Goal: Task Accomplishment & Management: Complete application form

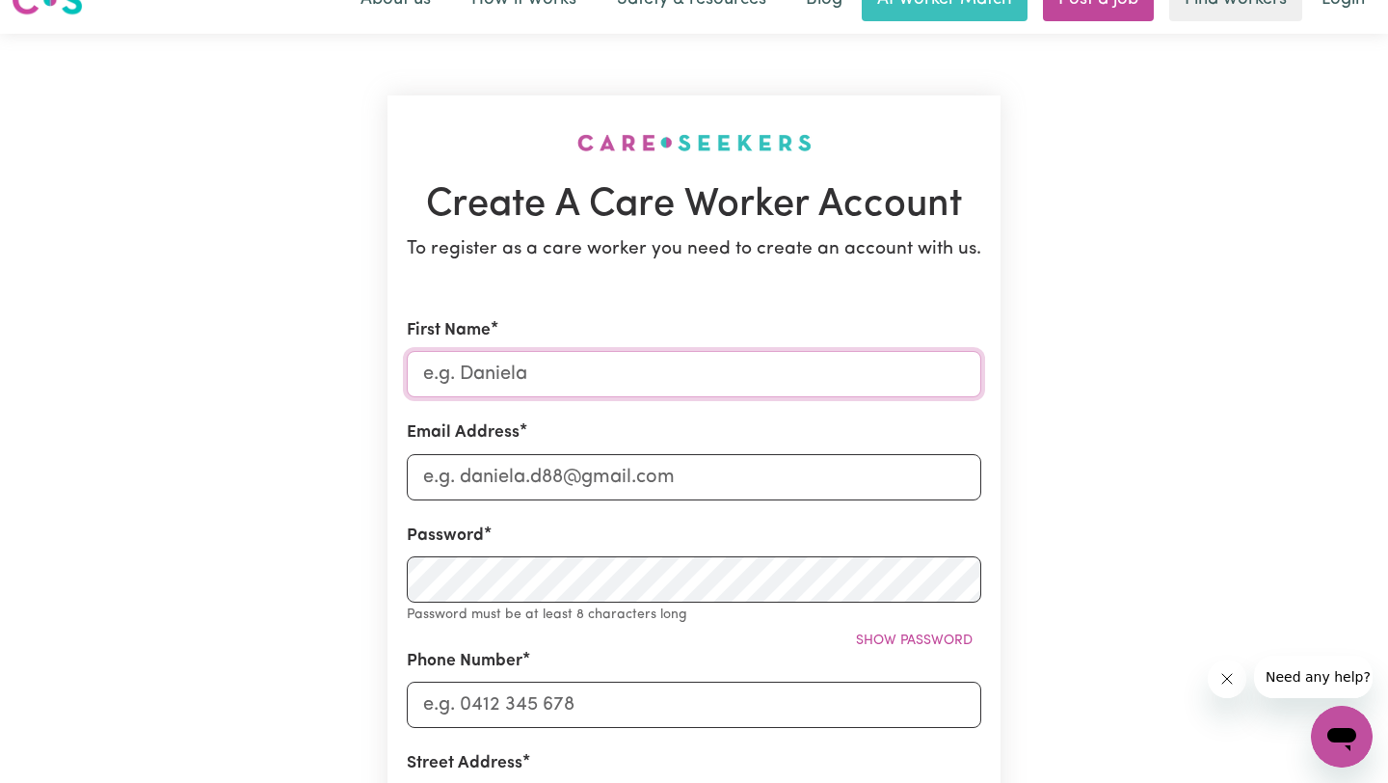
click at [604, 376] on input "First Name" at bounding box center [694, 374] width 574 height 46
type input "Tashi"
type input "[EMAIL_ADDRESS][DOMAIN_NAME]"
type input "0451053848"
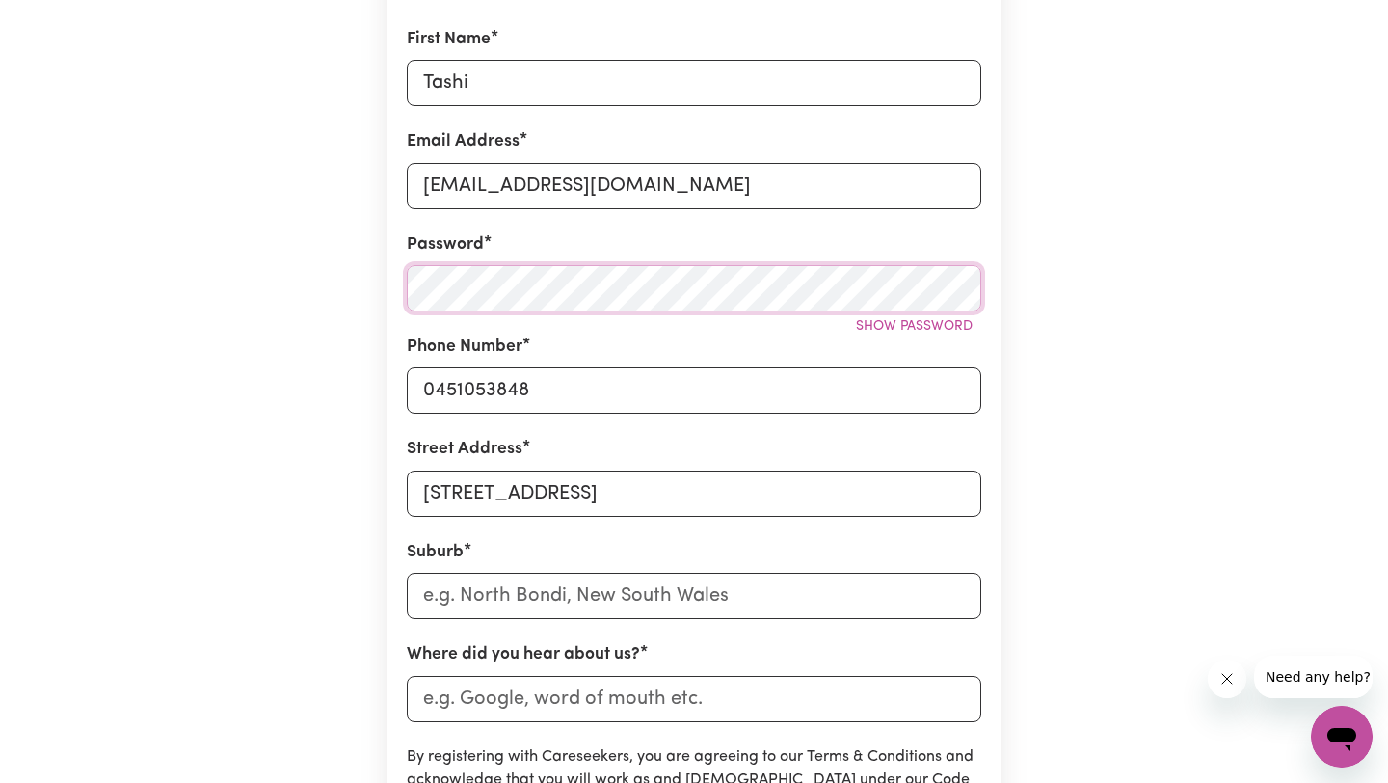
scroll to position [326, 0]
click at [607, 500] on input "[STREET_ADDRESS]" at bounding box center [694, 492] width 574 height 46
type input "2"
type input "[STREET_ADDRESS]"
click at [622, 605] on input "text" at bounding box center [694, 595] width 574 height 46
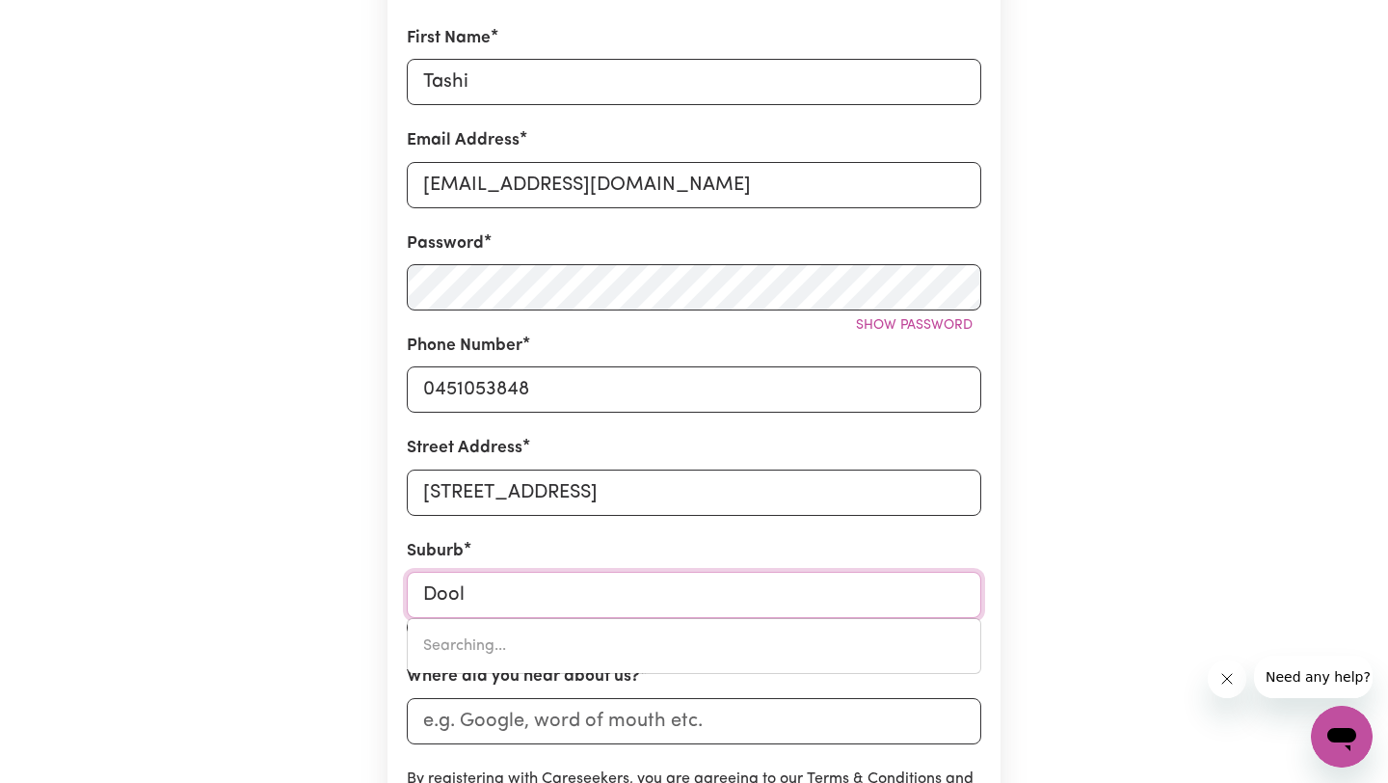
type input "Doola"
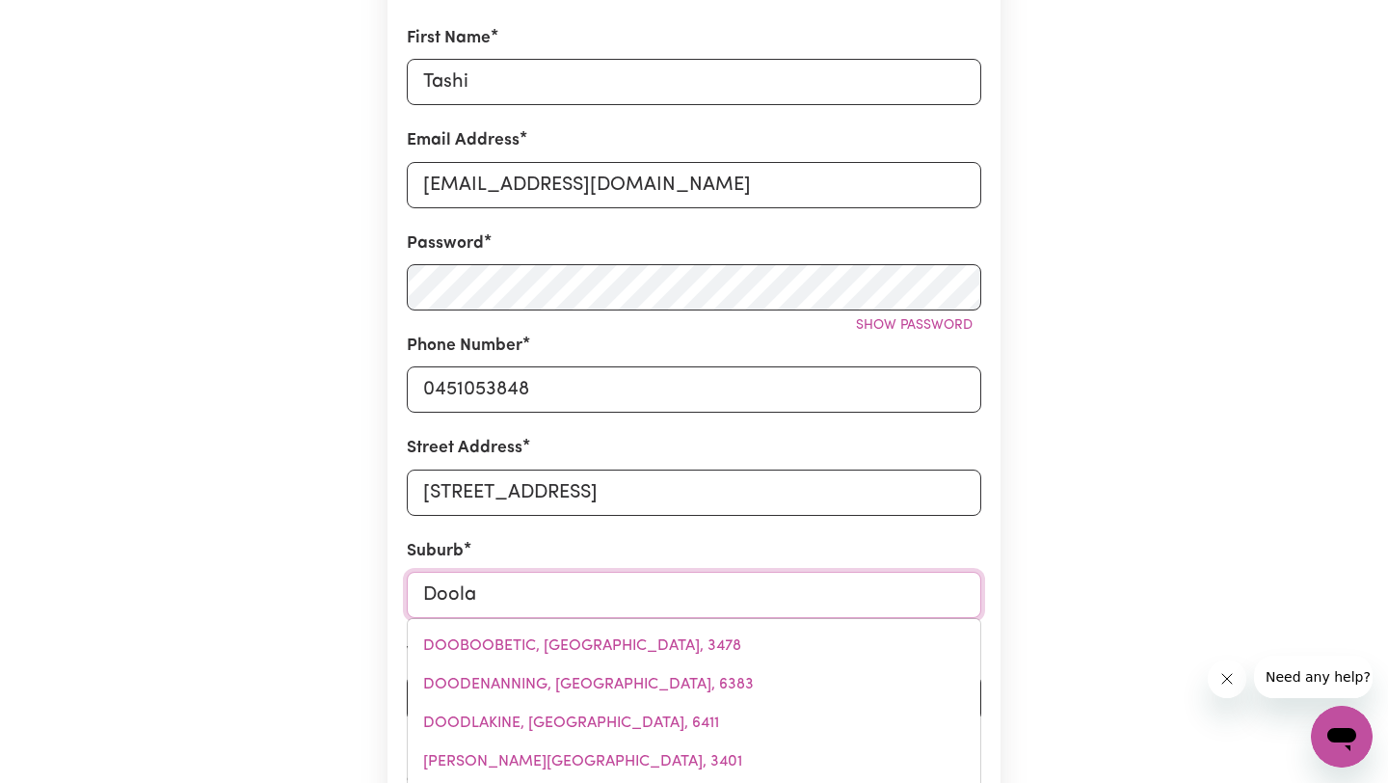
type input "DoolaNDELLA, [GEOGRAPHIC_DATA], 4077"
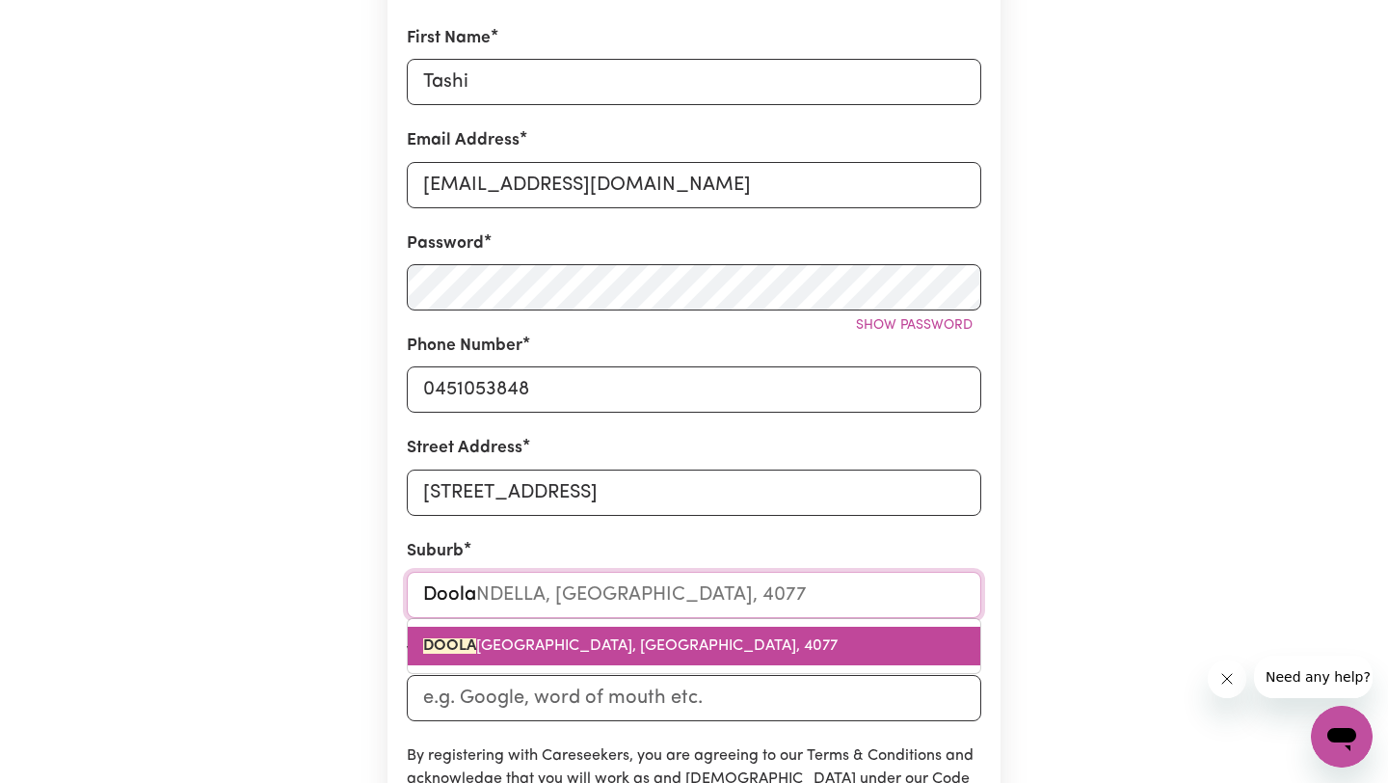
click at [605, 654] on link "DOOLA NDELLA, [GEOGRAPHIC_DATA], 4077" at bounding box center [694, 646] width 573 height 39
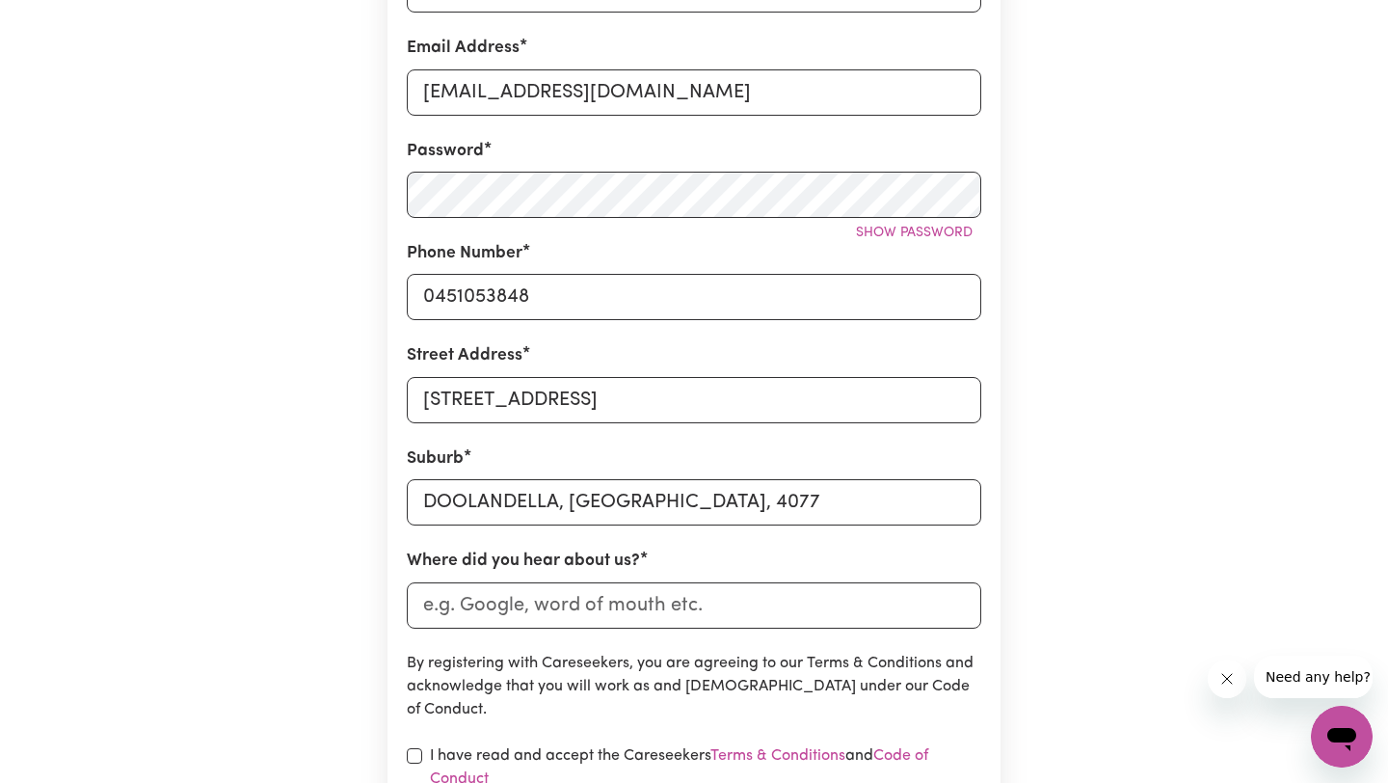
scroll to position [435, 0]
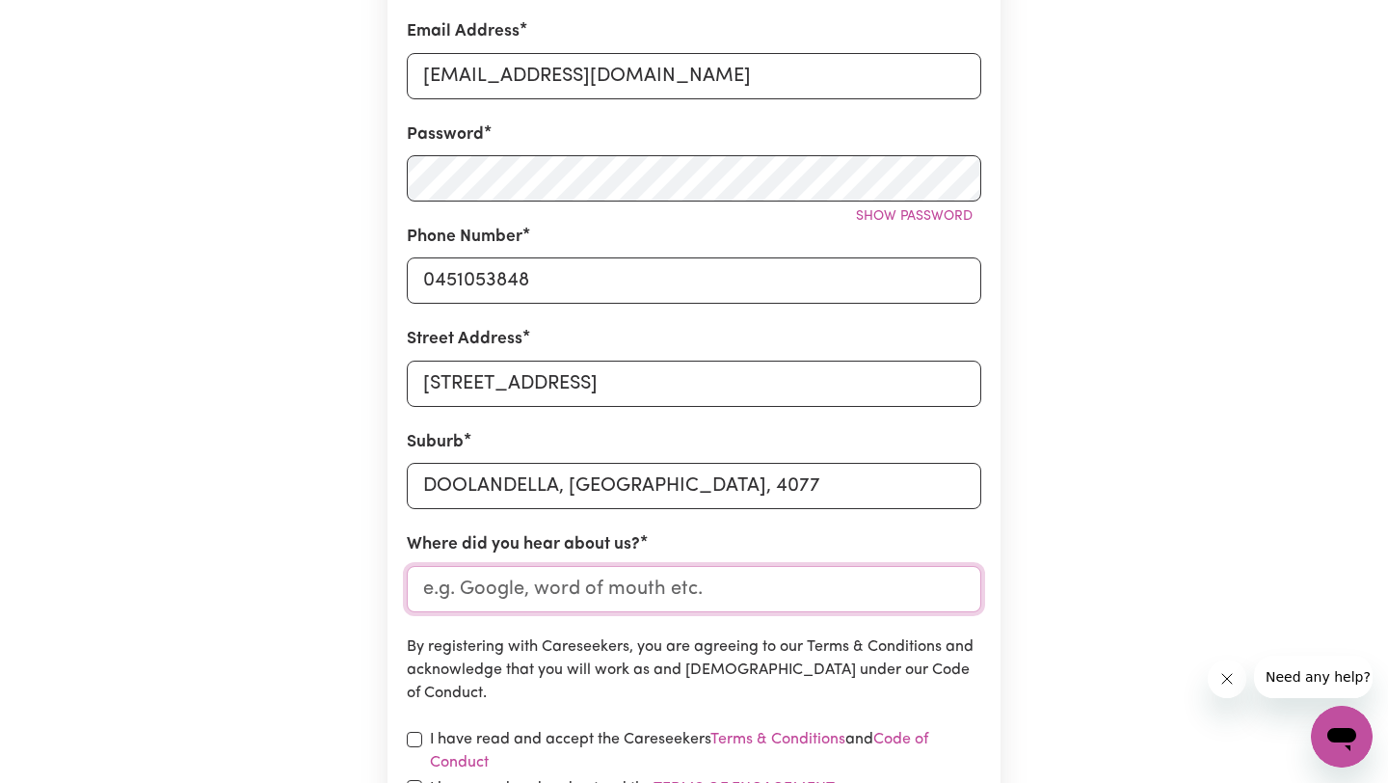
click at [585, 594] on input "Where did you hear about us?" at bounding box center [694, 589] width 574 height 46
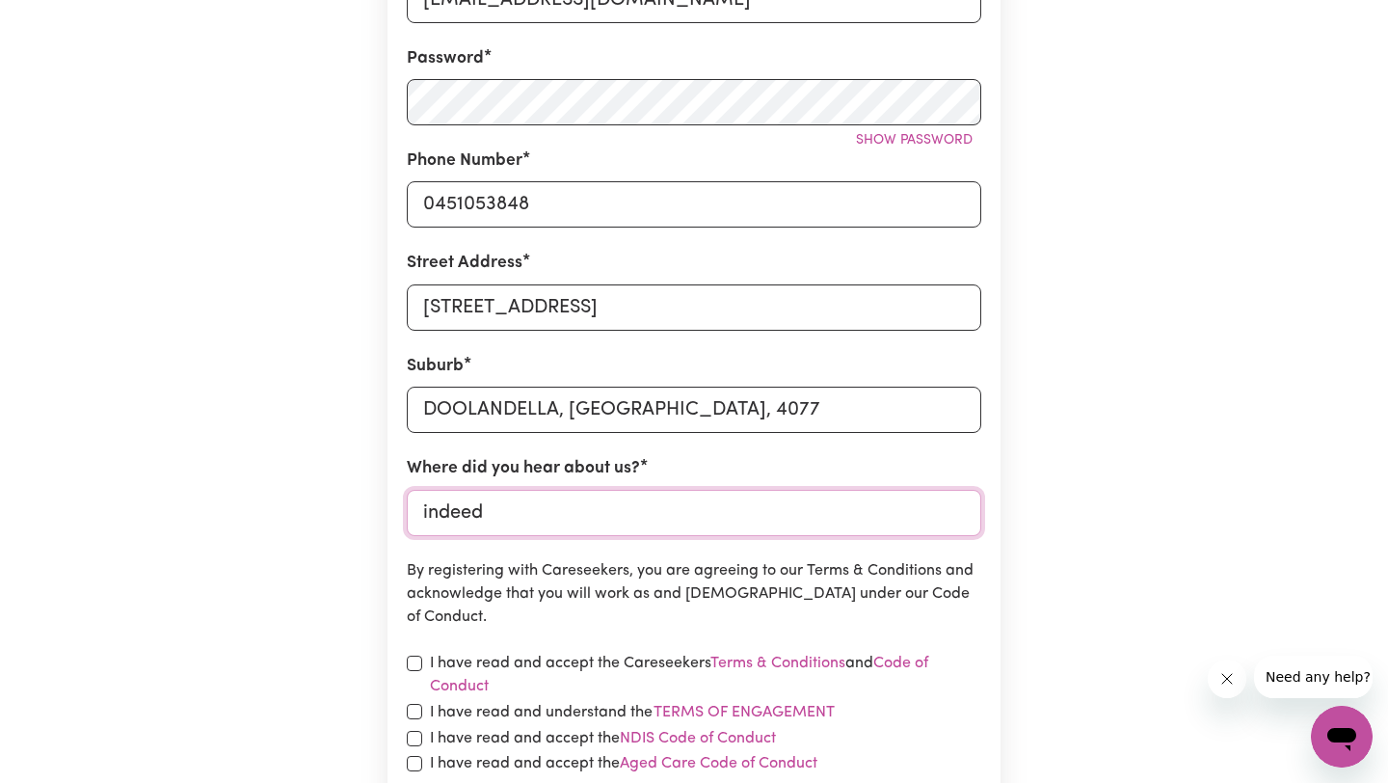
scroll to position [513, 0]
type input "indeed"
click at [418, 664] on input "checkbox" at bounding box center [414, 660] width 15 height 15
checkbox input "true"
click at [412, 708] on input "checkbox" at bounding box center [414, 709] width 15 height 15
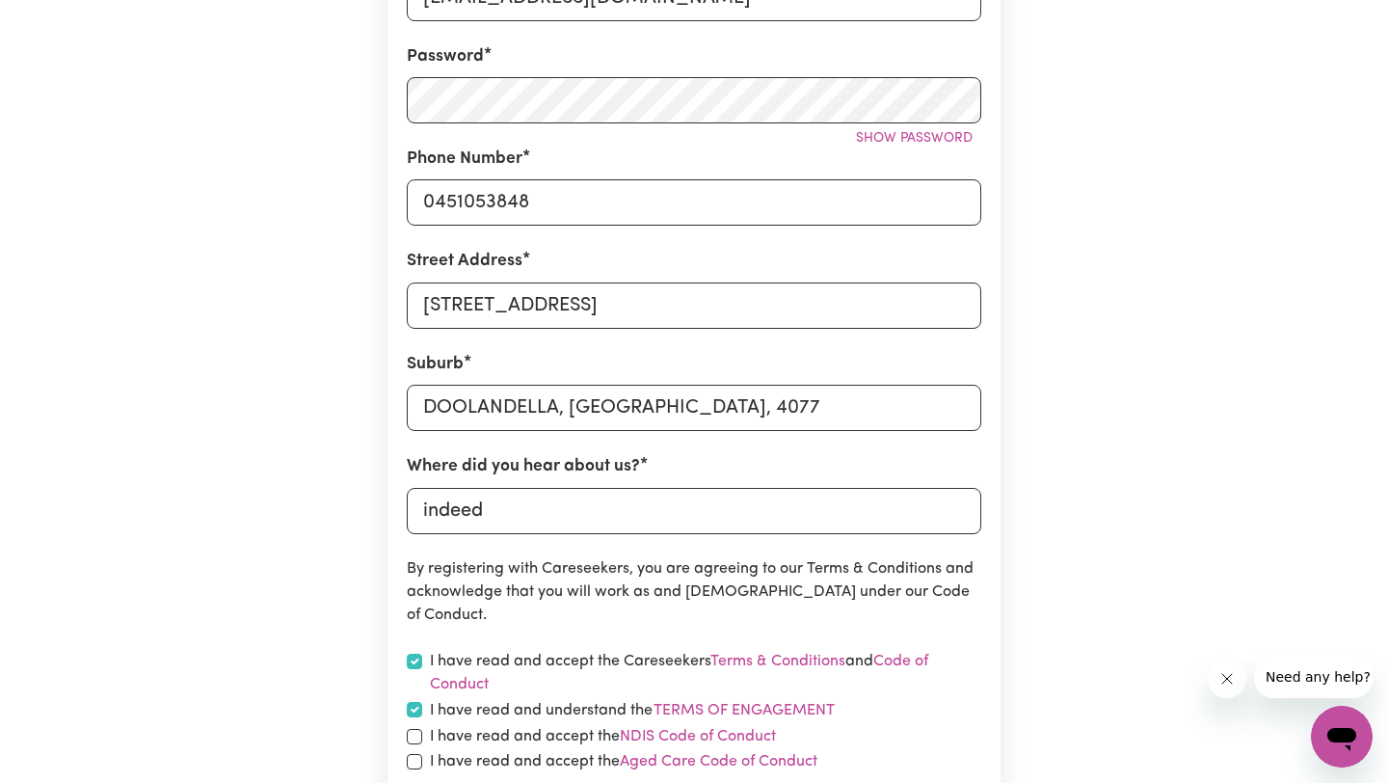
checkbox input "true"
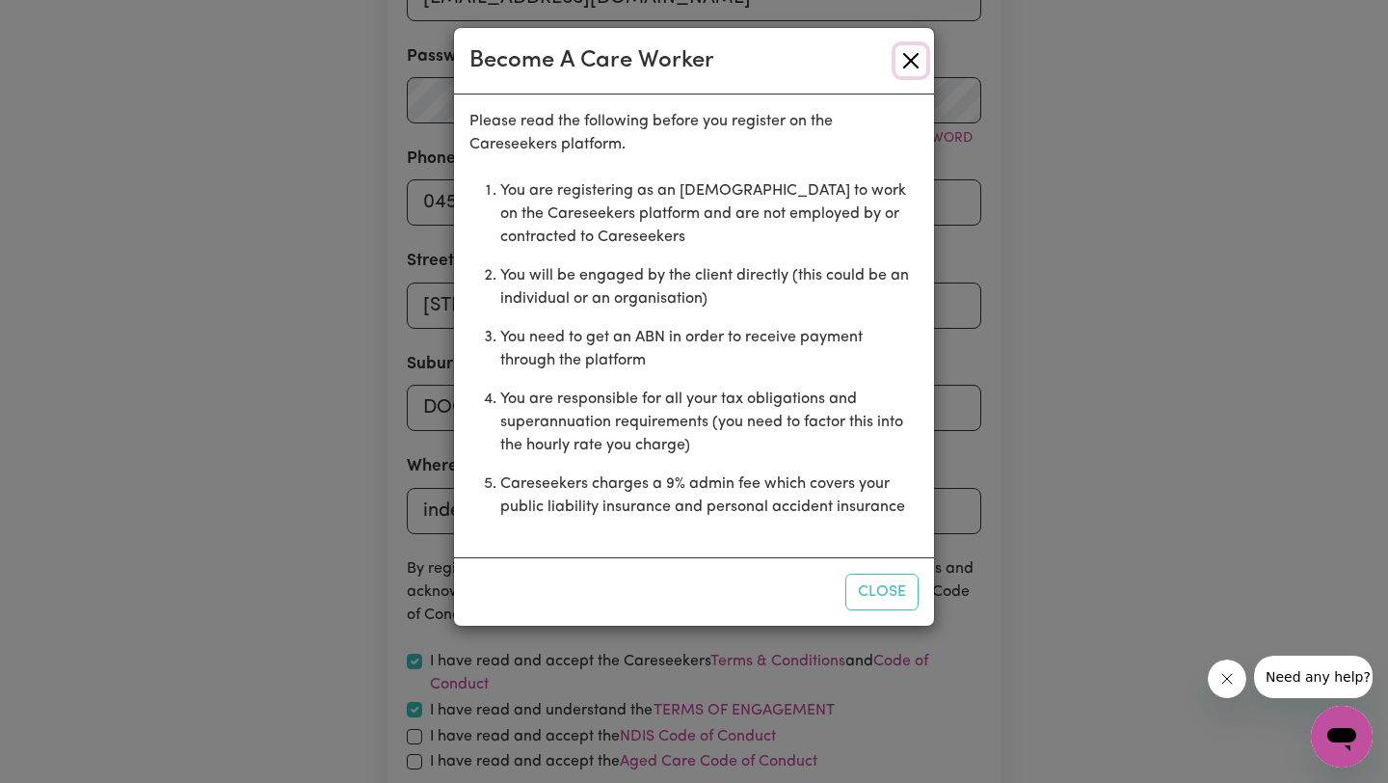
click at [904, 66] on button "Close" at bounding box center [910, 60] width 31 height 31
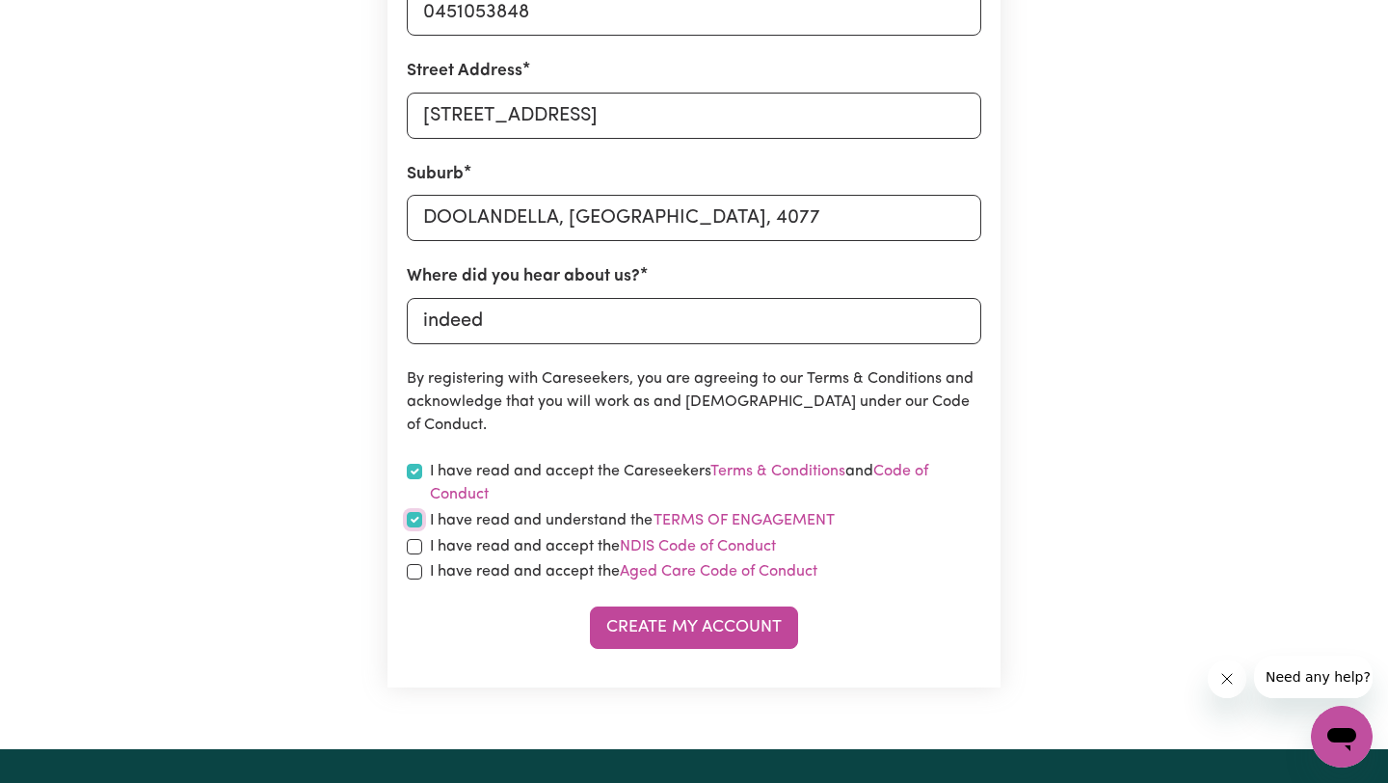
scroll to position [788, 0]
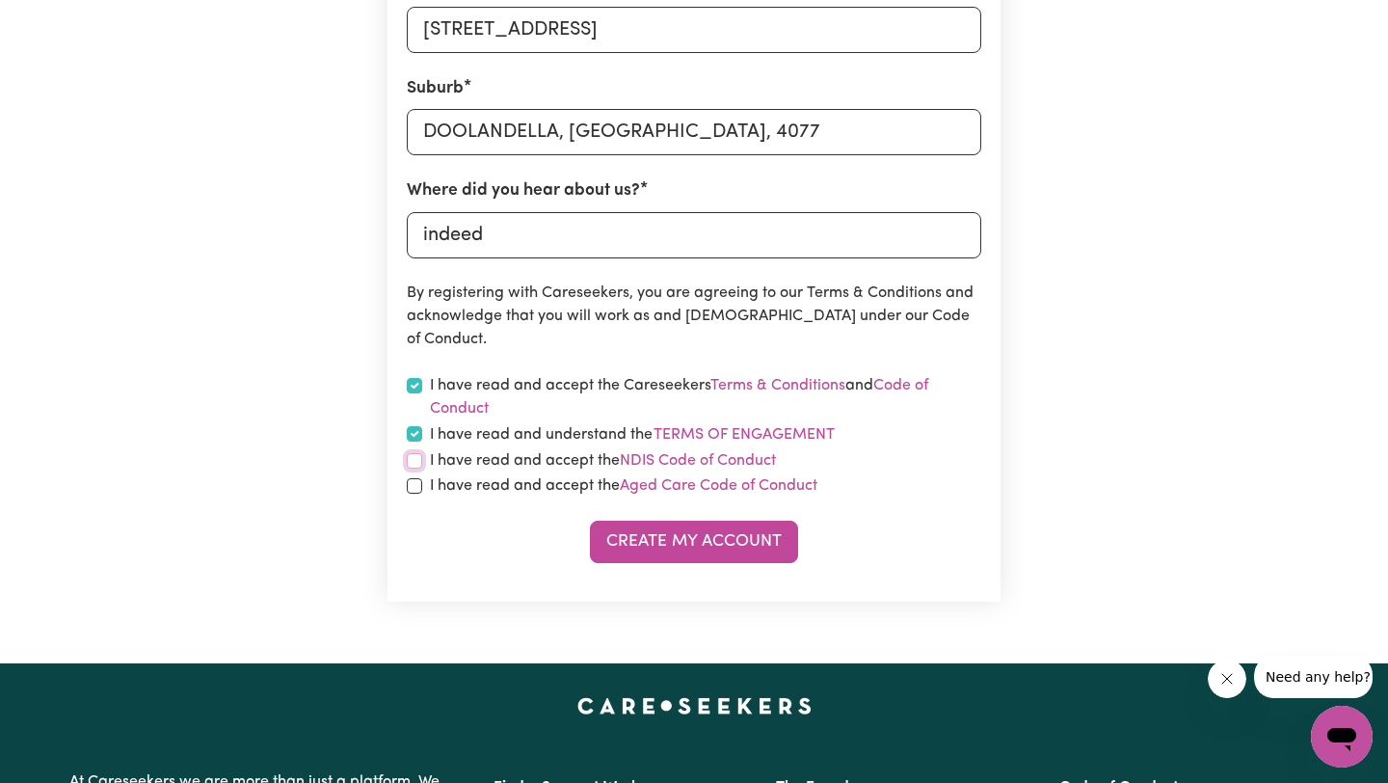
click at [417, 467] on input "checkbox" at bounding box center [414, 460] width 15 height 15
checkbox input "true"
click at [416, 487] on input "checkbox" at bounding box center [414, 485] width 15 height 15
checkbox input "true"
click at [676, 550] on button "Create My Account" at bounding box center [694, 541] width 208 height 42
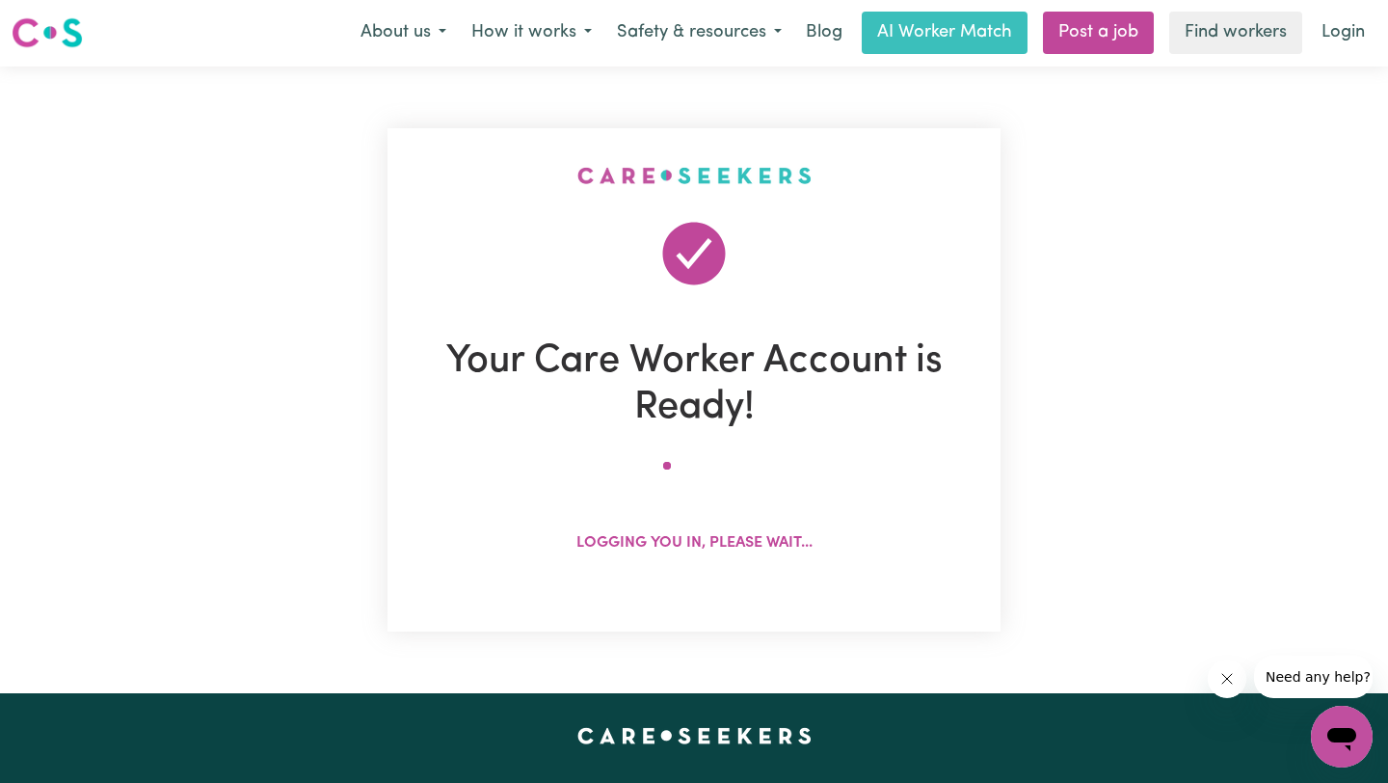
scroll to position [0, 0]
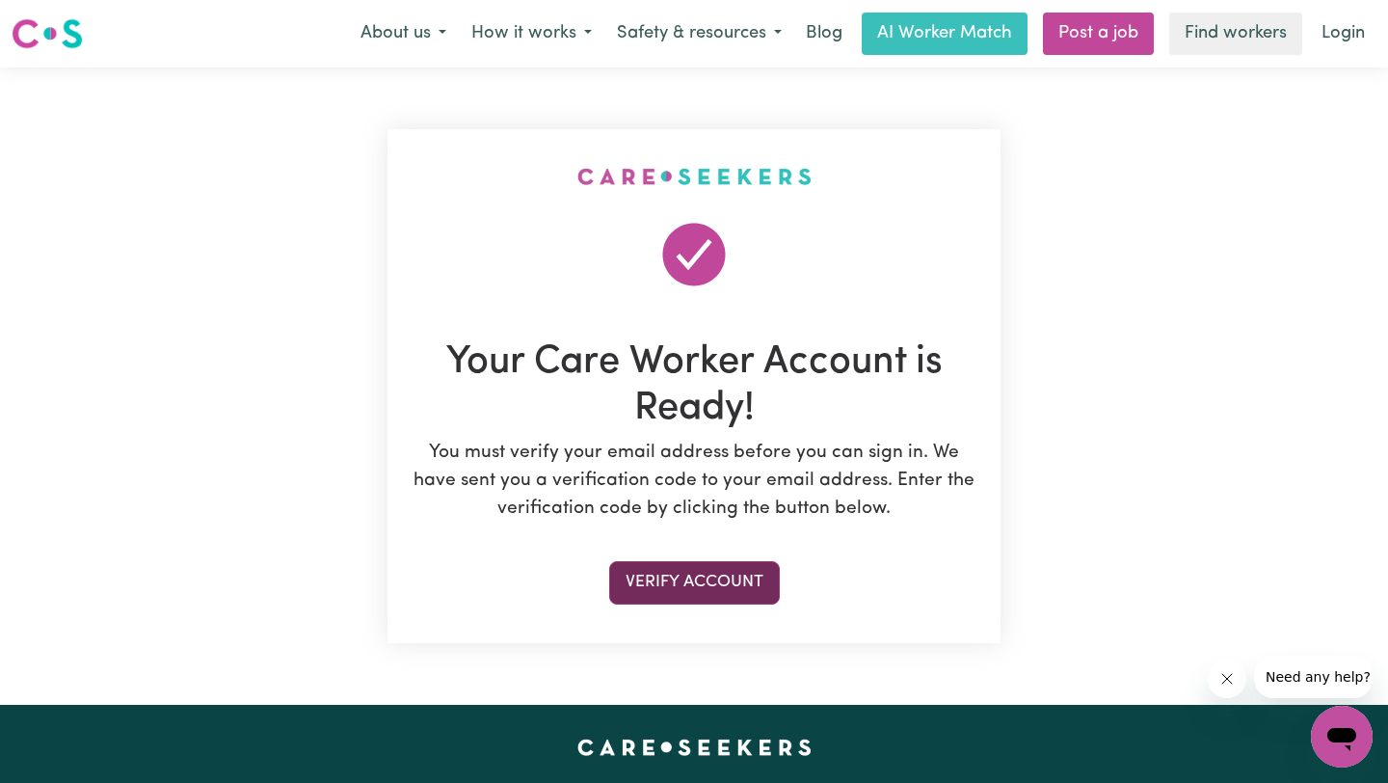
click at [732, 578] on button "Verify Account" at bounding box center [694, 582] width 171 height 42
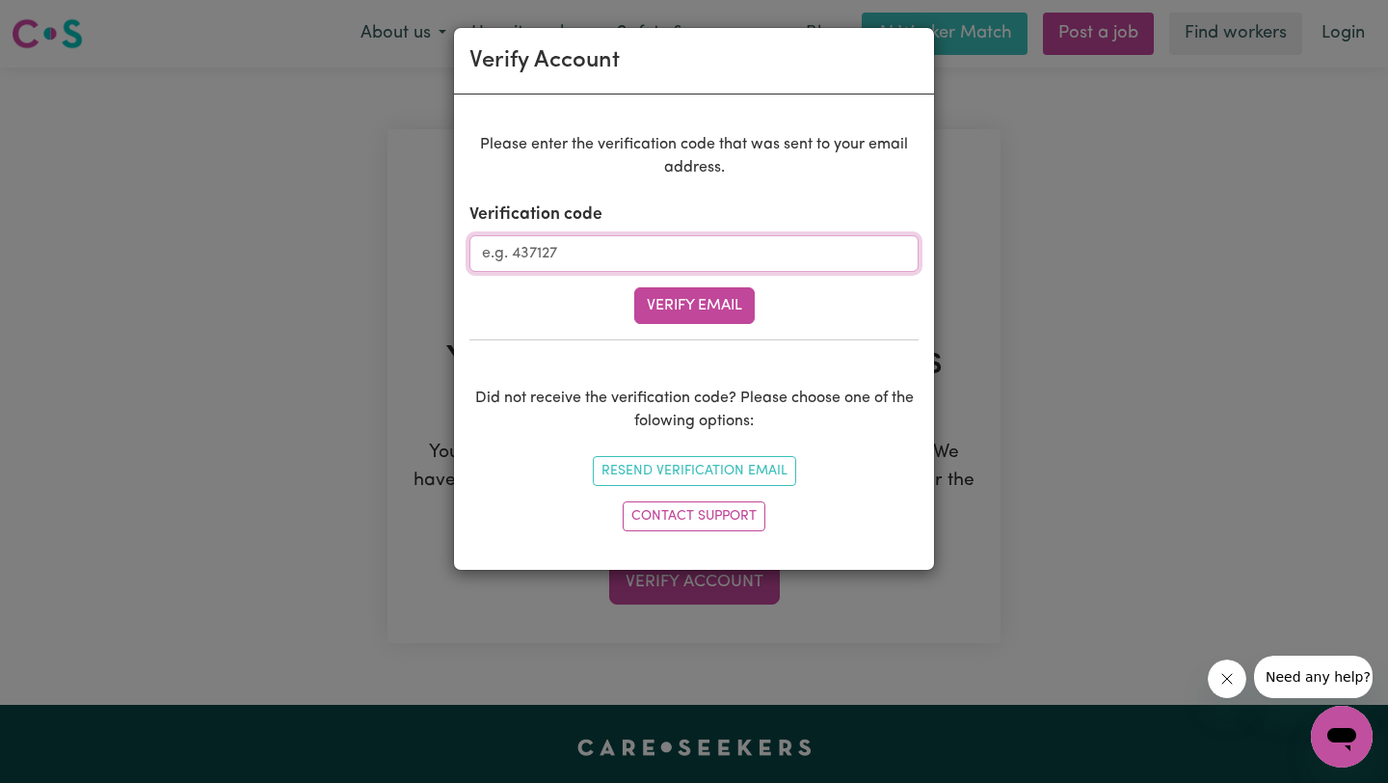
click at [758, 264] on input "Verification code" at bounding box center [693, 253] width 449 height 37
type input "6"
type input "595627"
click at [711, 295] on button "Verify Email" at bounding box center [694, 305] width 120 height 37
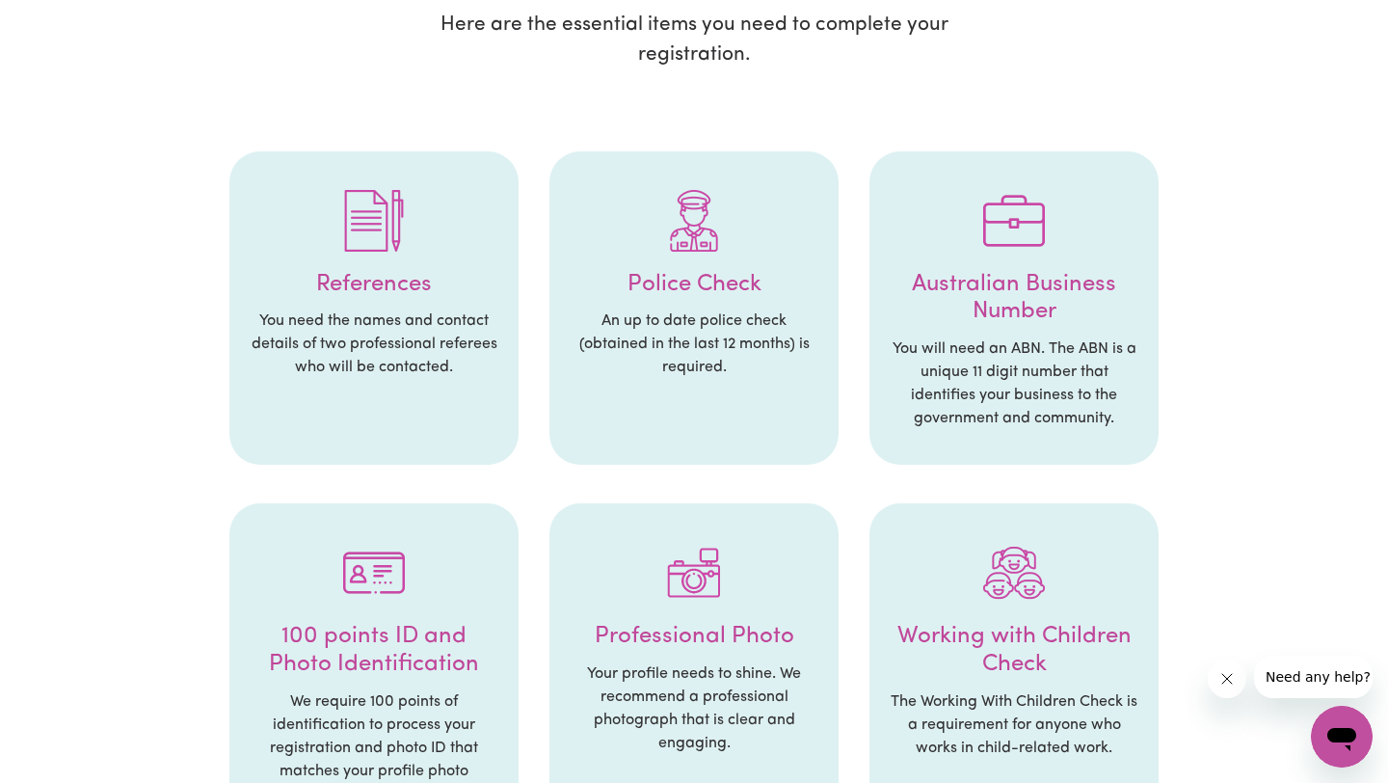
scroll to position [313, 0]
click at [703, 263] on div at bounding box center [694, 223] width 251 height 100
click at [702, 308] on li "Police Check An up to date police check (obtained in the last 12 months) is req…" at bounding box center [693, 310] width 289 height 314
click at [701, 292] on h4 "Police Check" at bounding box center [694, 287] width 251 height 28
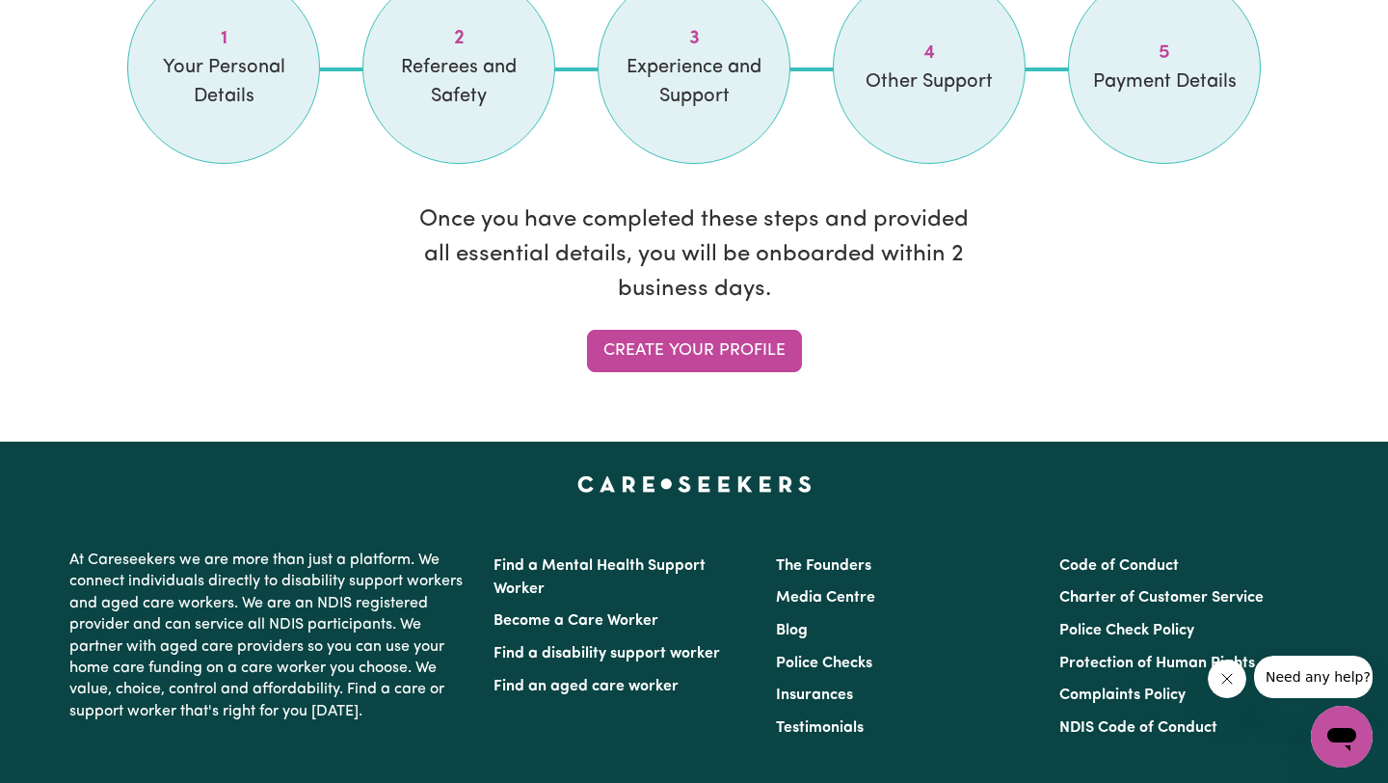
scroll to position [1744, 0]
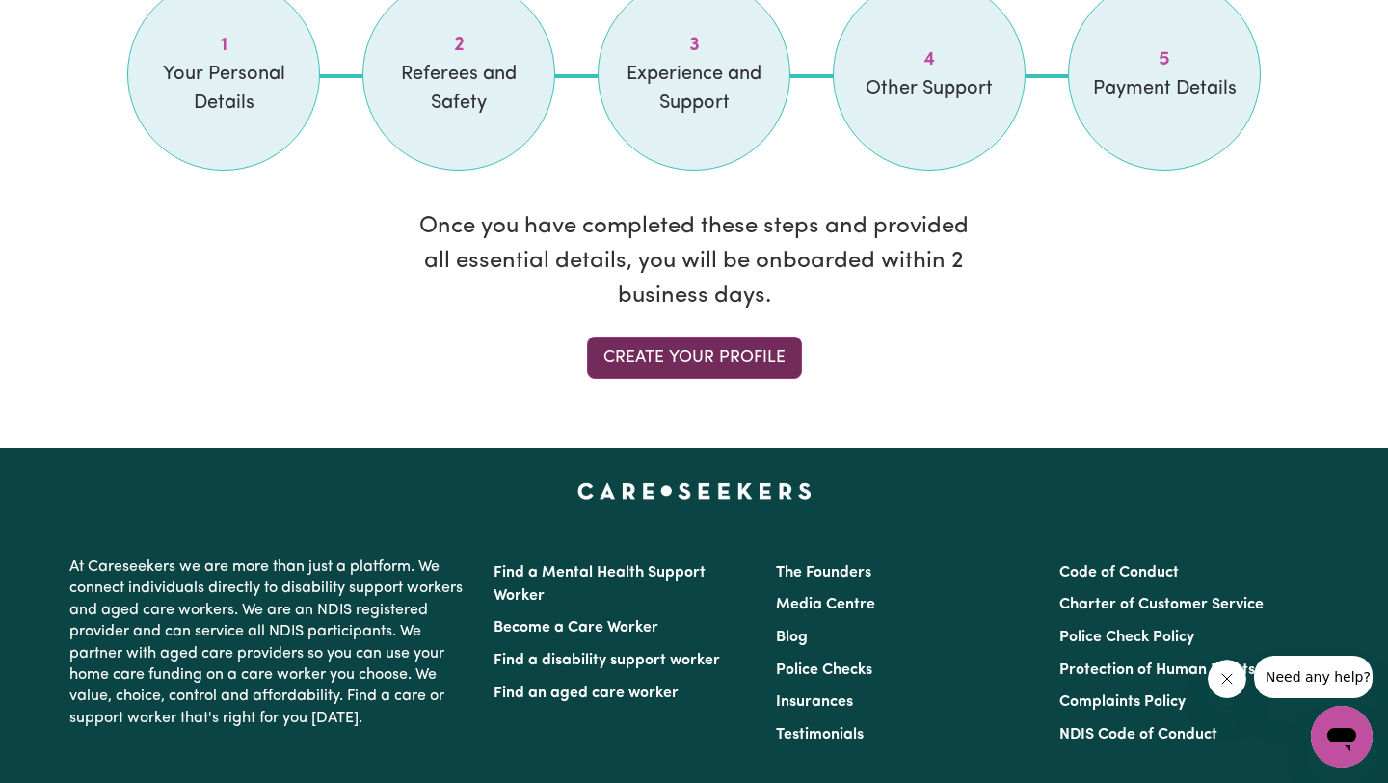
click at [684, 357] on link "Create your profile" at bounding box center [694, 357] width 215 height 42
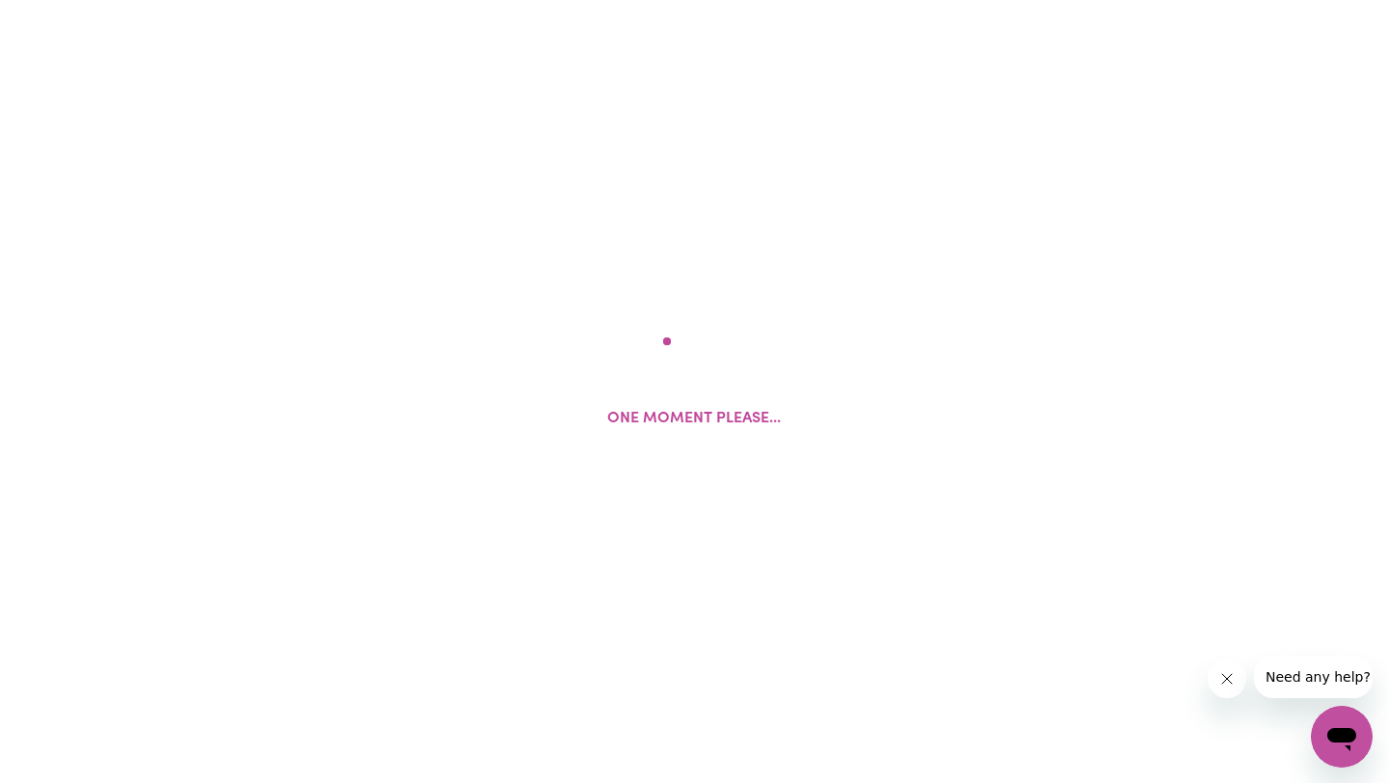
select select "Studying a healthcare related degree or qualification"
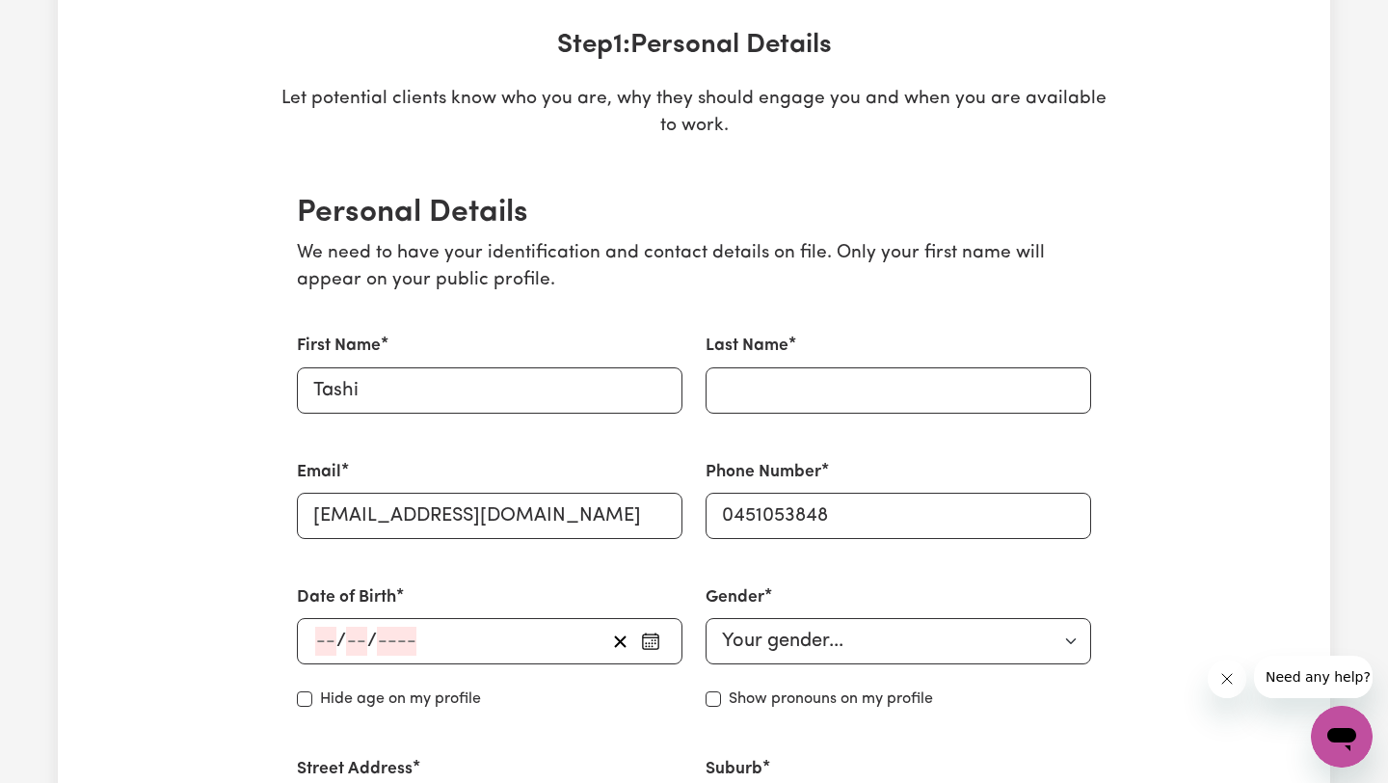
scroll to position [308, 0]
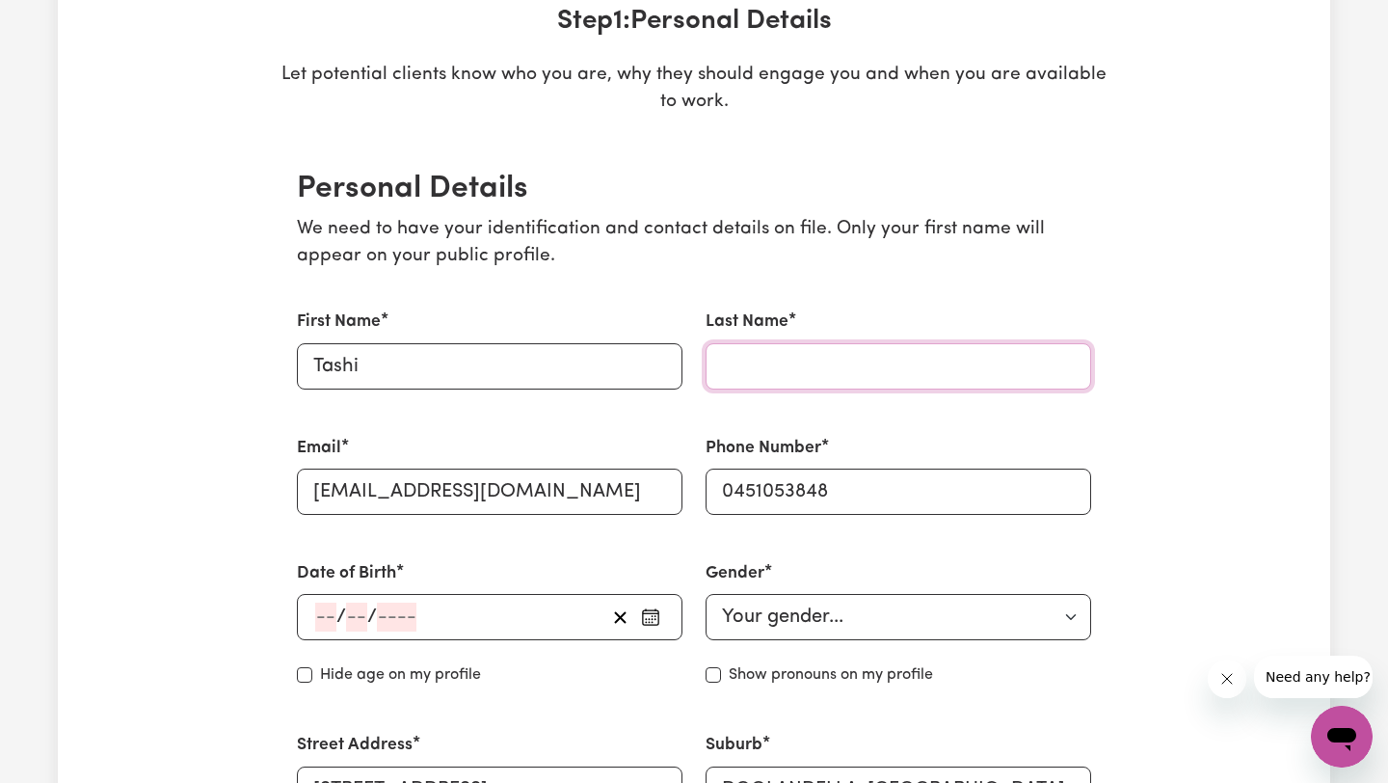
click at [742, 343] on input "Last Name" at bounding box center [899, 366] width 386 height 46
type input "Tobdhen"
click at [328, 619] on input "number" at bounding box center [325, 616] width 21 height 29
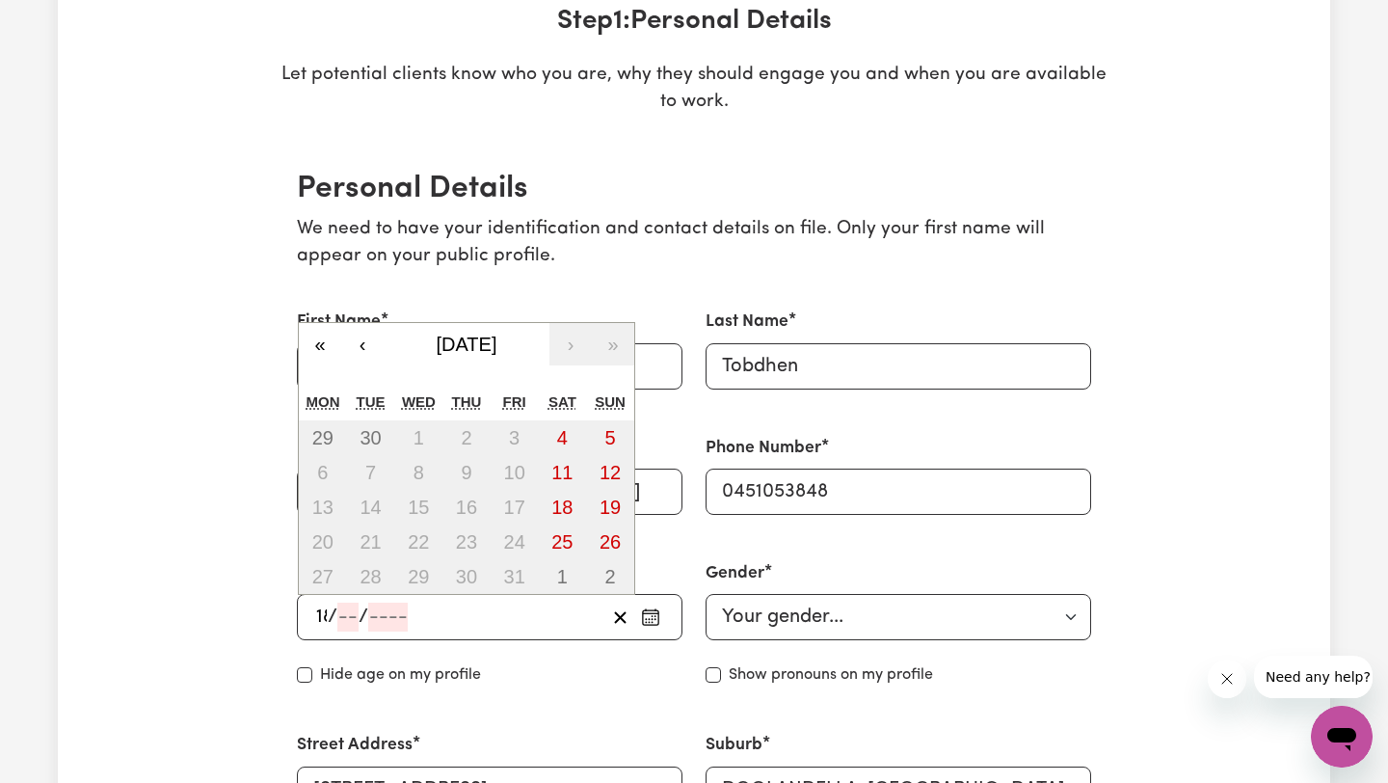
type input "18"
type input "12"
type input "200"
type input "[DATE]"
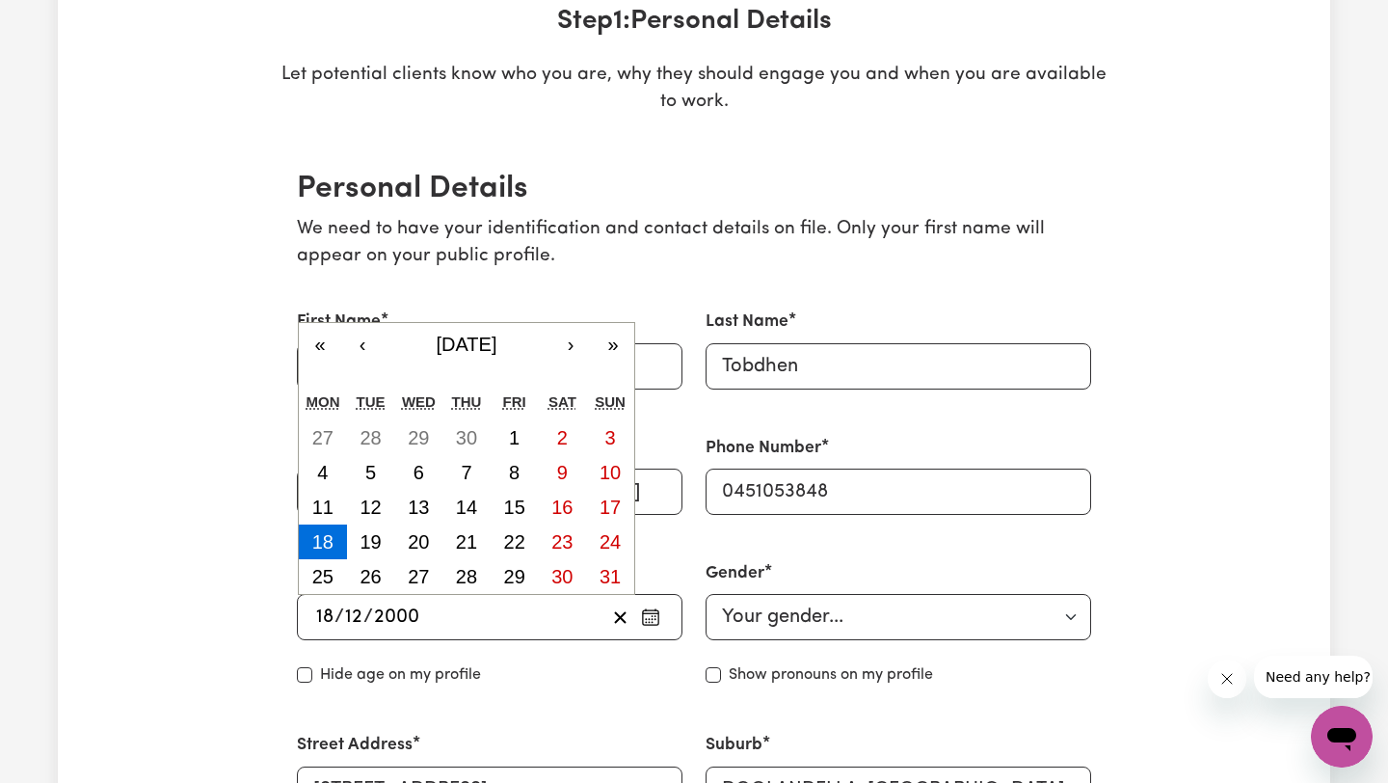
type input "2000"
click at [764, 612] on select "Your gender... [DEMOGRAPHIC_DATA] [DEMOGRAPHIC_DATA] [DEMOGRAPHIC_DATA] Other P…" at bounding box center [899, 617] width 386 height 46
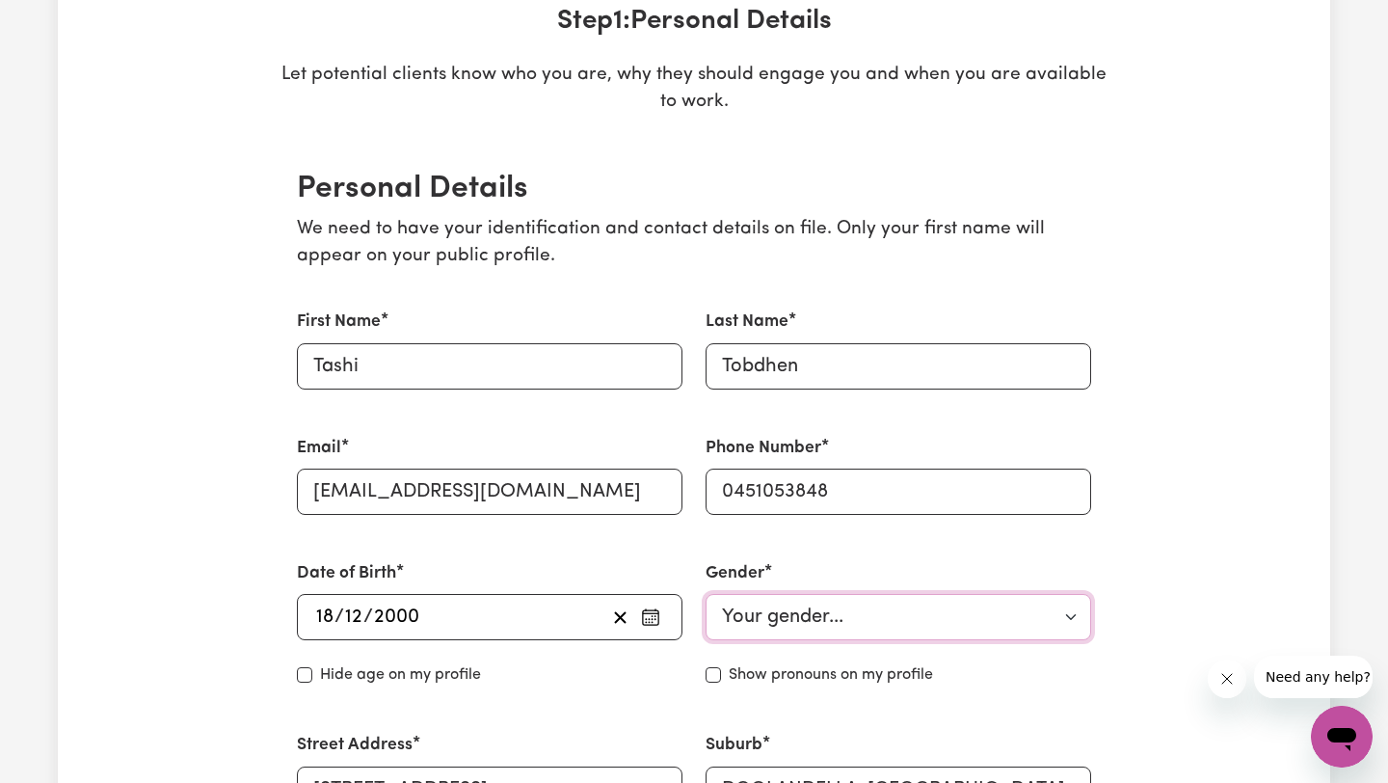
select select "[DEMOGRAPHIC_DATA]"
click at [706, 594] on select "Your gender... [DEMOGRAPHIC_DATA] [DEMOGRAPHIC_DATA] [DEMOGRAPHIC_DATA] Other P…" at bounding box center [899, 617] width 386 height 46
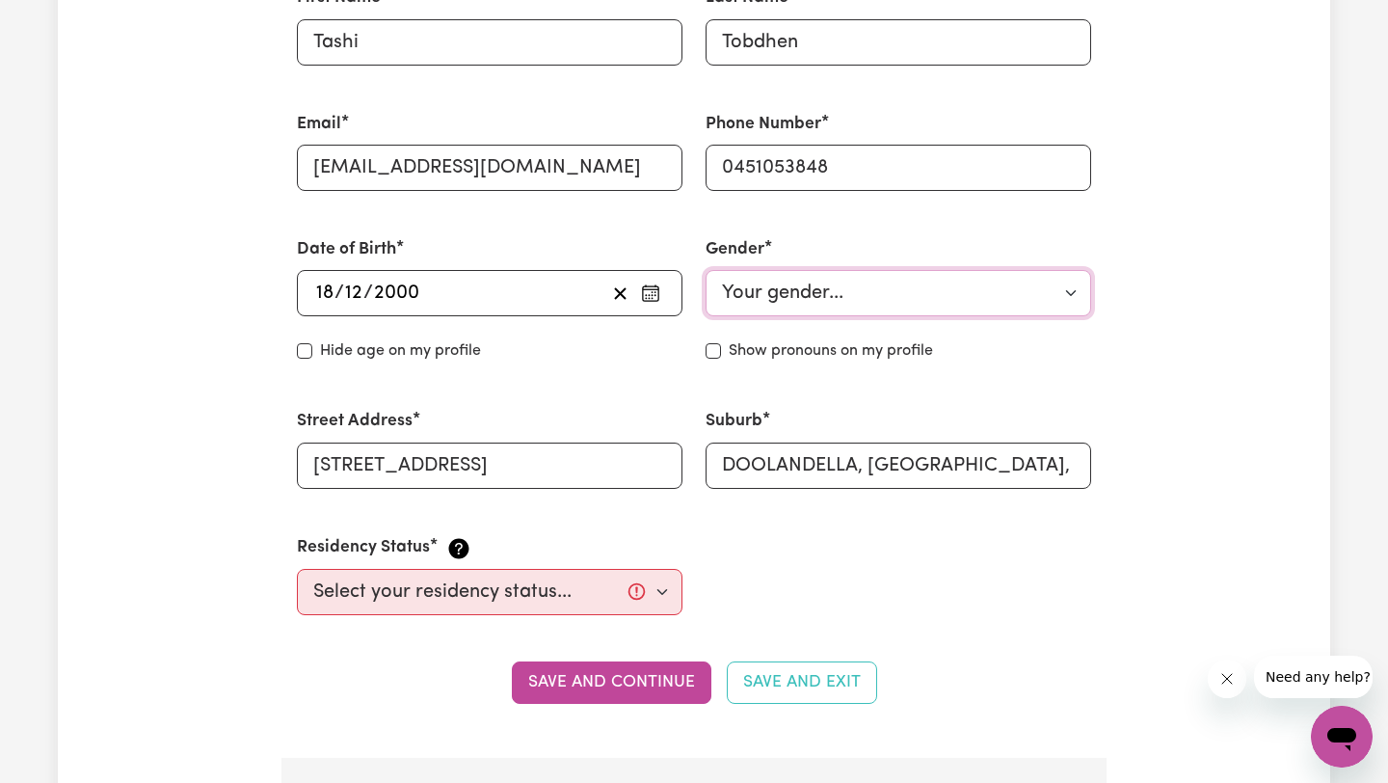
scroll to position [642, 0]
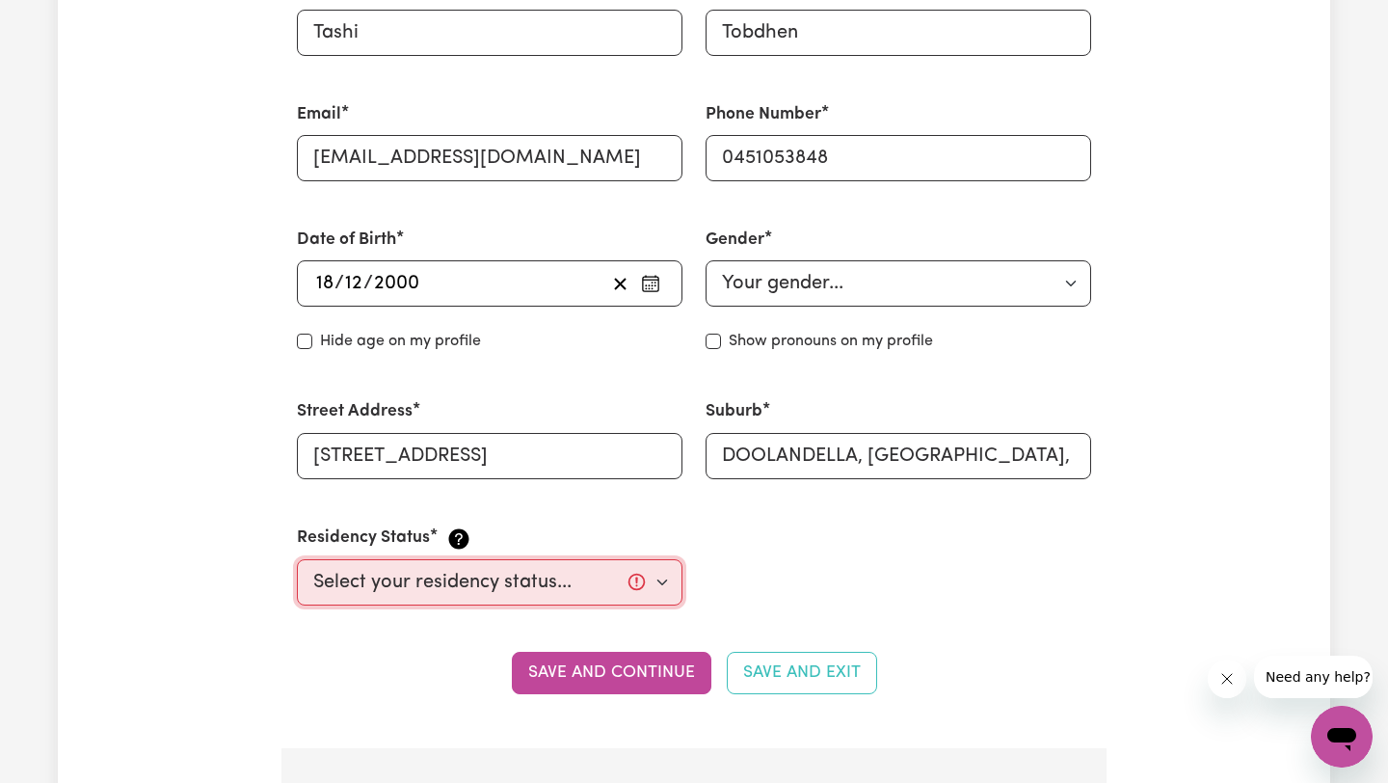
click at [605, 585] on select "Select your residency status... [DEMOGRAPHIC_DATA] citizen Australian PR [DEMOG…" at bounding box center [490, 582] width 386 height 46
select select "Student Visa"
click at [297, 559] on select "Select your residency status... [DEMOGRAPHIC_DATA] citizen Australian PR [DEMOG…" at bounding box center [490, 582] width 386 height 46
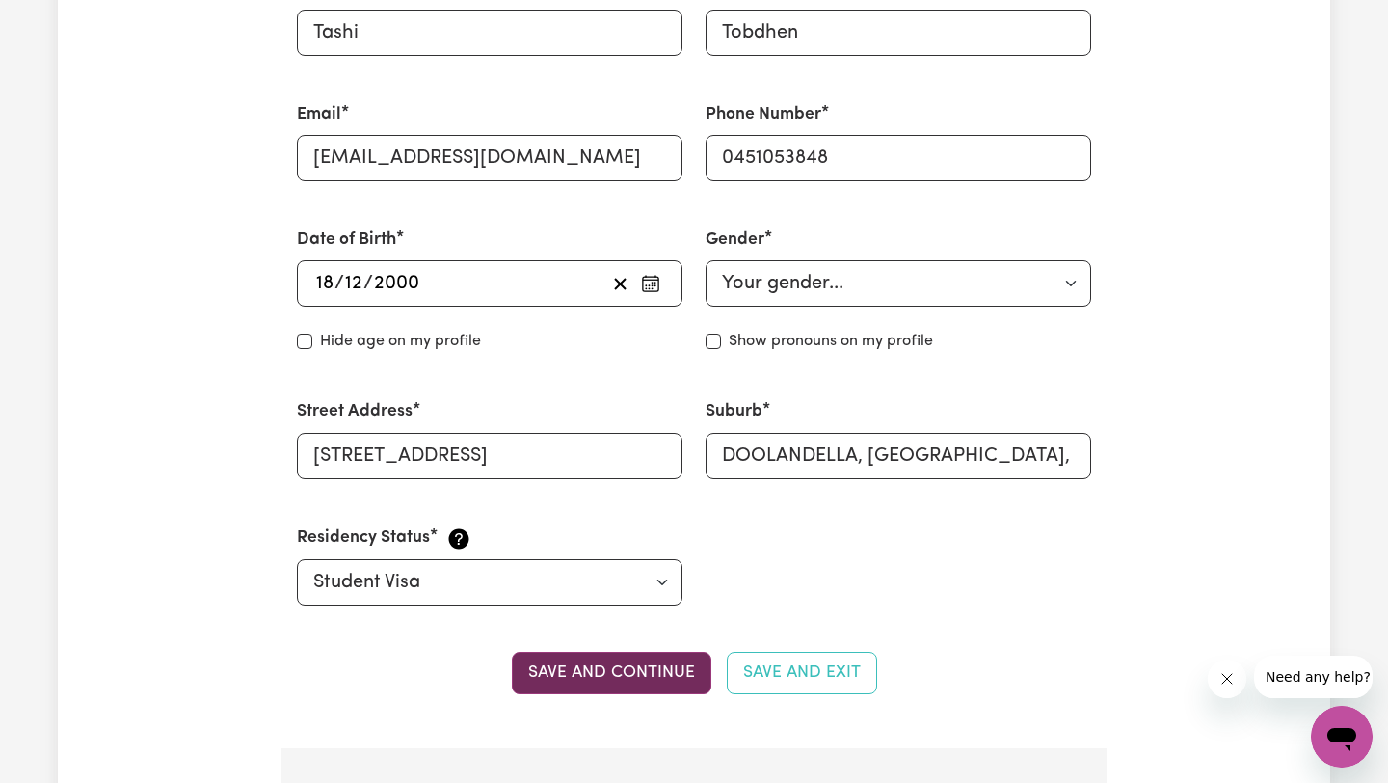
click at [630, 672] on button "Save and continue" at bounding box center [612, 673] width 200 height 42
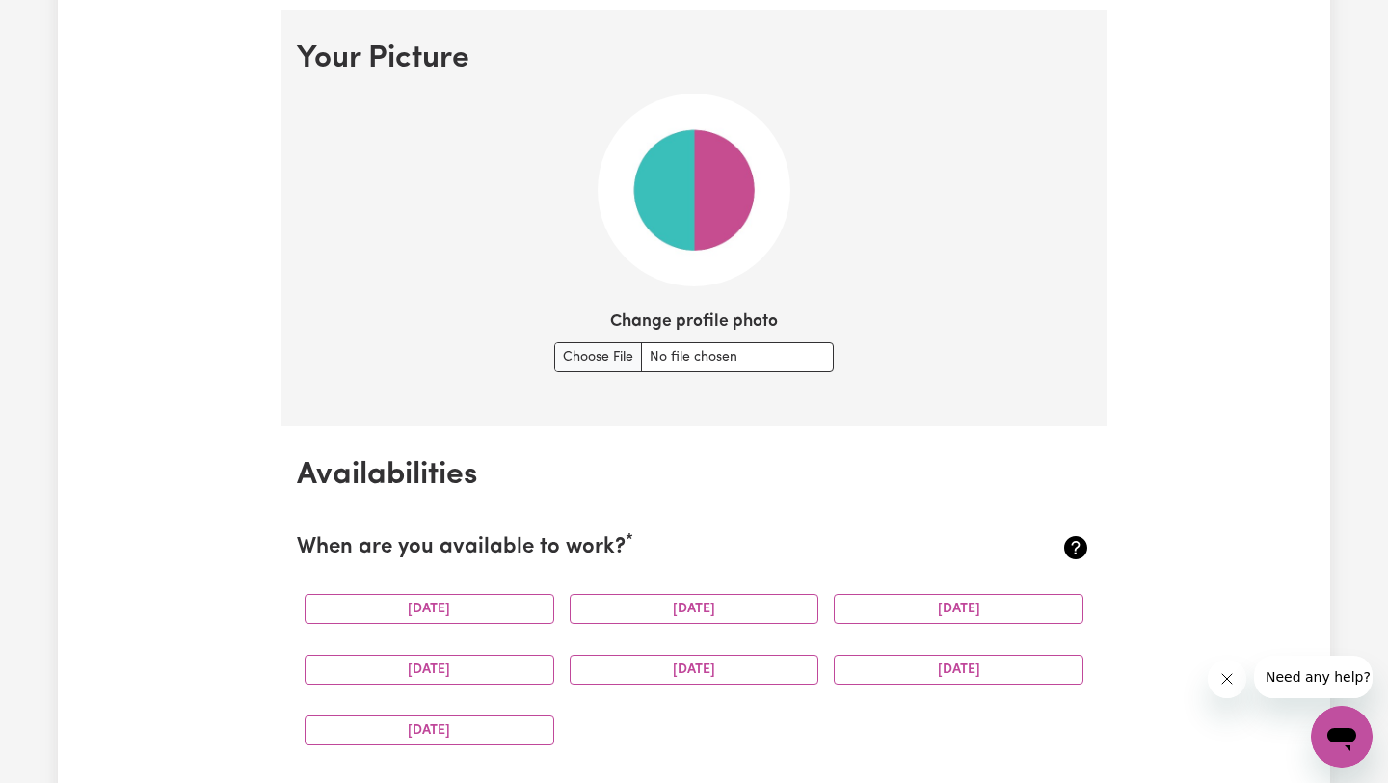
scroll to position [1378, 0]
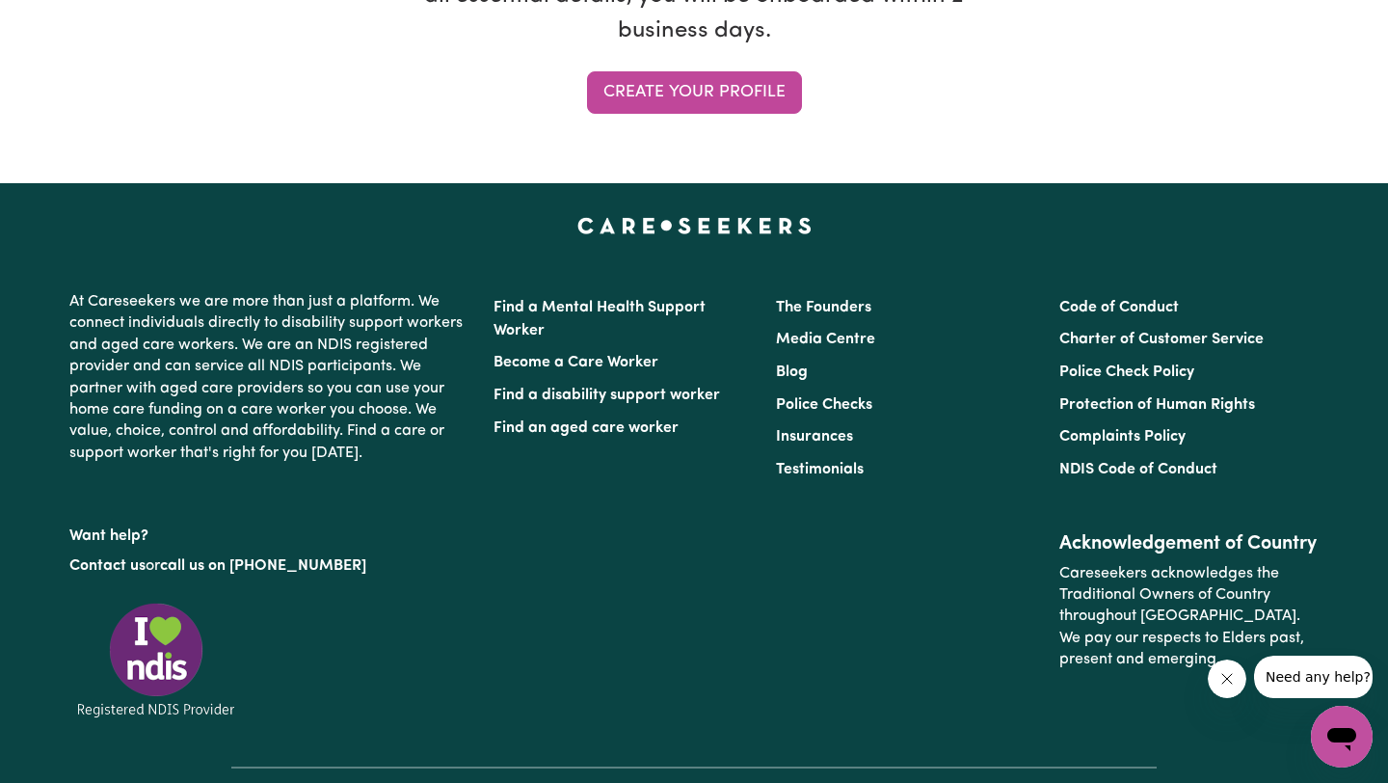
scroll to position [1725, 0]
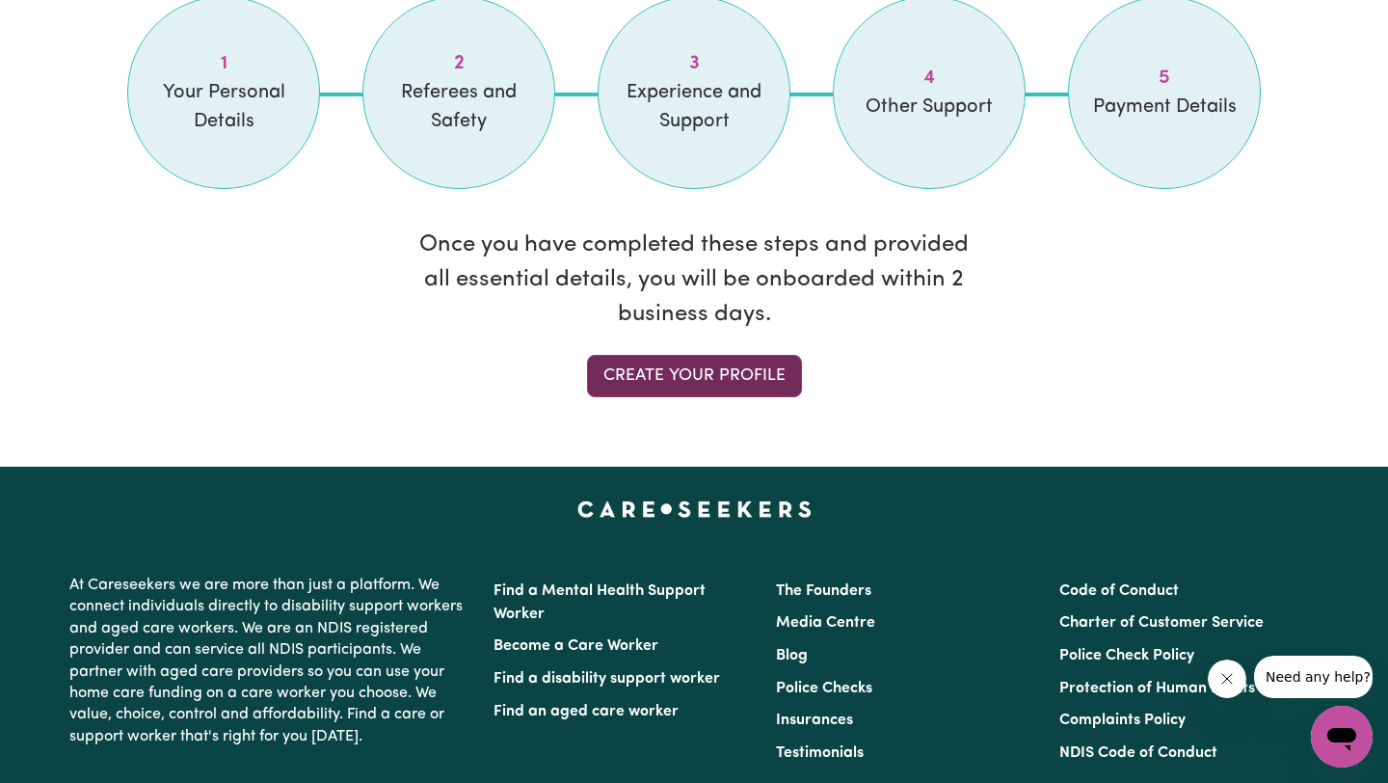
click at [659, 374] on link "Create your profile" at bounding box center [694, 376] width 215 height 42
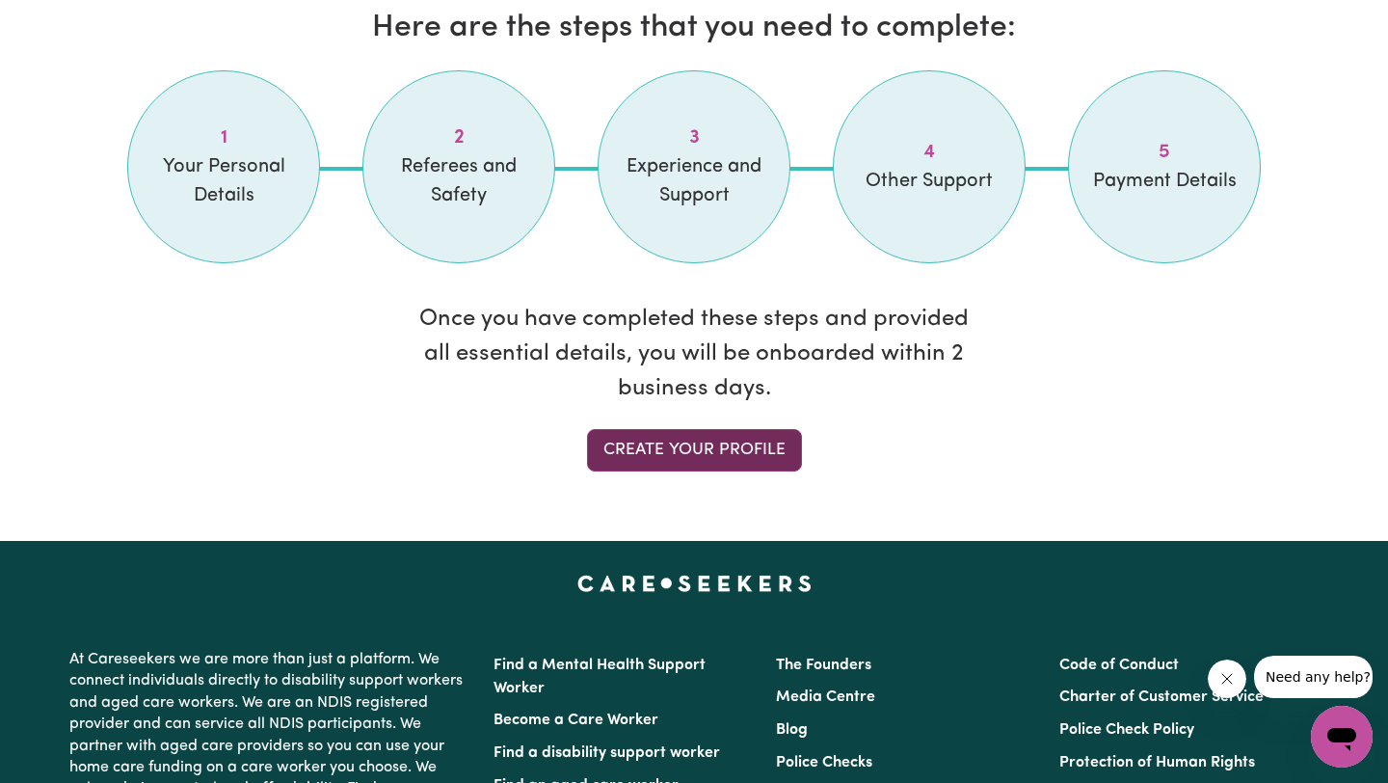
select select "[DEMOGRAPHIC_DATA]"
select select "Student Visa"
select select "Studying a healthcare related degree or qualification"
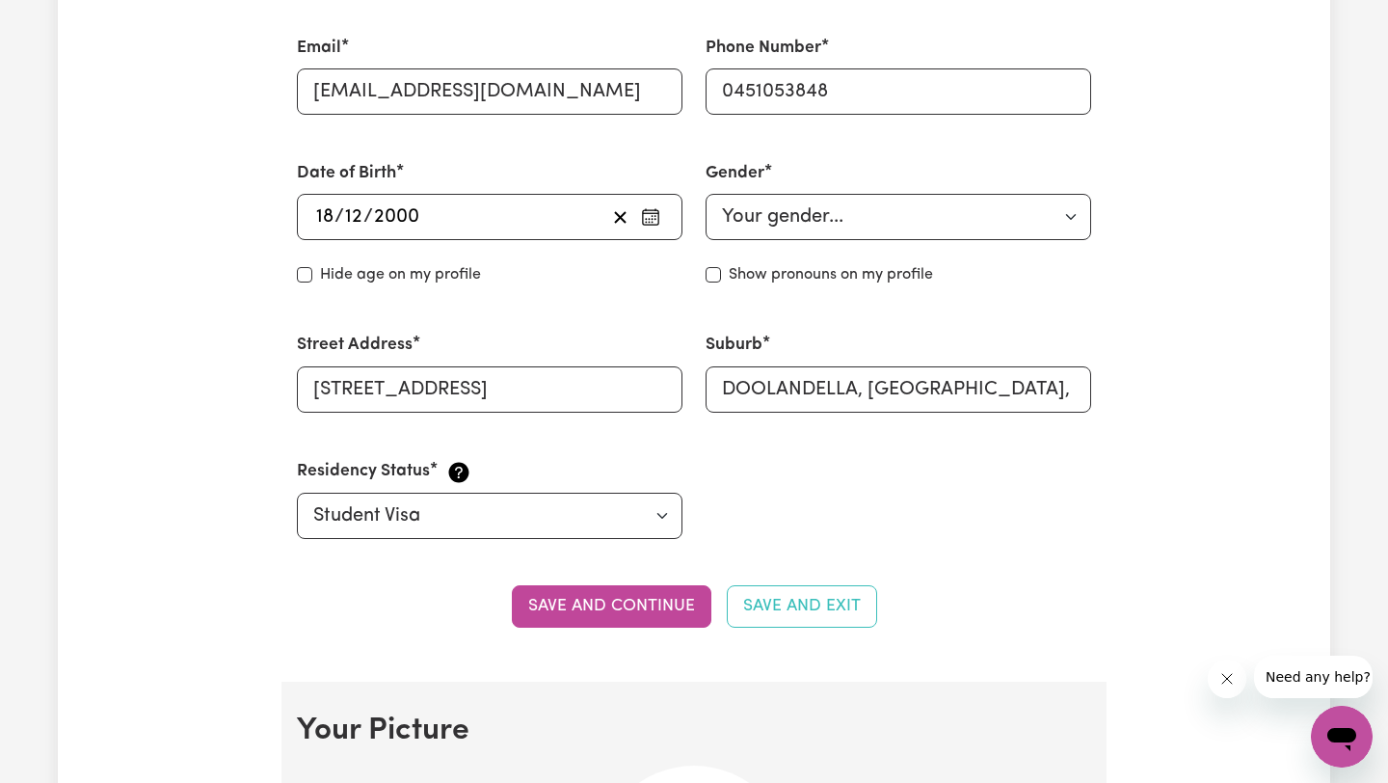
scroll to position [862, 0]
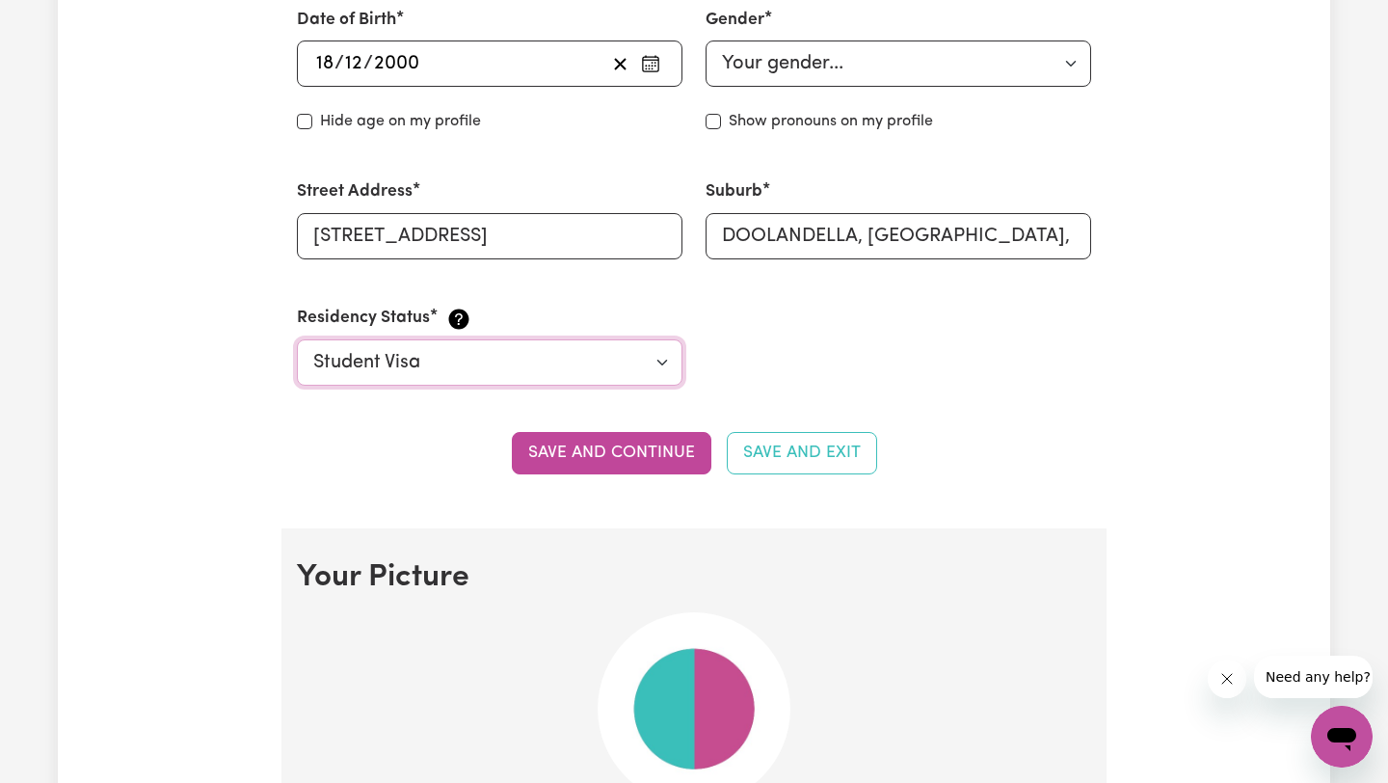
click at [551, 370] on select "Select your residency status... [DEMOGRAPHIC_DATA] citizen Australian PR [DEMOG…" at bounding box center [490, 362] width 386 height 46
click at [297, 339] on select "Select your residency status... [DEMOGRAPHIC_DATA] citizen Australian PR [DEMOG…" at bounding box center [490, 362] width 386 height 46
click at [615, 456] on button "Save and continue" at bounding box center [612, 453] width 200 height 42
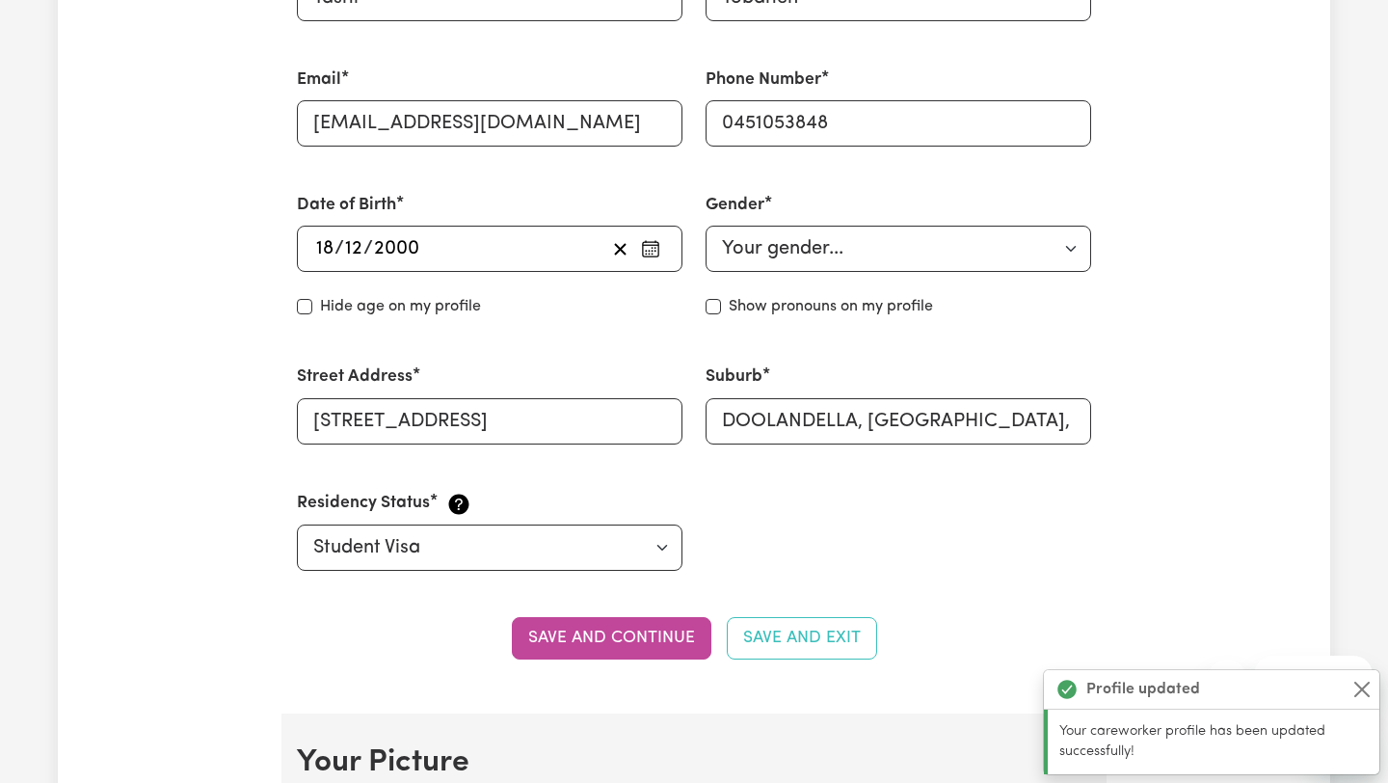
scroll to position [707, 0]
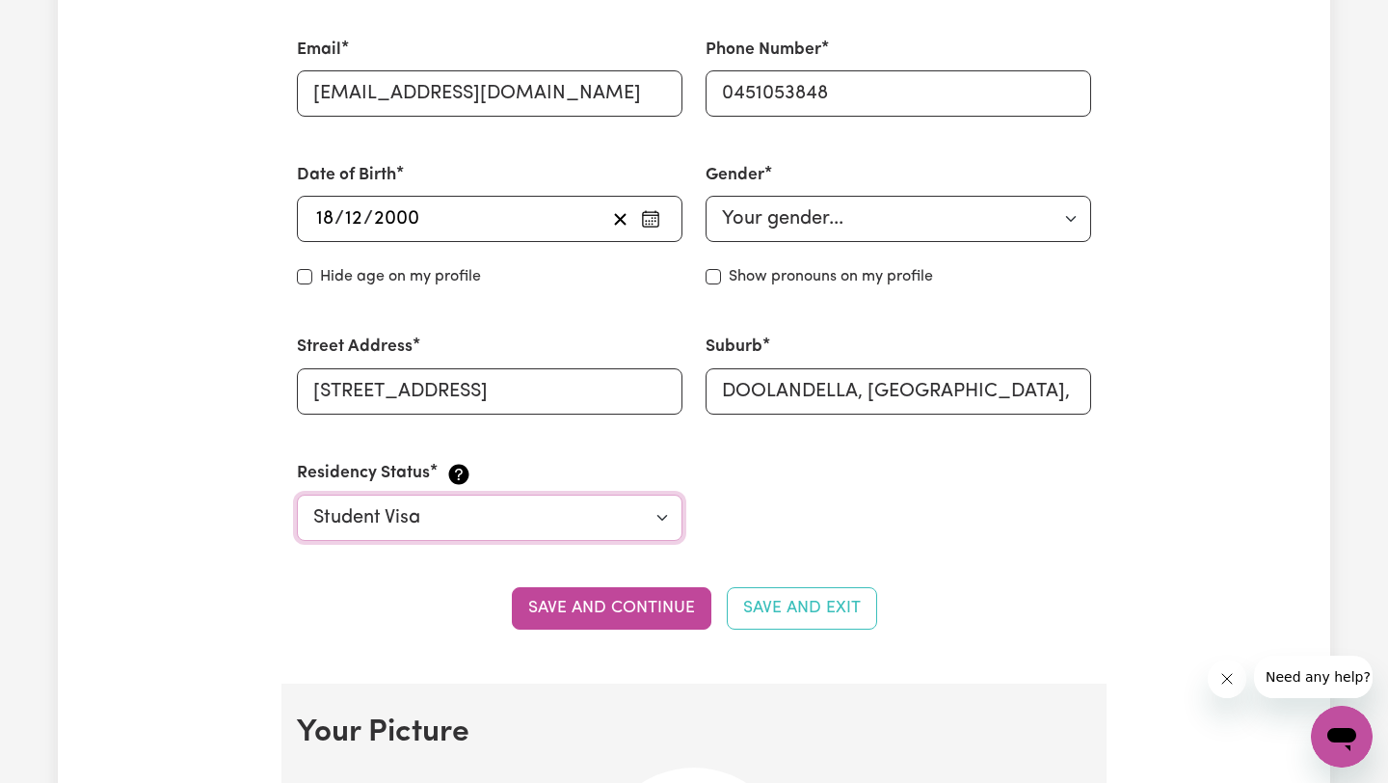
click at [608, 518] on select "Select your residency status... [DEMOGRAPHIC_DATA] citizen Australian PR [DEMOG…" at bounding box center [490, 517] width 386 height 46
select select "Student Visa"
click at [297, 494] on select "Select your residency status... [DEMOGRAPHIC_DATA] citizen Australian PR [DEMOG…" at bounding box center [490, 517] width 386 height 46
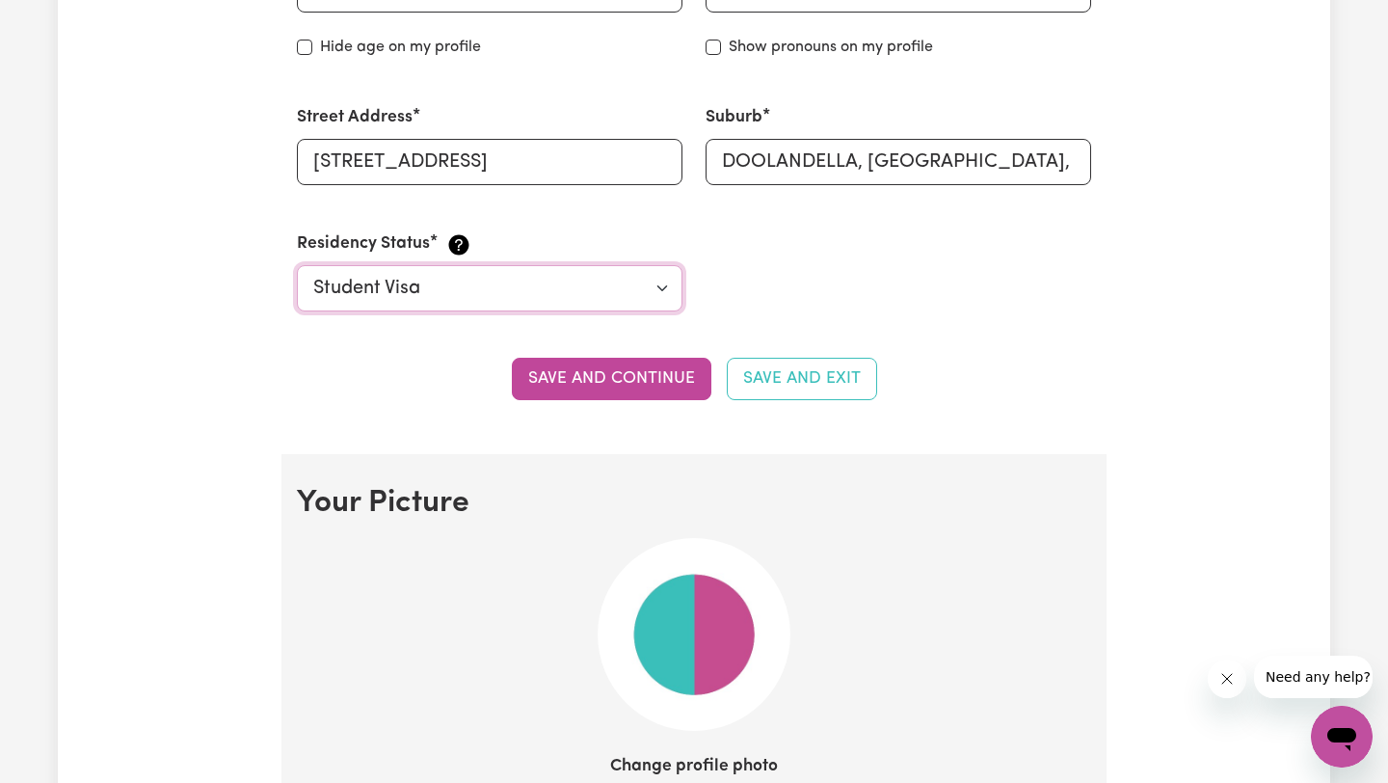
scroll to position [976, 0]
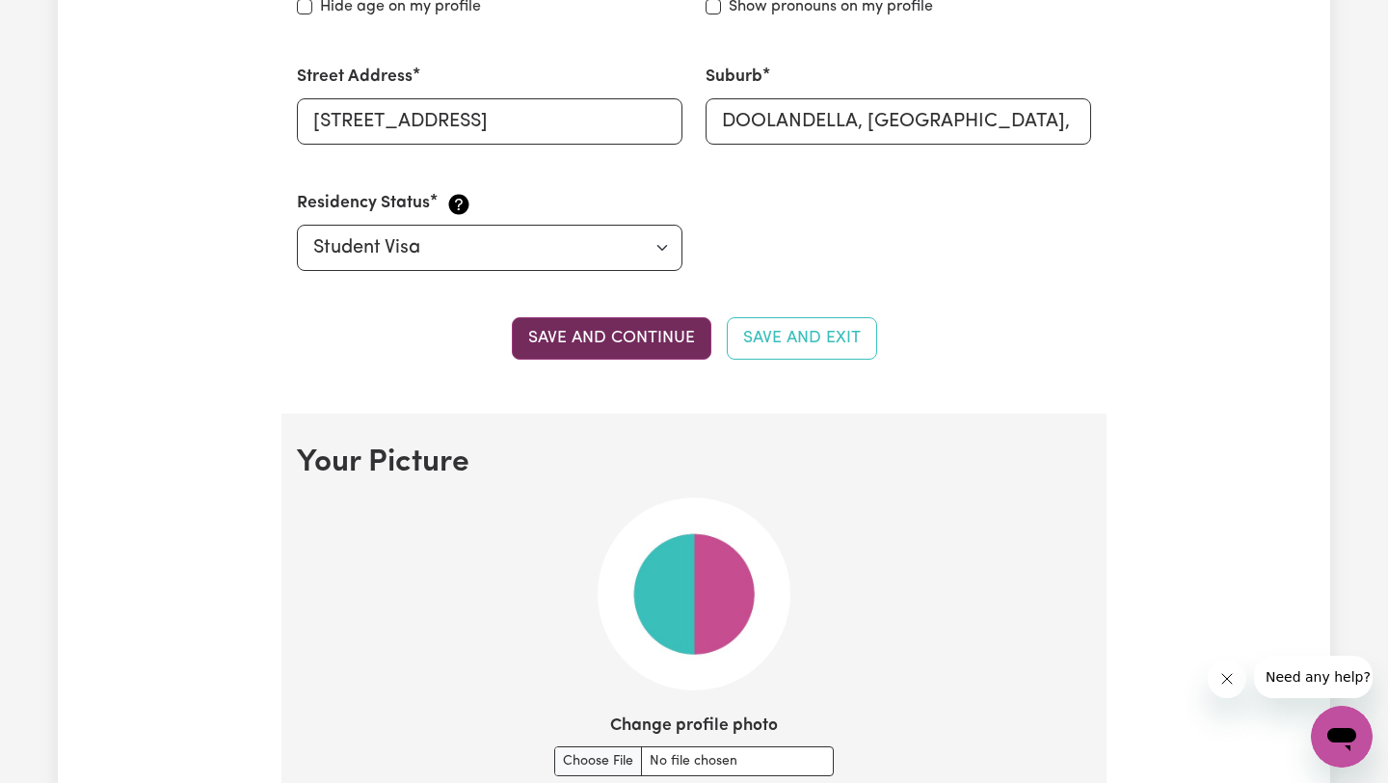
click at [552, 333] on button "Save and continue" at bounding box center [612, 338] width 200 height 42
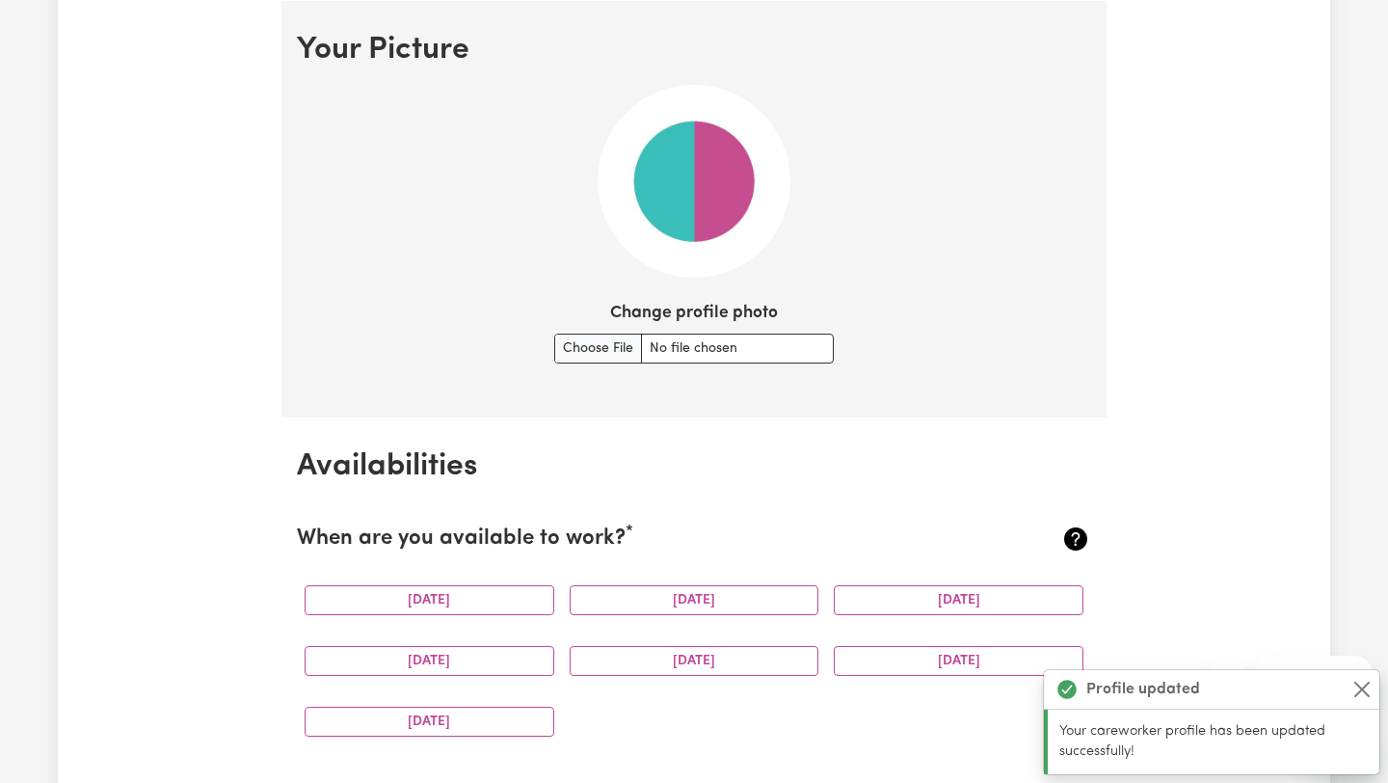
scroll to position [1390, 0]
click at [432, 594] on button "[DATE]" at bounding box center [430, 599] width 250 height 30
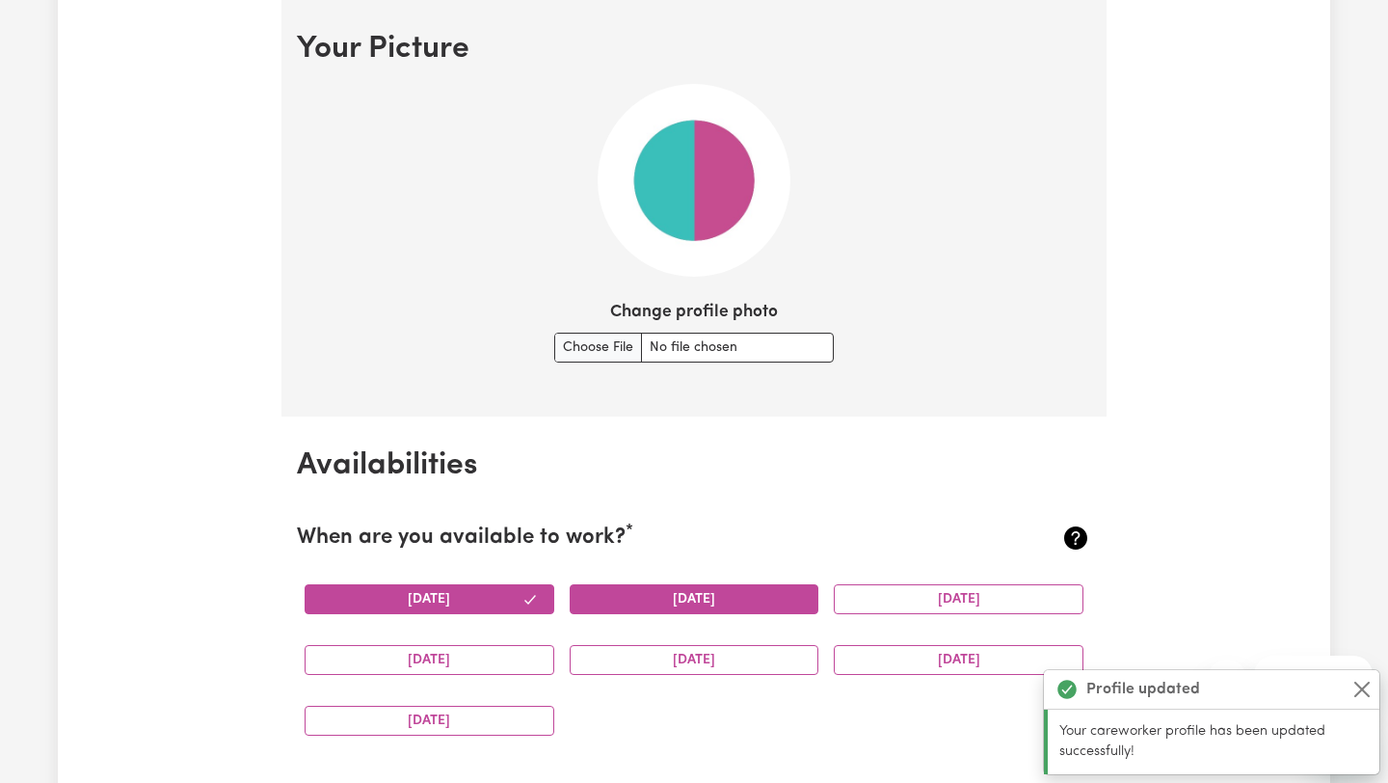
click at [647, 594] on button "[DATE]" at bounding box center [695, 599] width 250 height 30
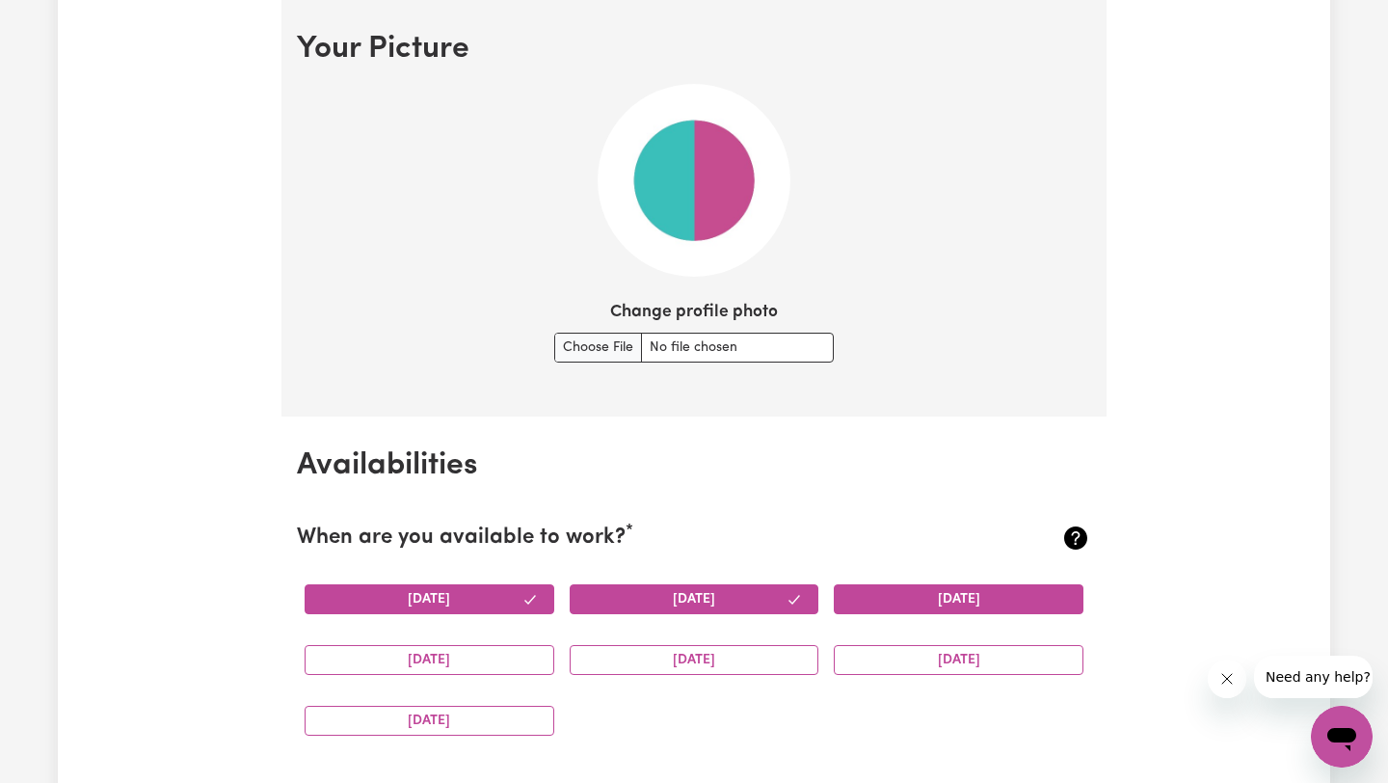
click at [921, 596] on button "[DATE]" at bounding box center [959, 599] width 250 height 30
click at [932, 647] on button "[DATE]" at bounding box center [959, 660] width 250 height 30
click at [741, 676] on div "[DATE]" at bounding box center [694, 659] width 265 height 61
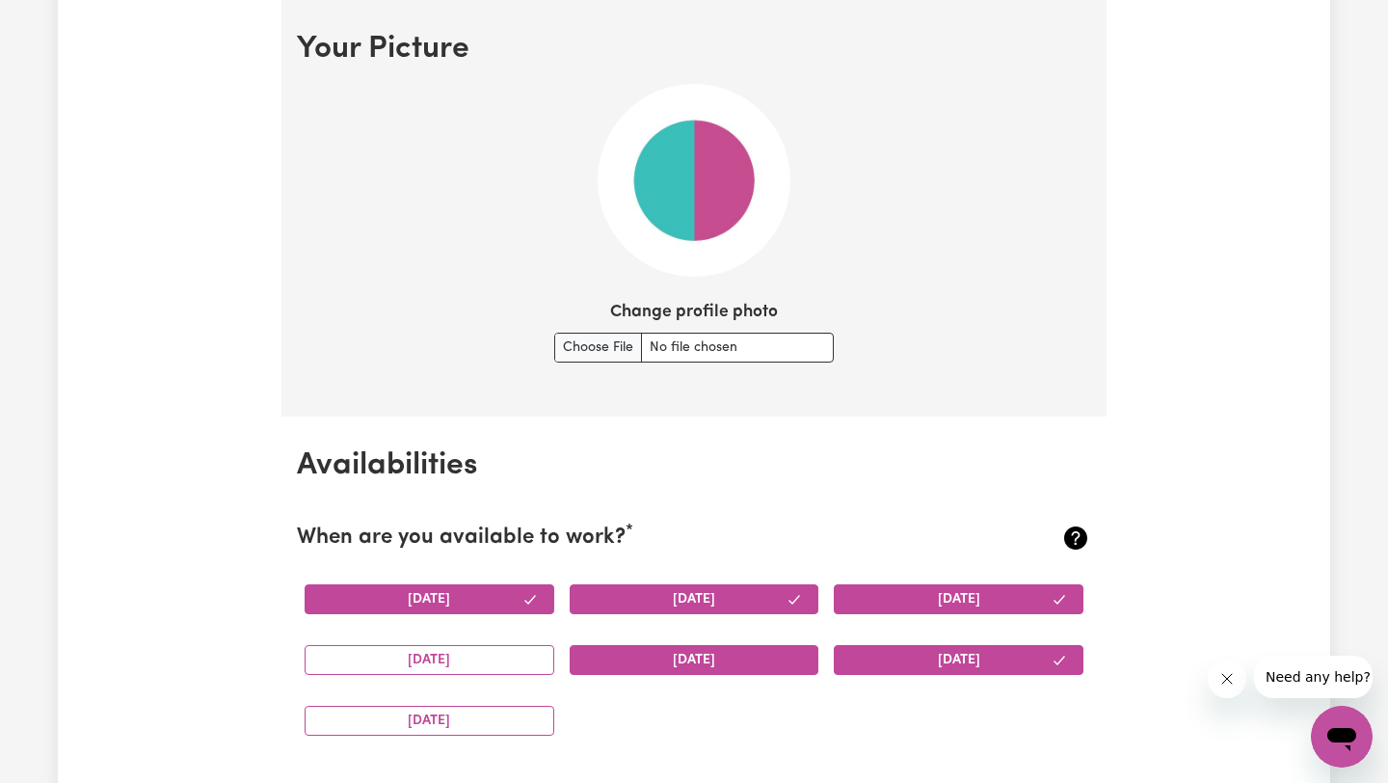
click at [739, 672] on button "[DATE]" at bounding box center [695, 660] width 250 height 30
click at [496, 671] on button "[DATE]" at bounding box center [430, 660] width 250 height 30
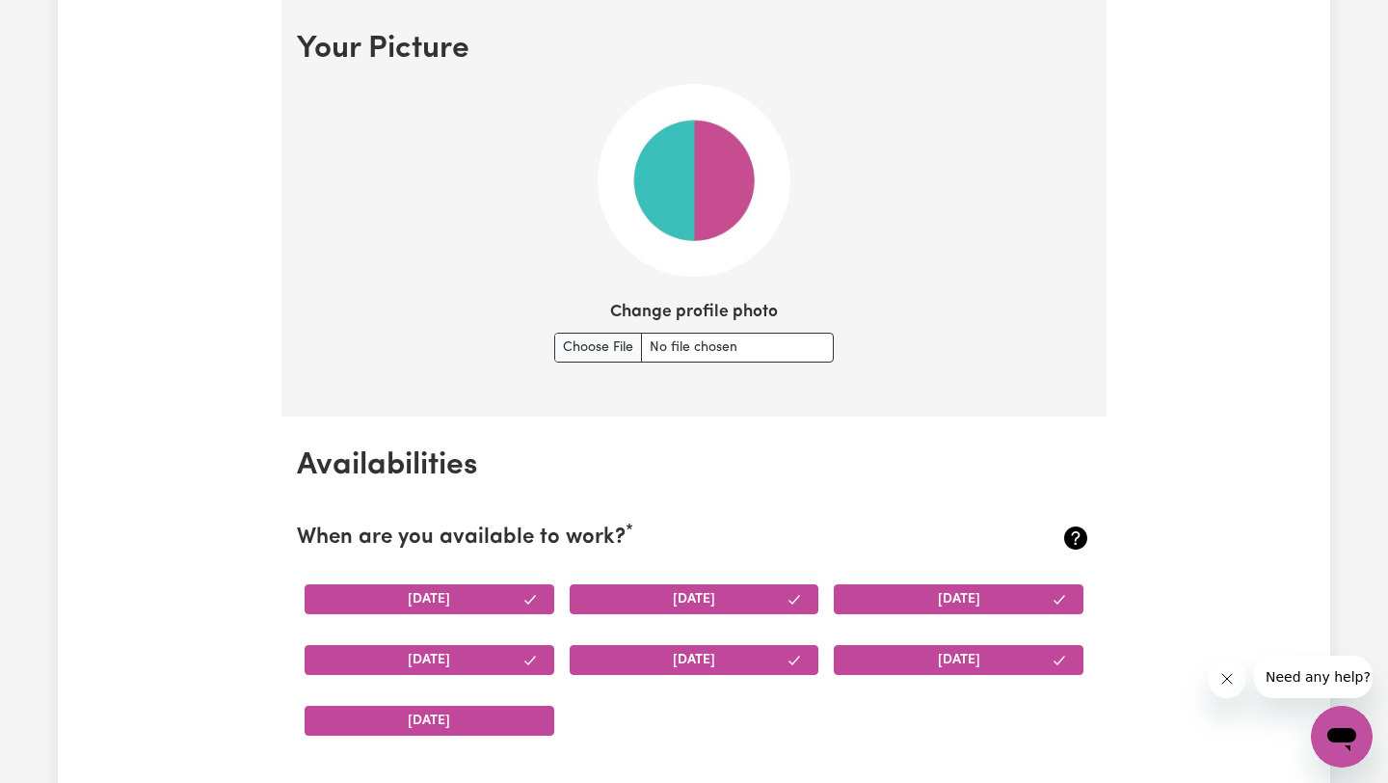
click at [472, 715] on button "[DATE]" at bounding box center [430, 721] width 250 height 30
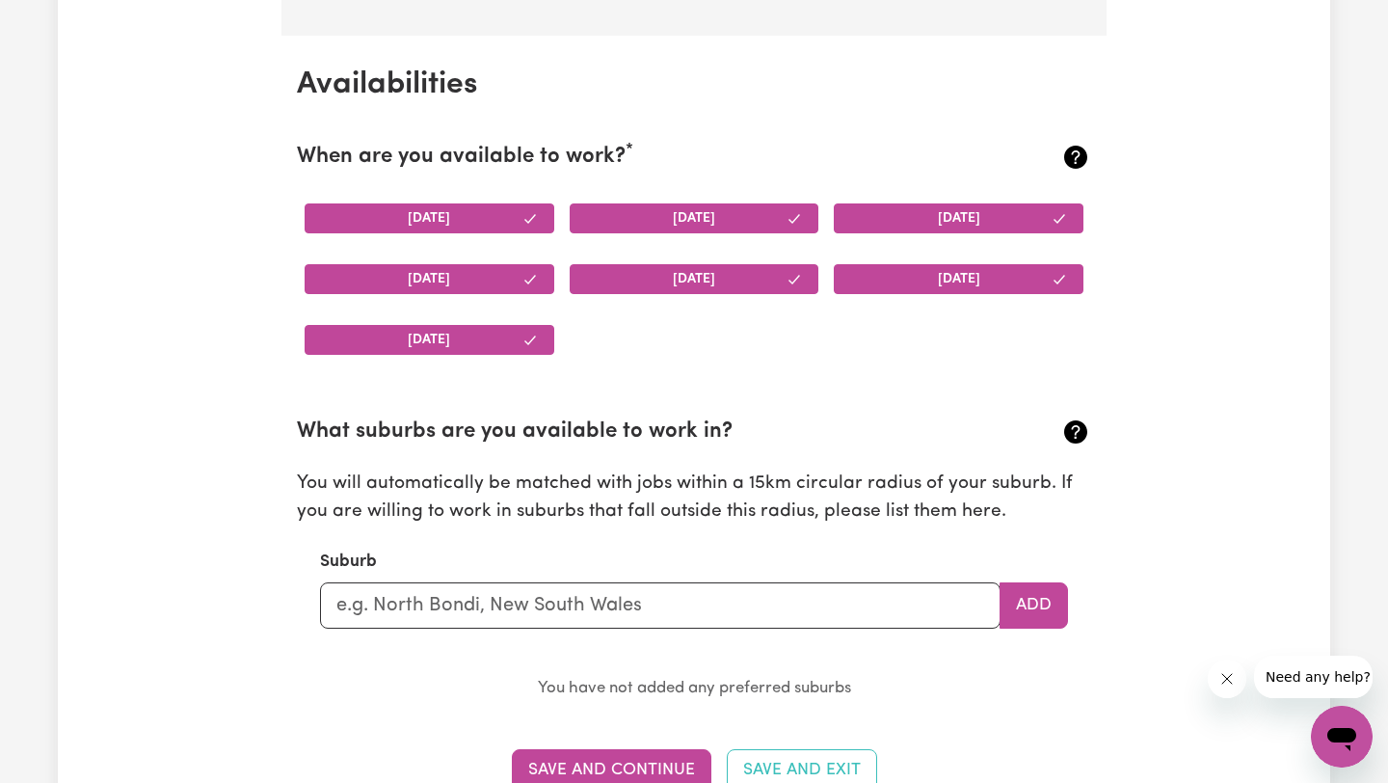
scroll to position [1773, 0]
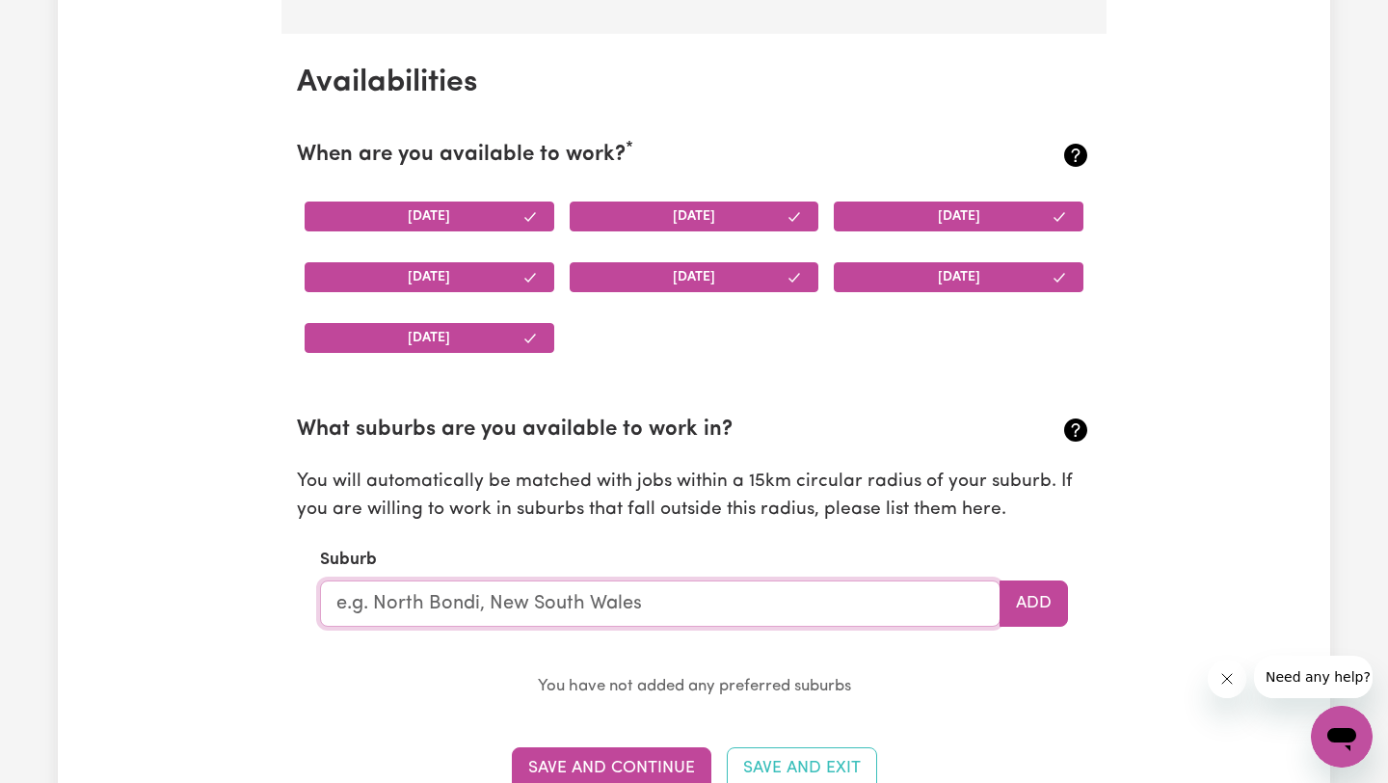
click at [675, 600] on input "text" at bounding box center [660, 603] width 680 height 46
type input "[GEOGRAPHIC_DATA]"
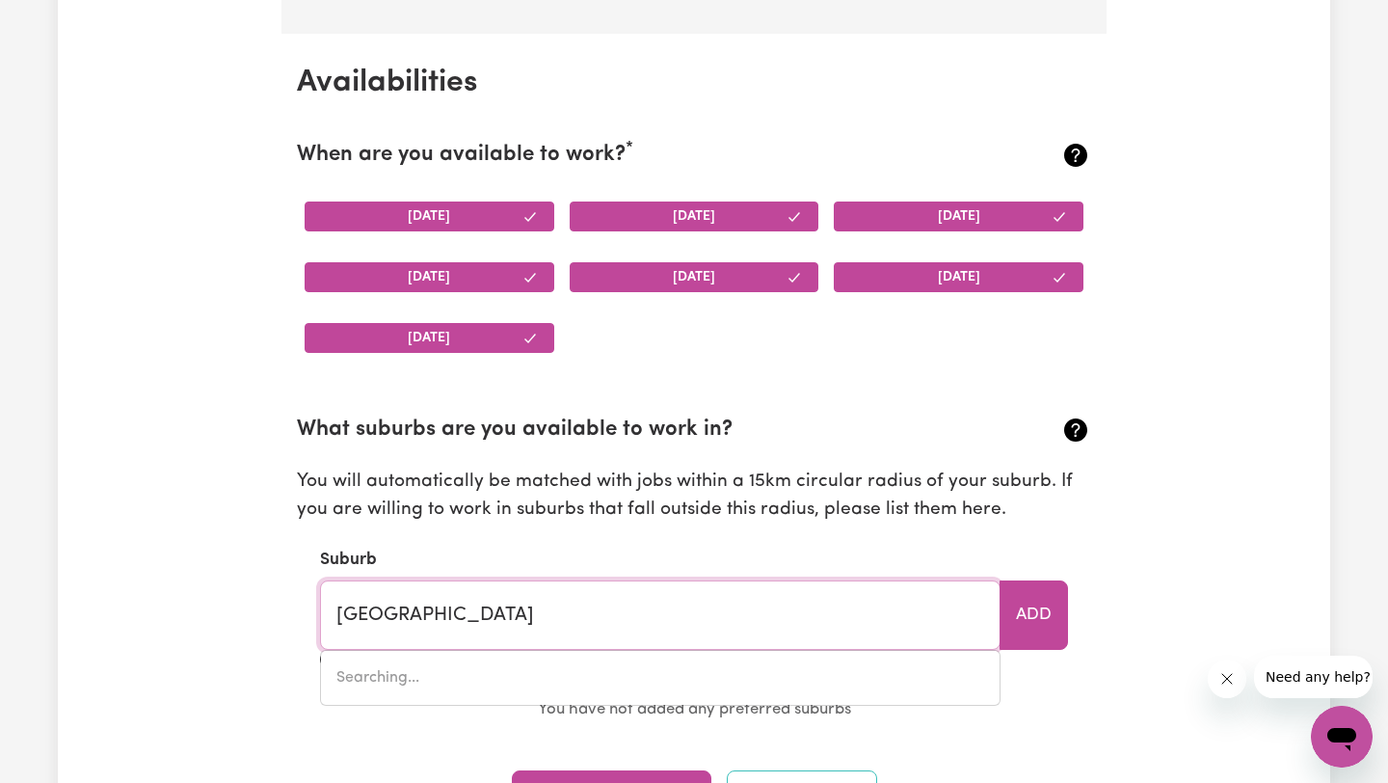
type input "[GEOGRAPHIC_DATA], [GEOGRAPHIC_DATA], 4000"
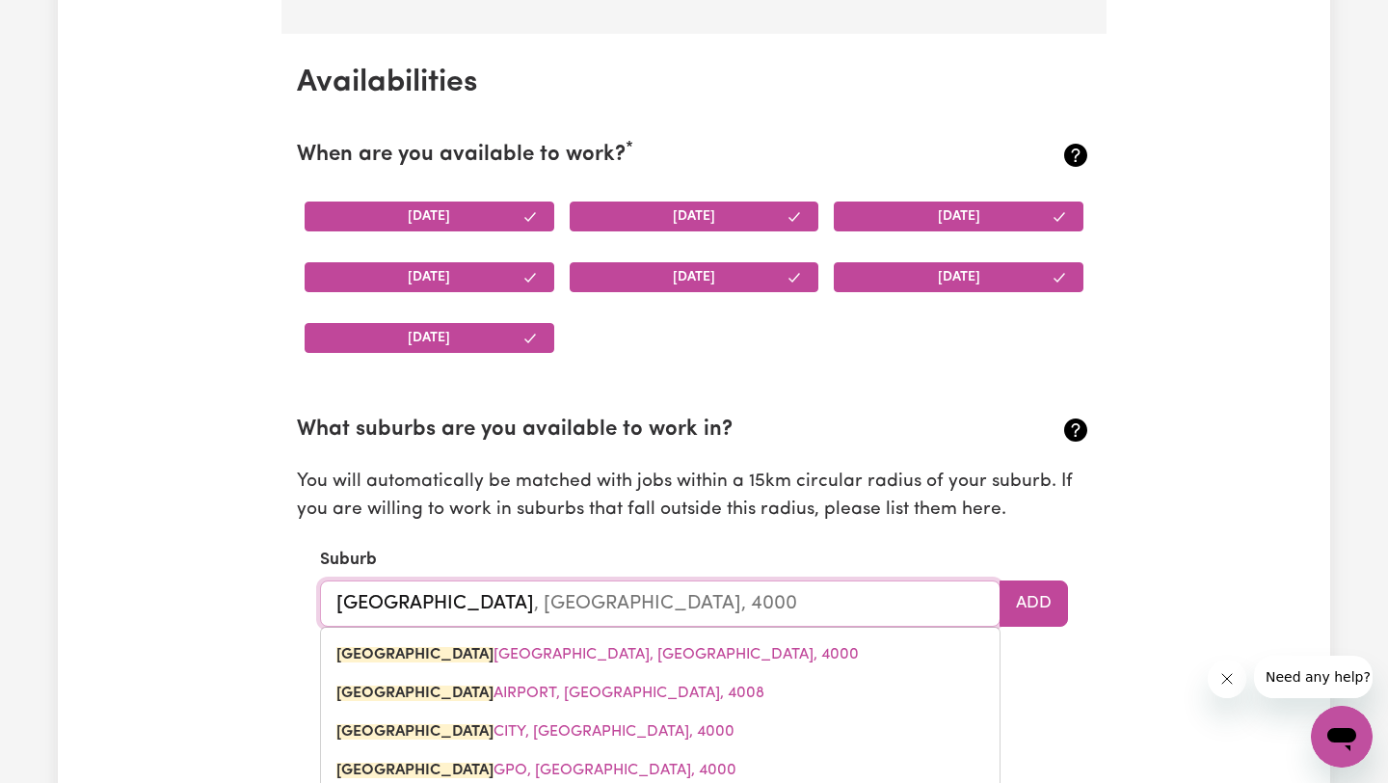
type input "Brisbanei"
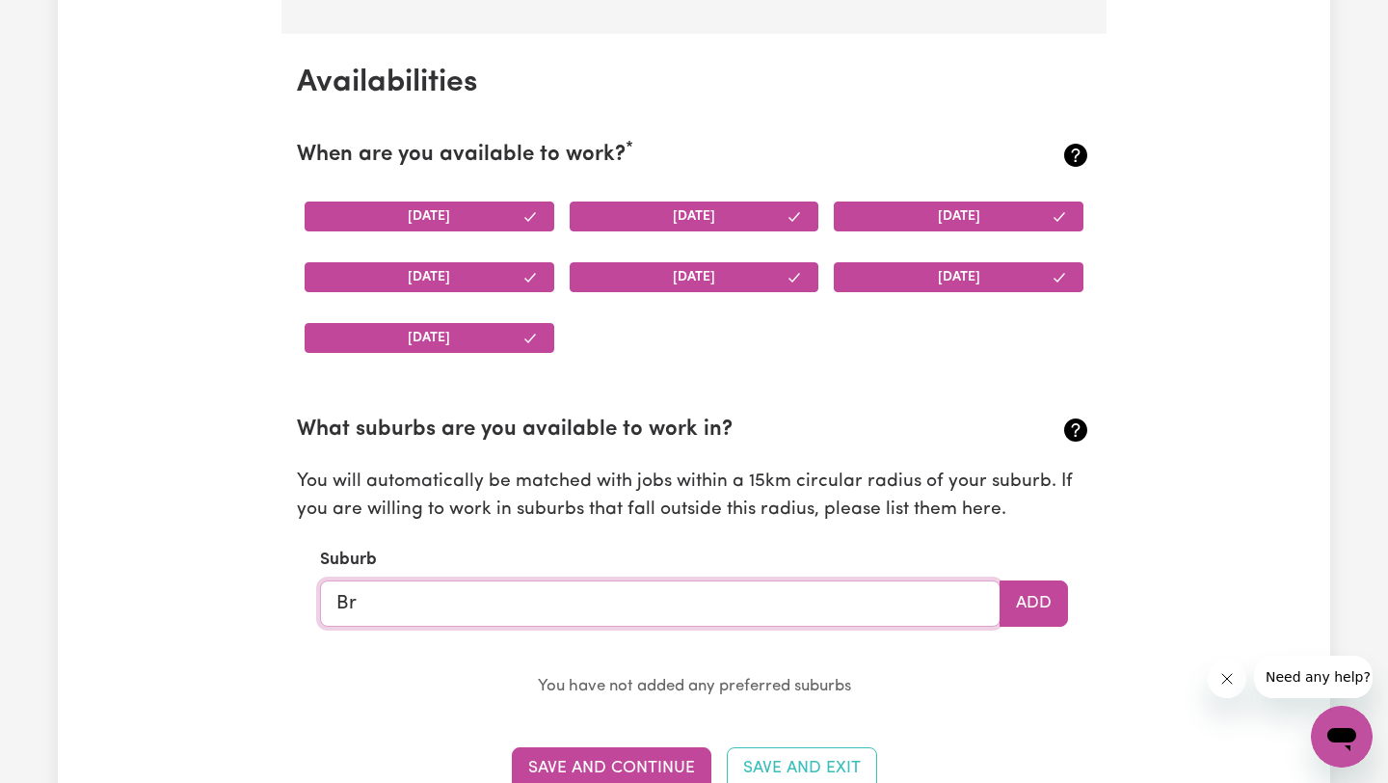
type input "B"
type input "Inala"
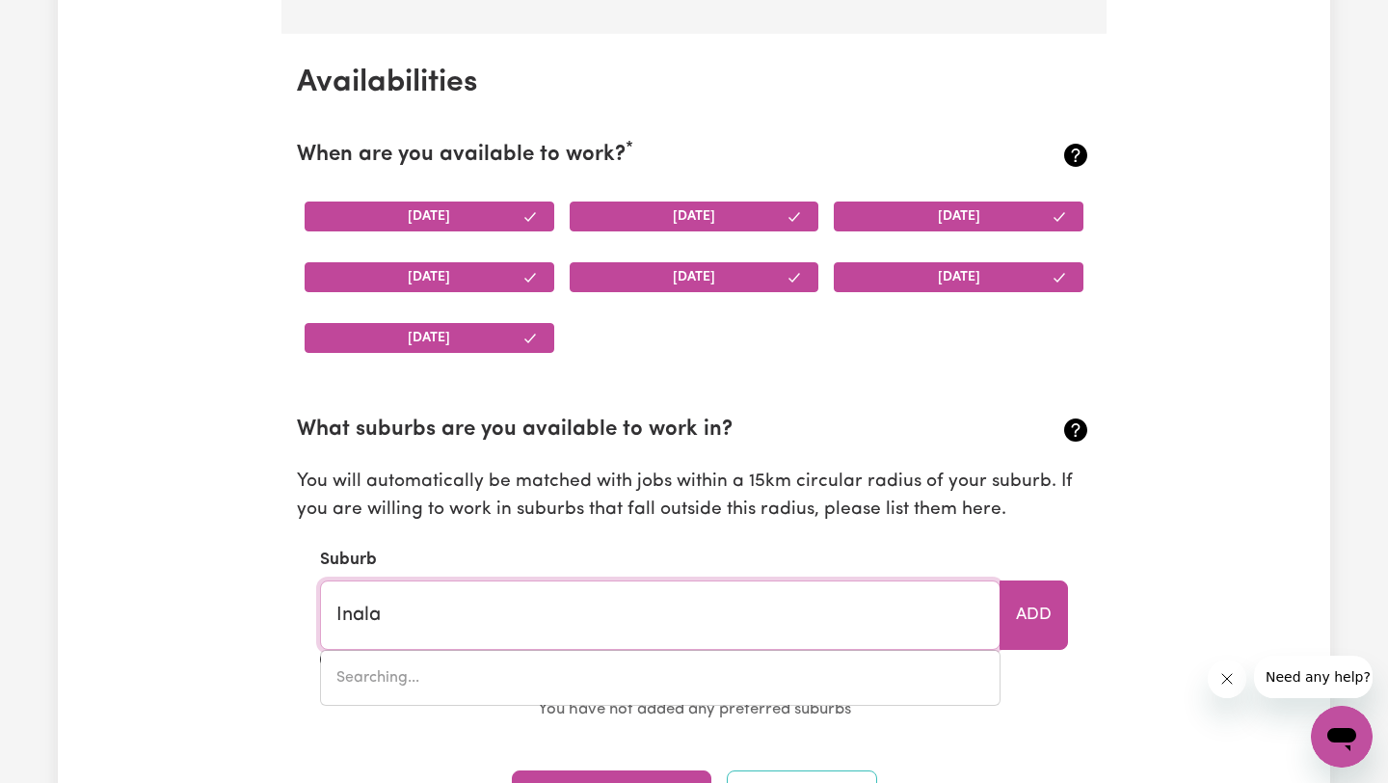
type input "[GEOGRAPHIC_DATA], [GEOGRAPHIC_DATA], 4077"
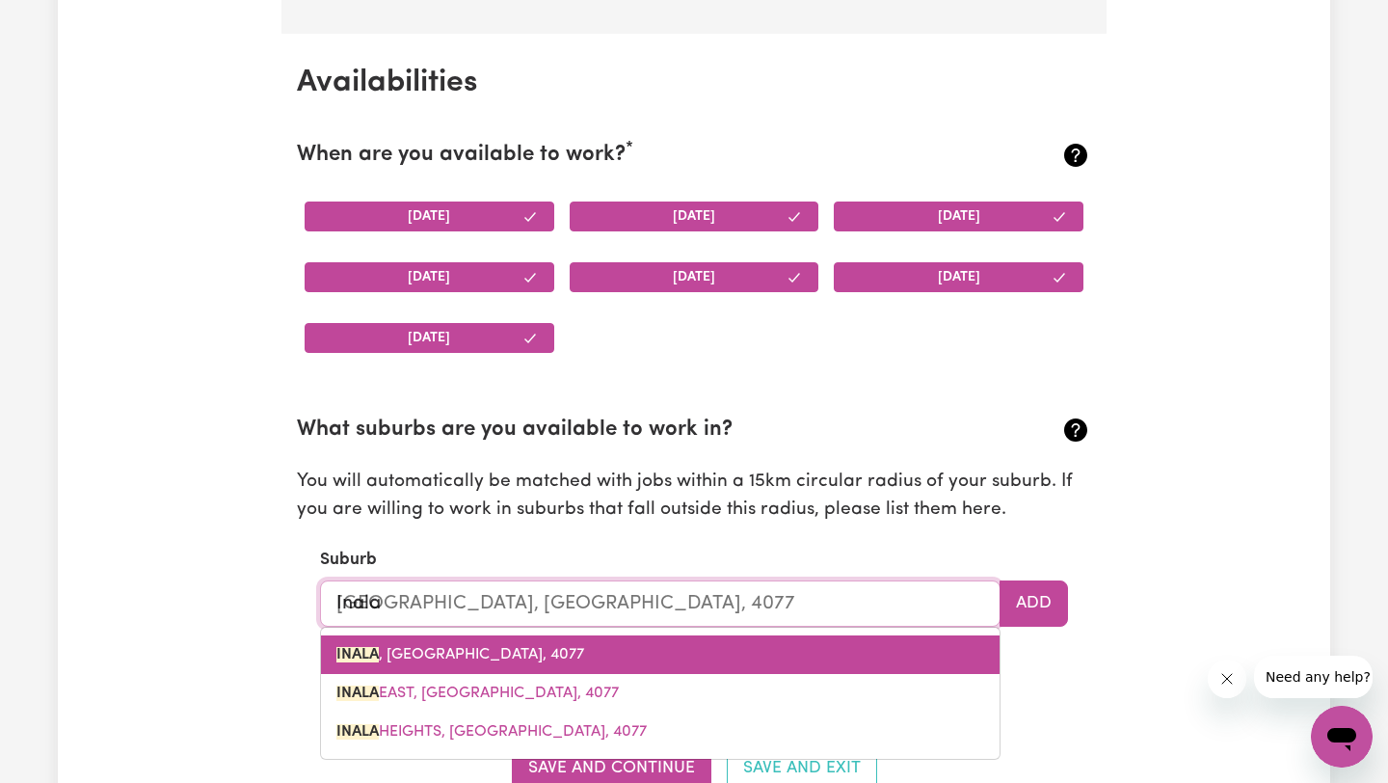
click at [543, 652] on link "[GEOGRAPHIC_DATA] , [GEOGRAPHIC_DATA], 4077" at bounding box center [660, 654] width 679 height 39
type input "[GEOGRAPHIC_DATA], [GEOGRAPHIC_DATA], 4077"
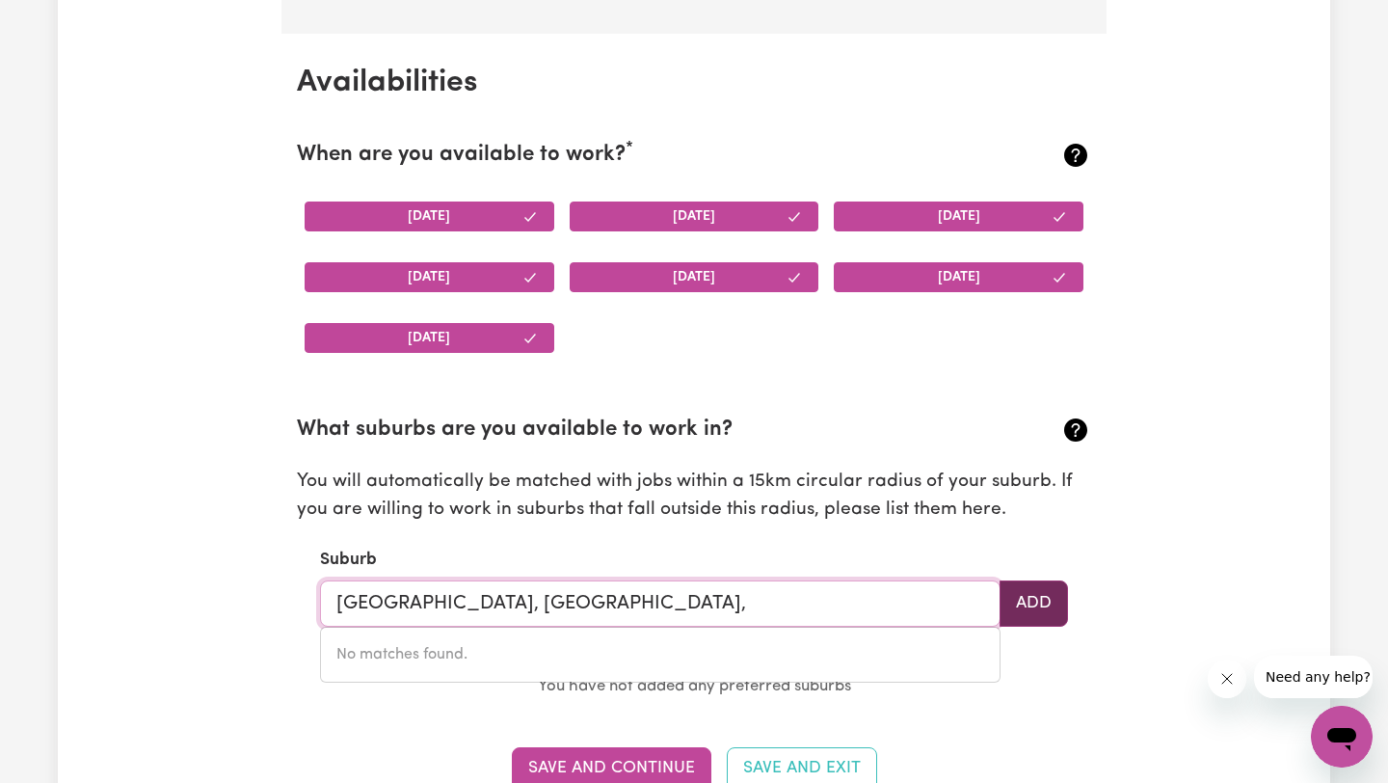
type input "[GEOGRAPHIC_DATA], [GEOGRAPHIC_DATA],"
click at [1037, 601] on button "Add" at bounding box center [1034, 603] width 68 height 46
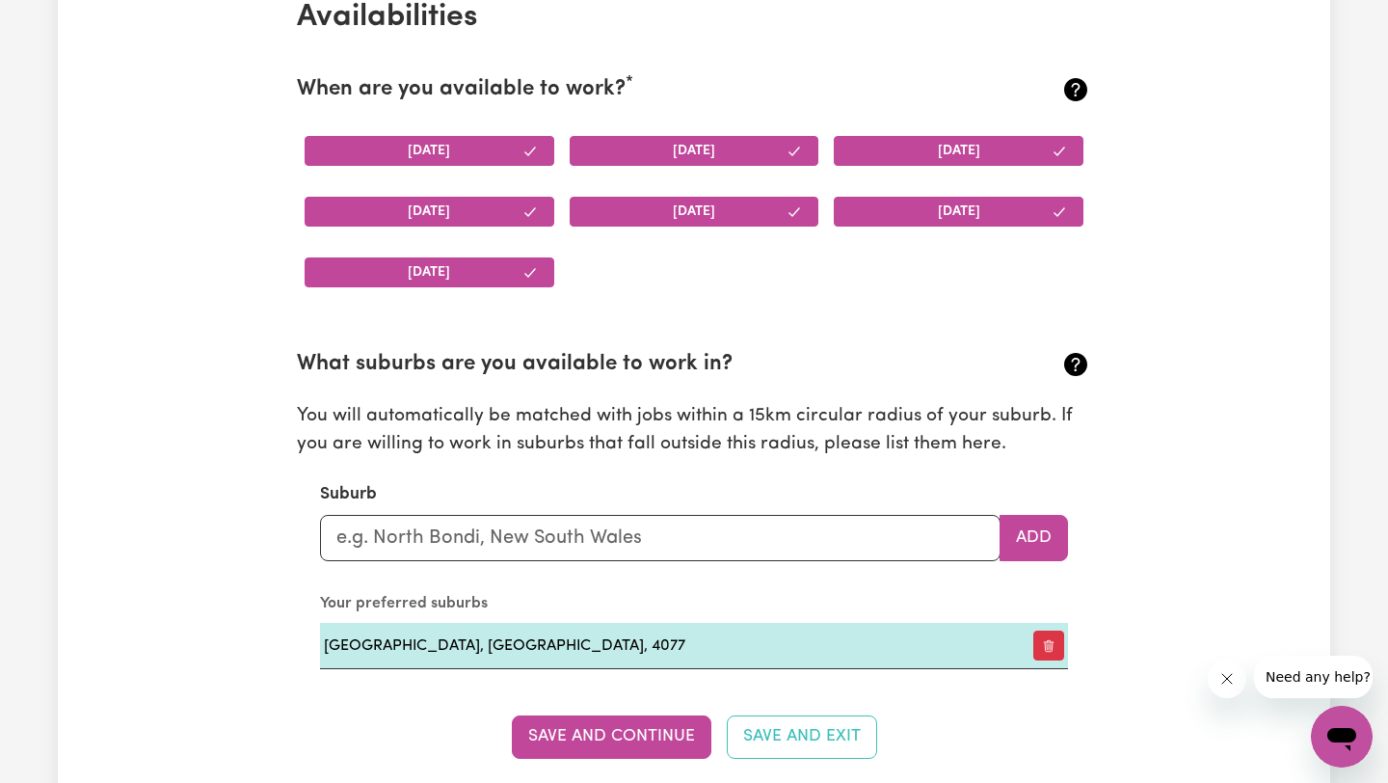
scroll to position [1847, 0]
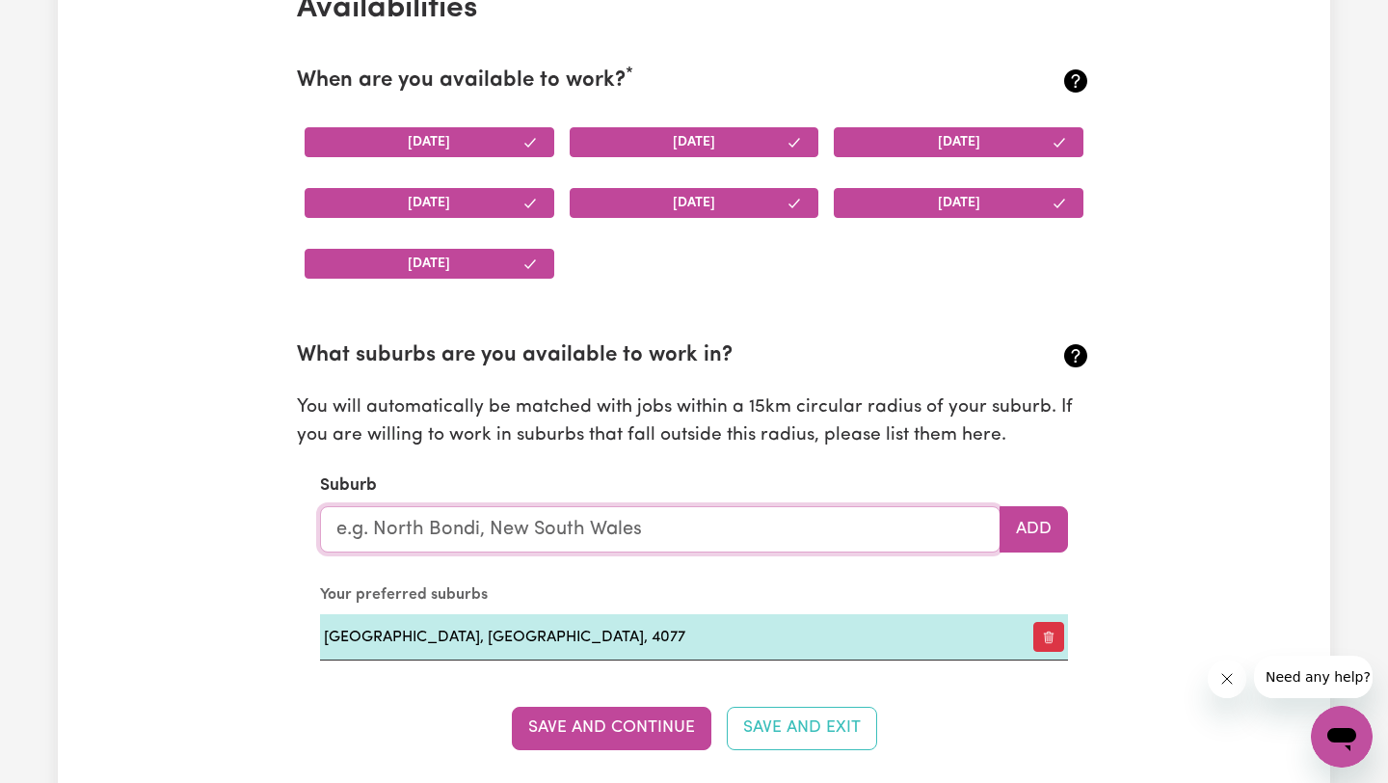
click at [663, 527] on input "text" at bounding box center [660, 529] width 680 height 46
type input "Cala"
type input "CalaLA, [GEOGRAPHIC_DATA], 2340"
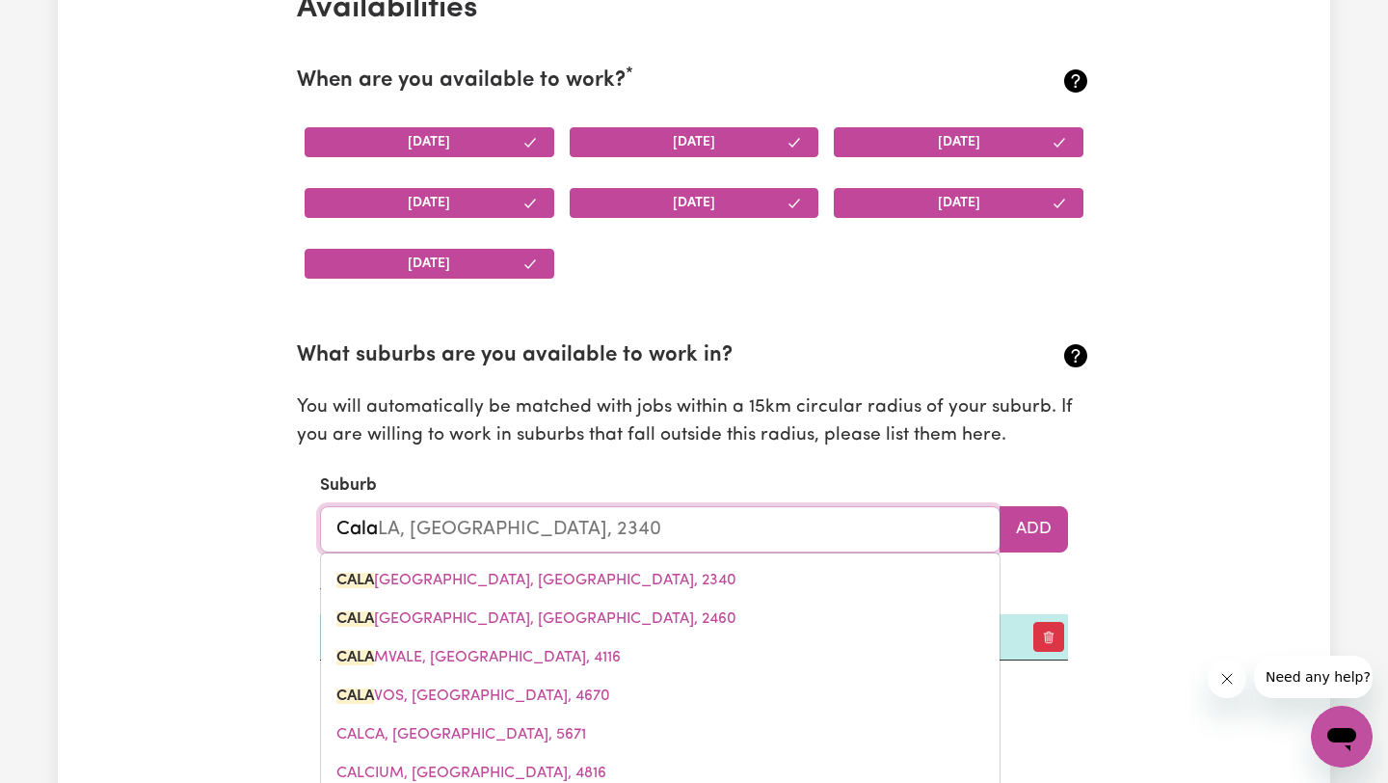
type input "Calam"
type input "[PERSON_NAME], [GEOGRAPHIC_DATA], 2460"
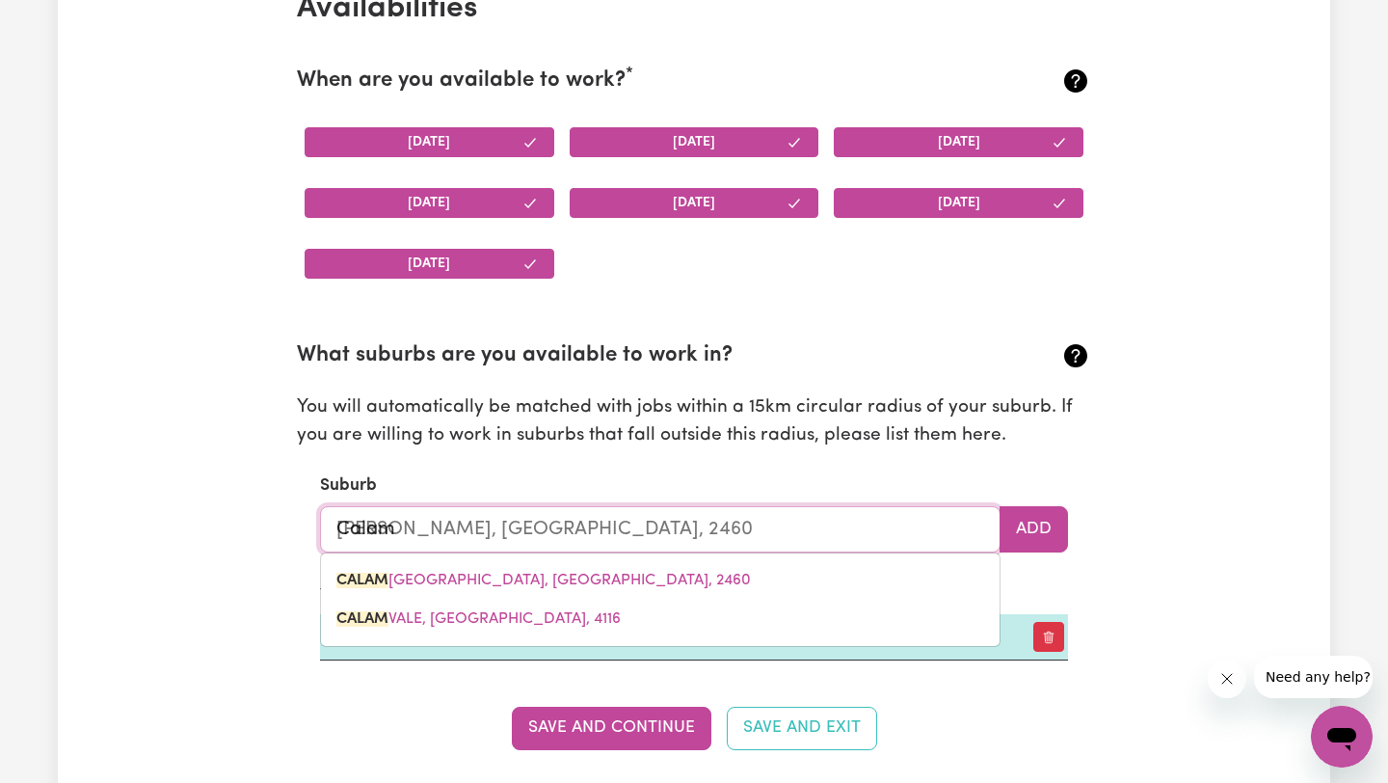
type input "Calamv"
type input "Calamvale"
type input "[GEOGRAPHIC_DATA], [GEOGRAPHIC_DATA], 4116"
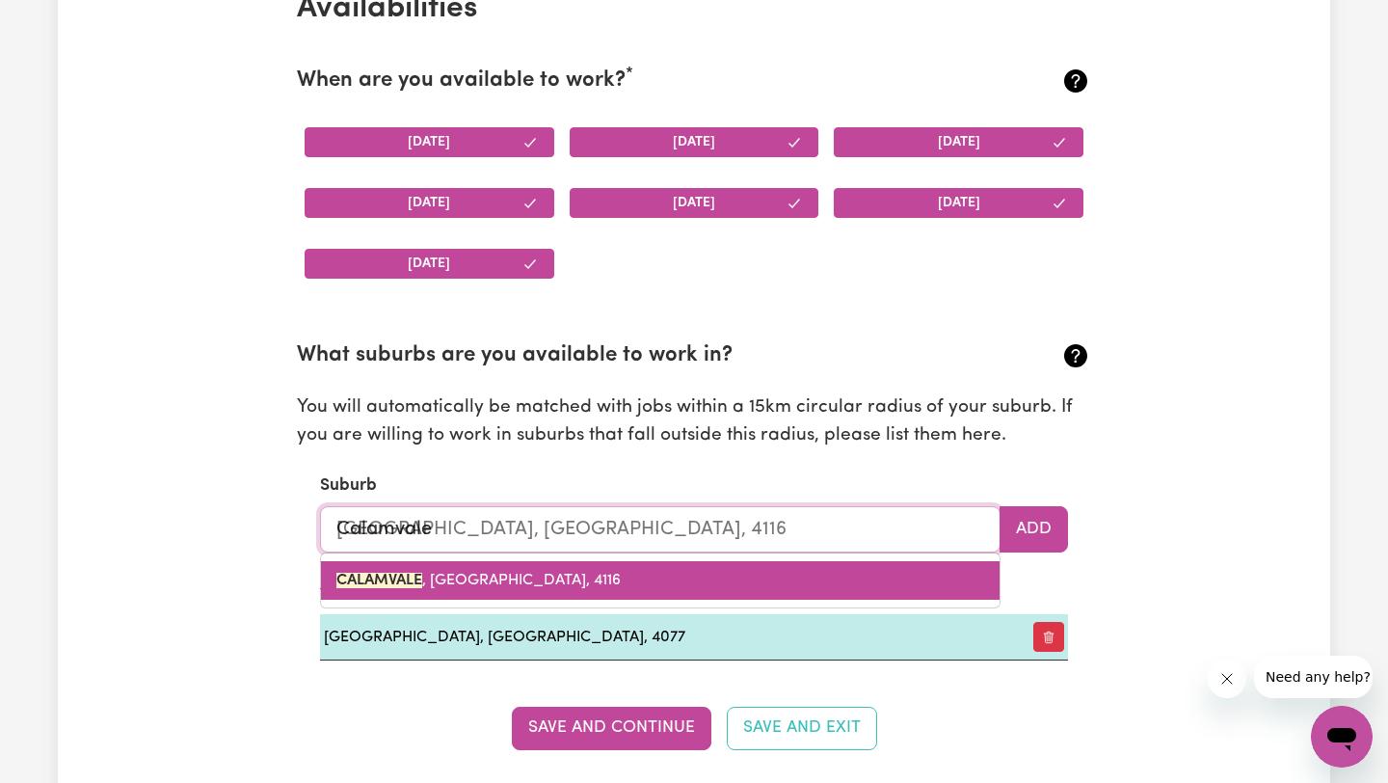
click at [740, 575] on link "CALAMVALE , [GEOGRAPHIC_DATA], 4116" at bounding box center [660, 580] width 679 height 39
type input "CALAMVALE, [GEOGRAPHIC_DATA], 4116"
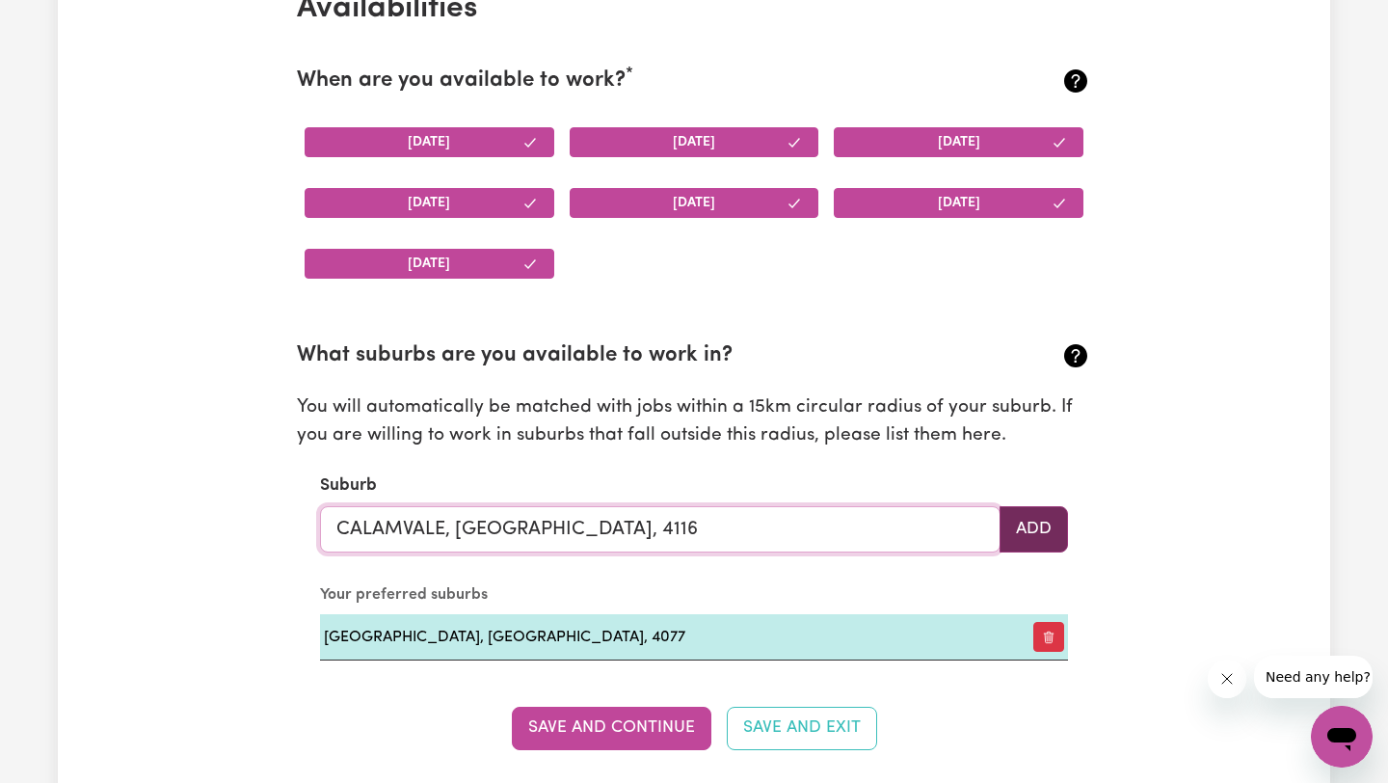
type input "CALAMVALE, [GEOGRAPHIC_DATA], 4116"
click at [1041, 531] on button "Add" at bounding box center [1034, 529] width 68 height 46
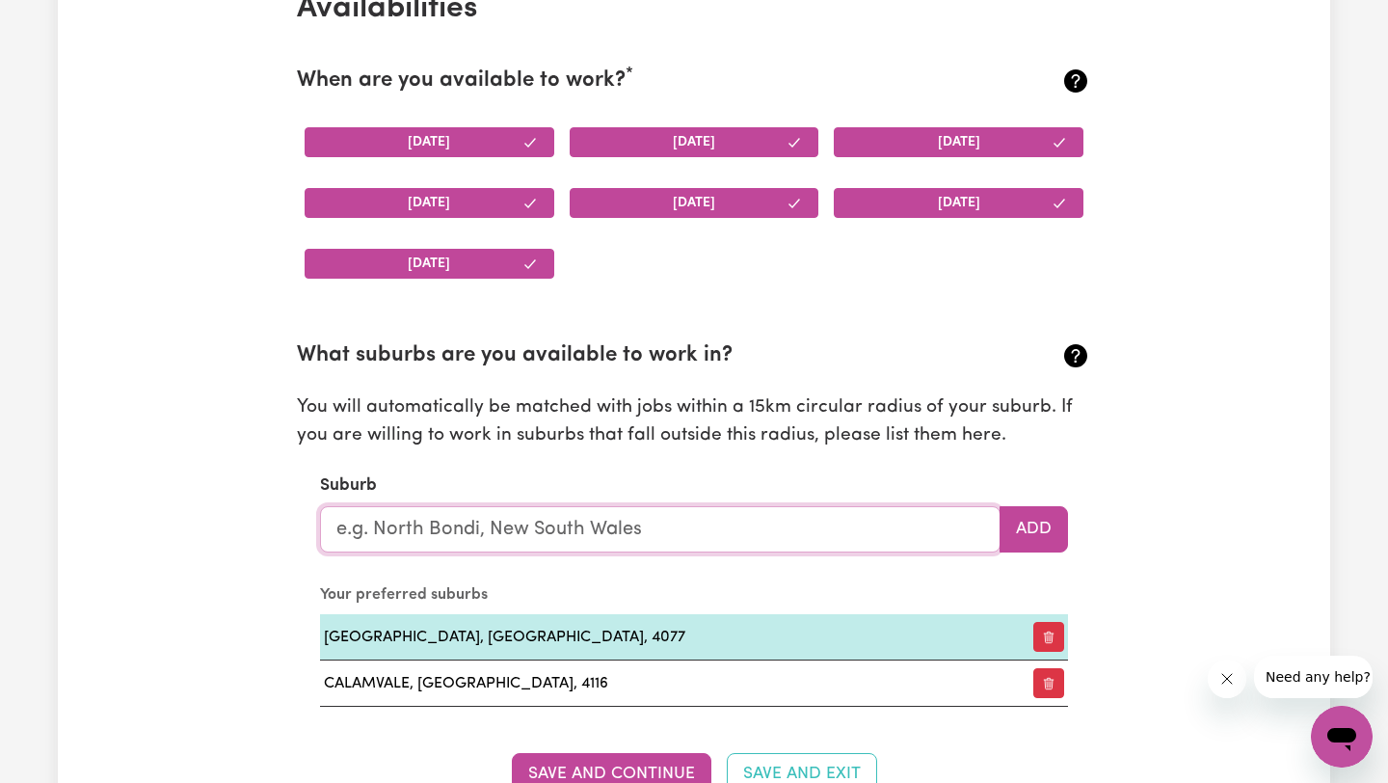
click at [718, 532] on input "text" at bounding box center [660, 529] width 680 height 46
type input "Aca"
type input "[GEOGRAPHIC_DATA], [GEOGRAPHIC_DATA], 2476"
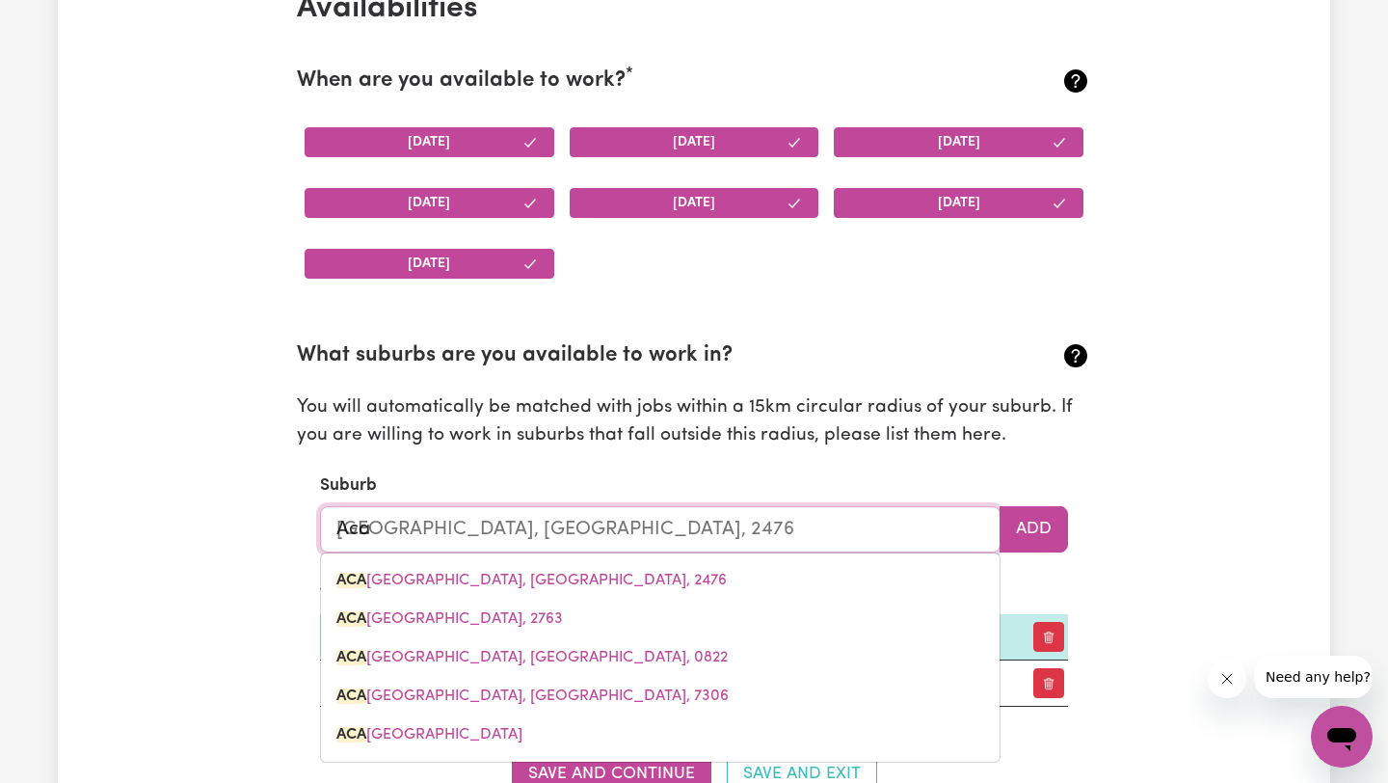
type input "Acac"
type input "[GEOGRAPHIC_DATA], [GEOGRAPHIC_DATA], 2476"
type input "Acaci"
type input "[GEOGRAPHIC_DATA], [GEOGRAPHIC_DATA], 2476"
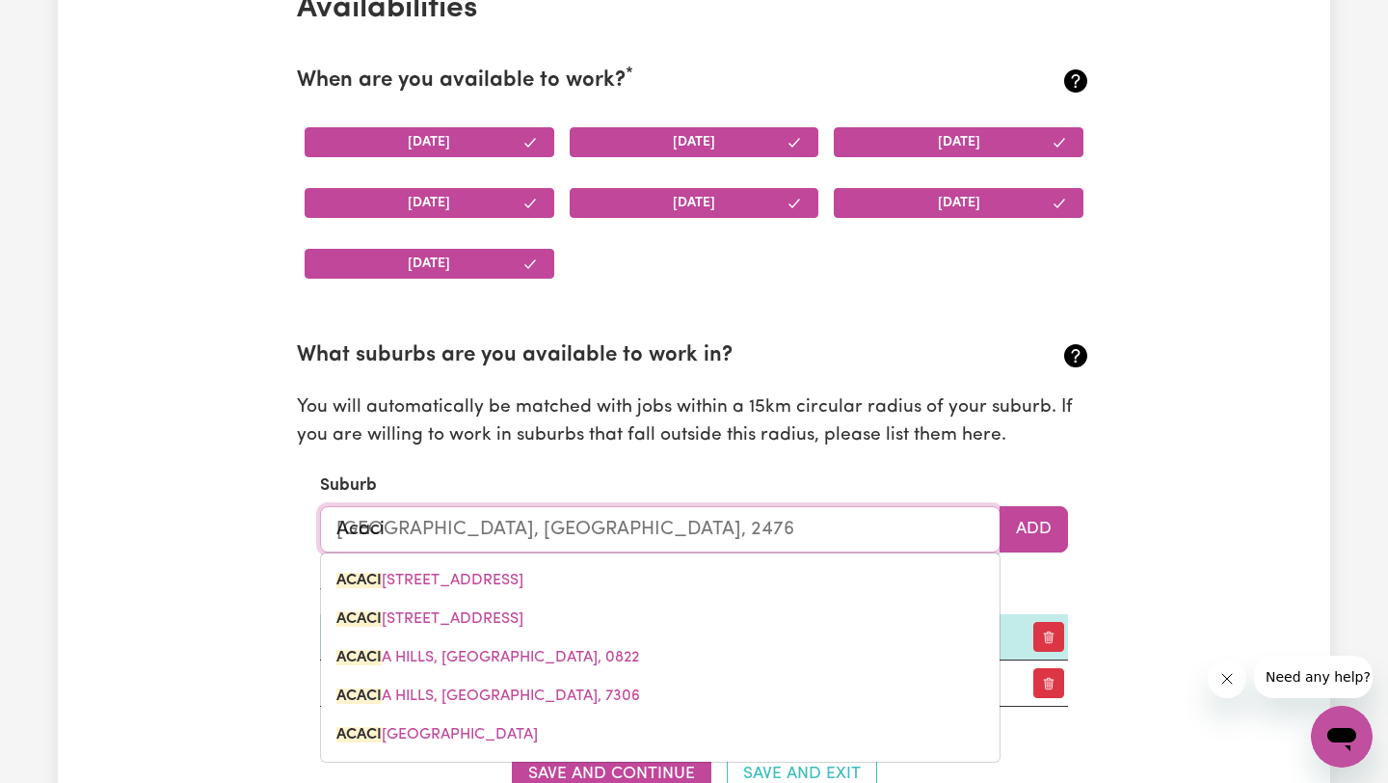
type input "Acacia"
type input "[GEOGRAPHIC_DATA], [GEOGRAPHIC_DATA], 2476"
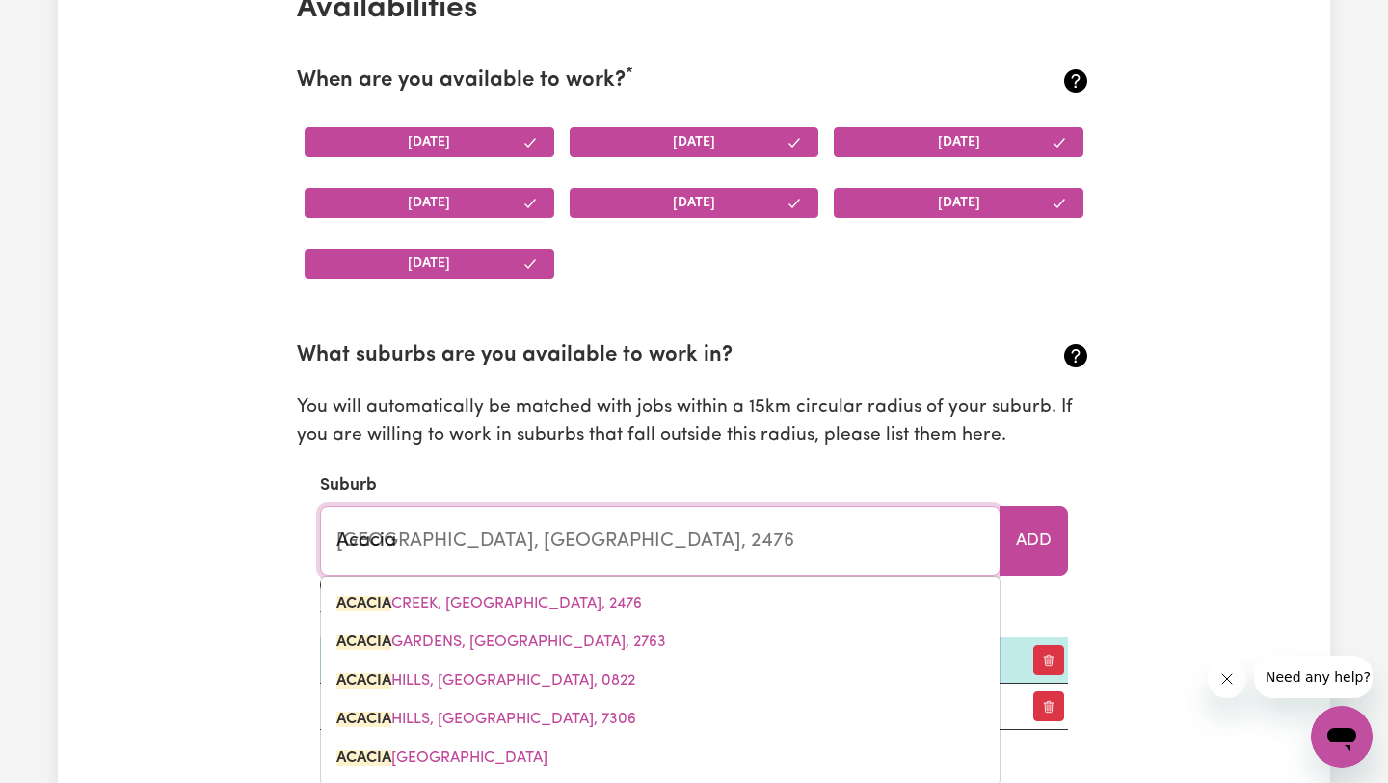
type input "Acacia r"
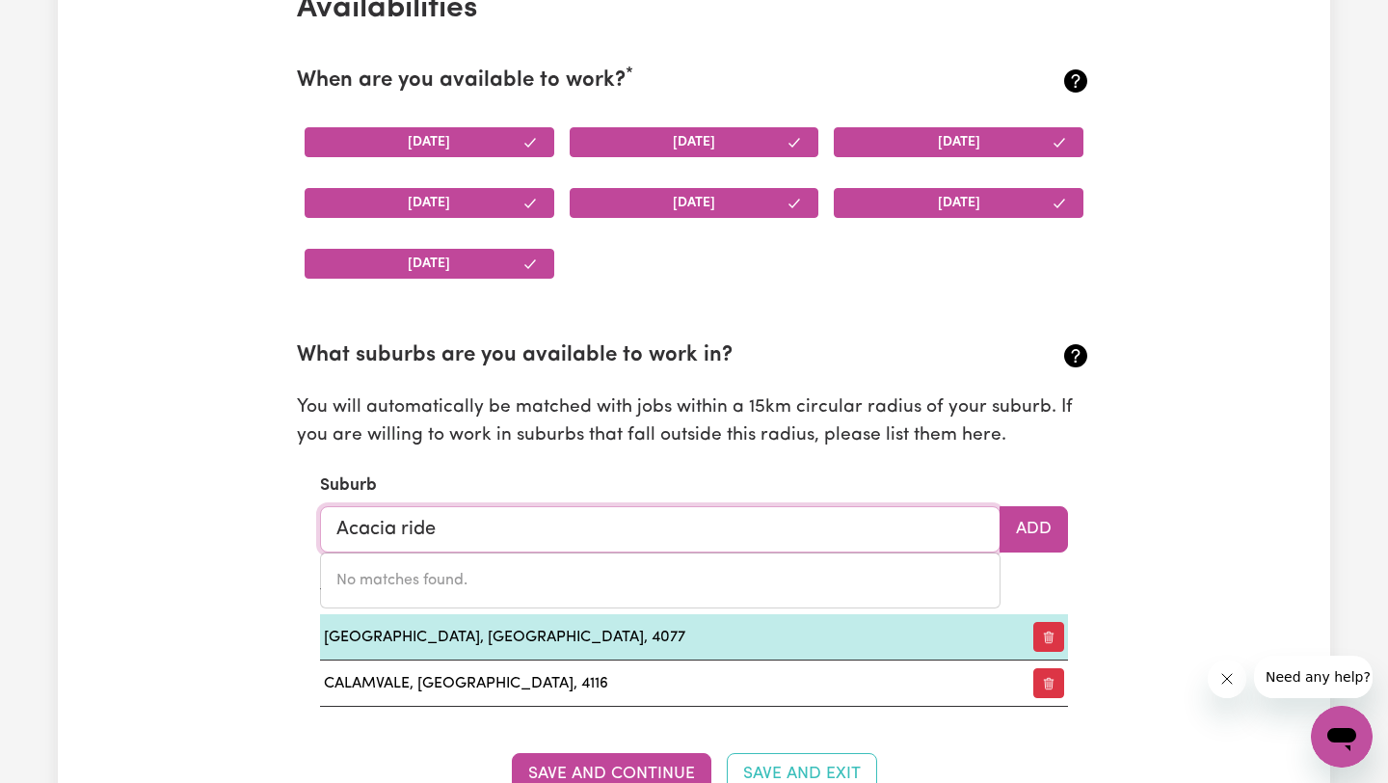
type input "Acacia rid"
type input "Acacia ridGE, [GEOGRAPHIC_DATA], 4110"
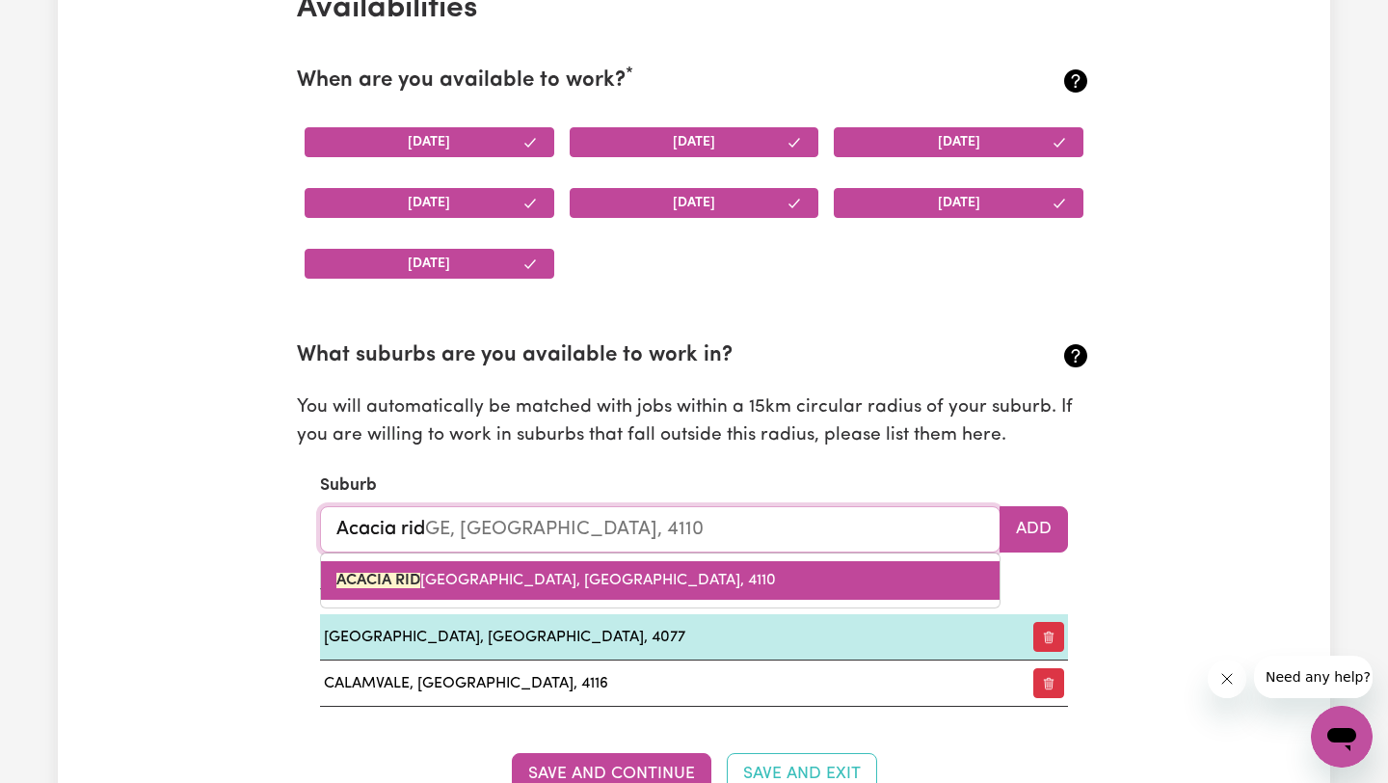
click at [642, 564] on link "ACACIA RID GE, [GEOGRAPHIC_DATA], 4110" at bounding box center [660, 580] width 679 height 39
type input "[GEOGRAPHIC_DATA]"
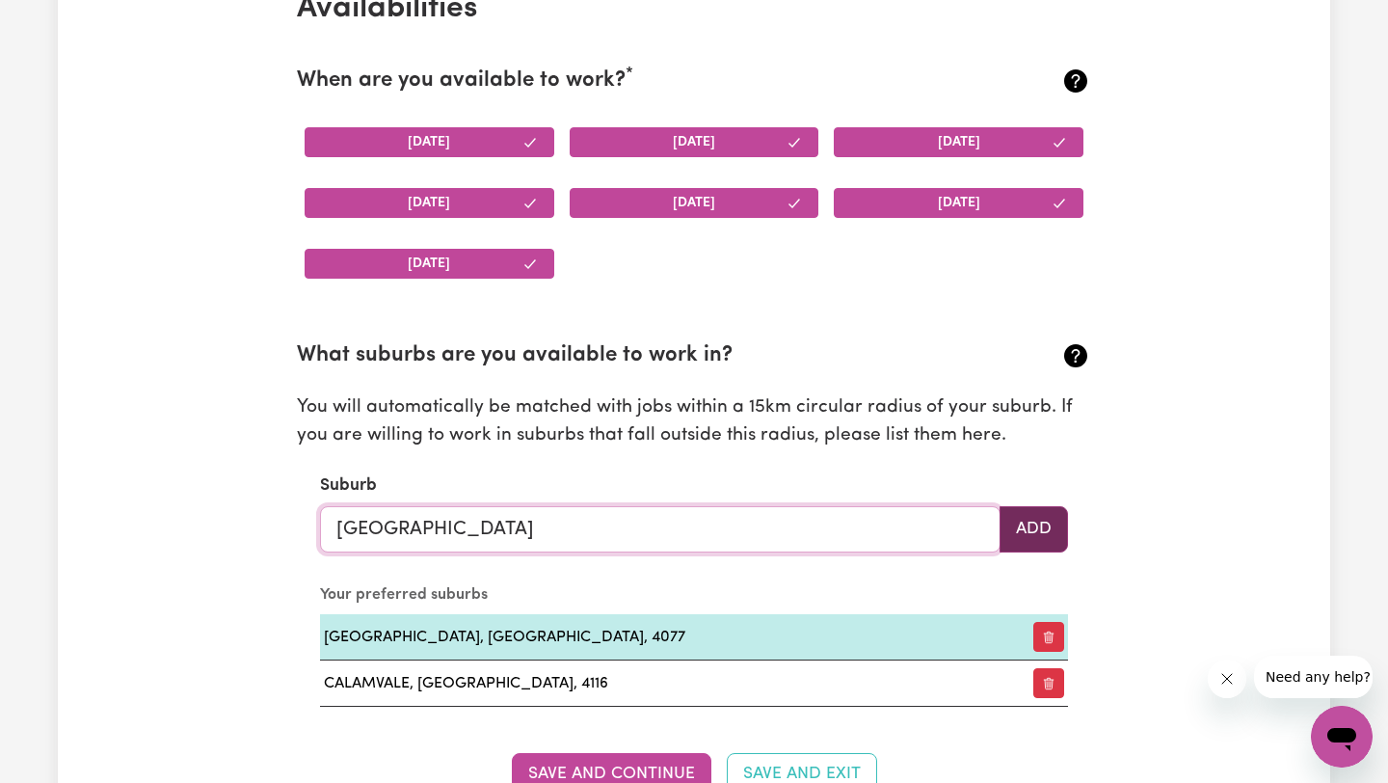
type input "[GEOGRAPHIC_DATA]"
click at [1054, 536] on button "Add" at bounding box center [1034, 529] width 68 height 46
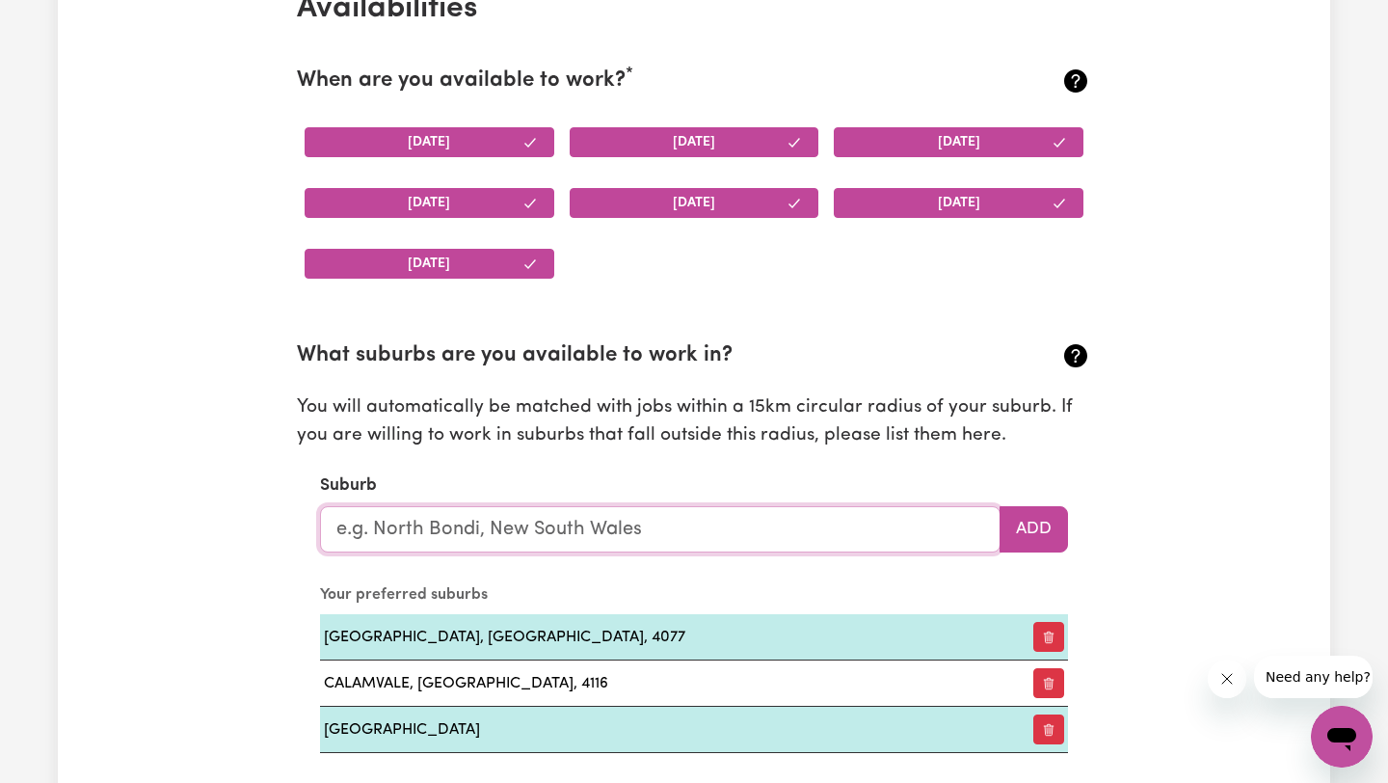
click at [691, 529] on input "text" at bounding box center [660, 529] width 680 height 46
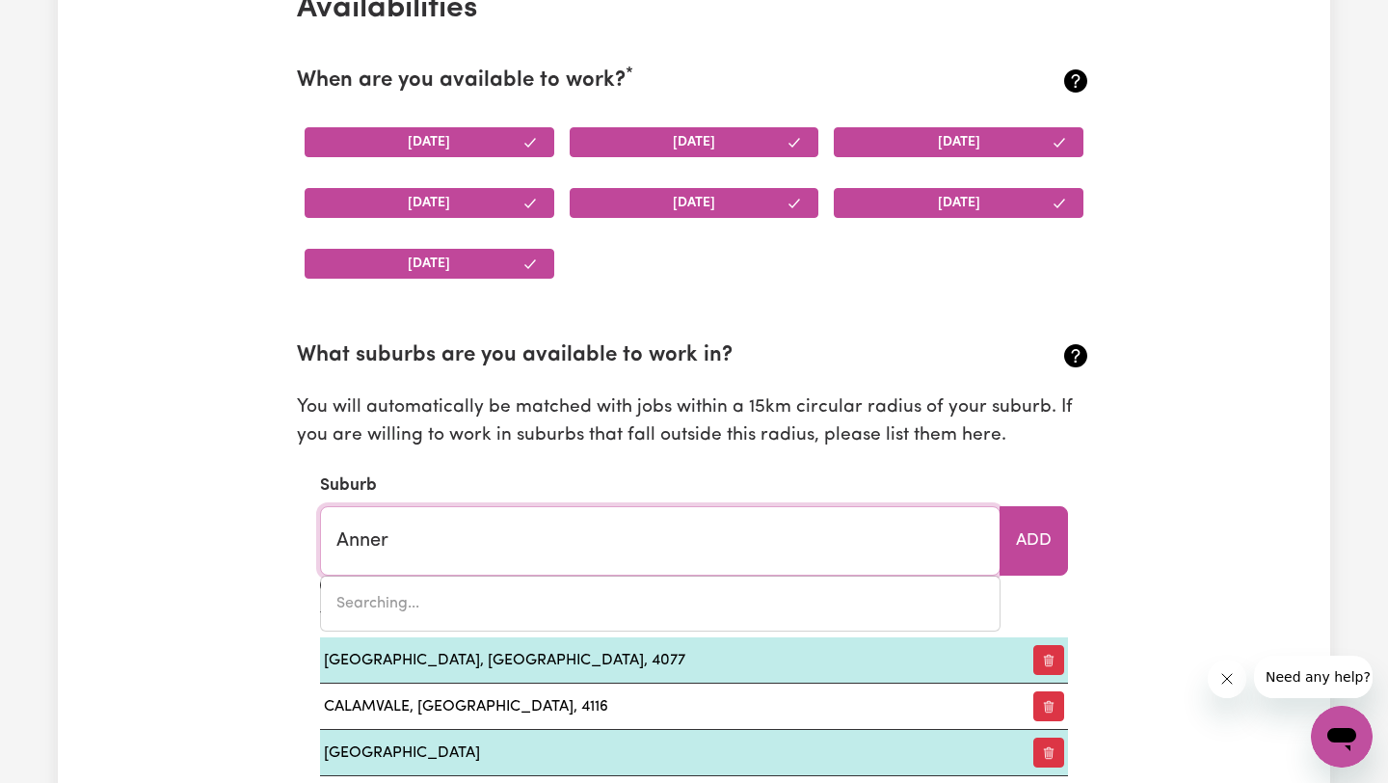
type input "Annerl"
type input "AnnerlEY, [GEOGRAPHIC_DATA], 4103"
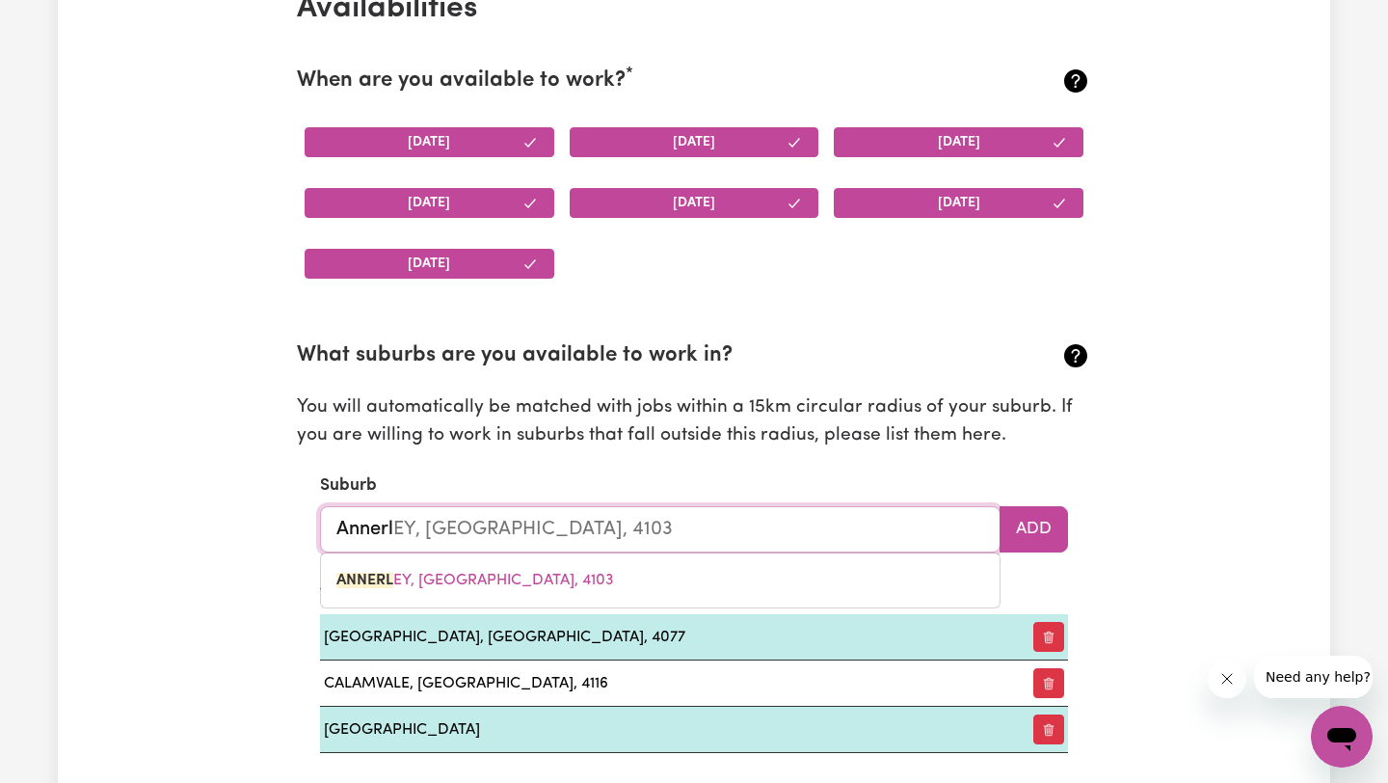
type input "Annerly"
type input "Anner"
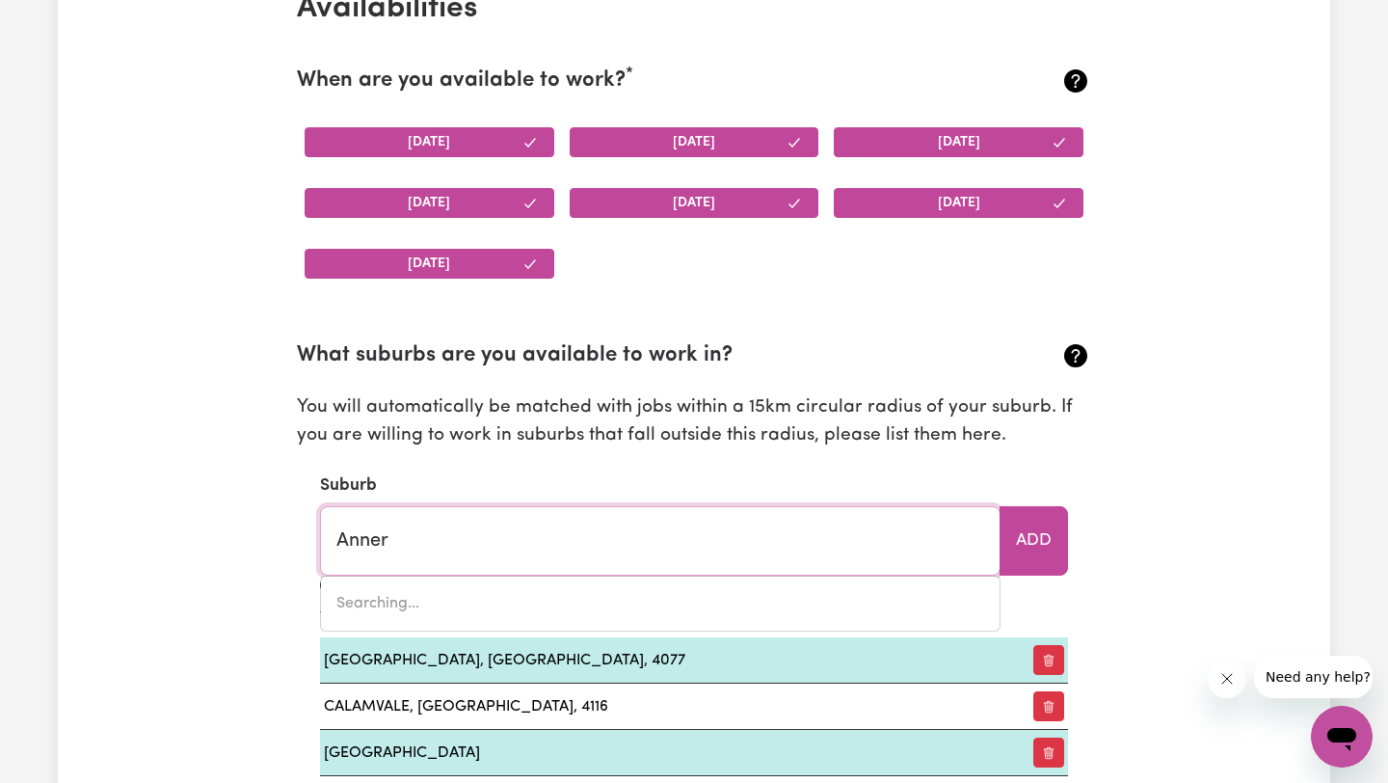
type input "AnnerLEY, [GEOGRAPHIC_DATA], 4103"
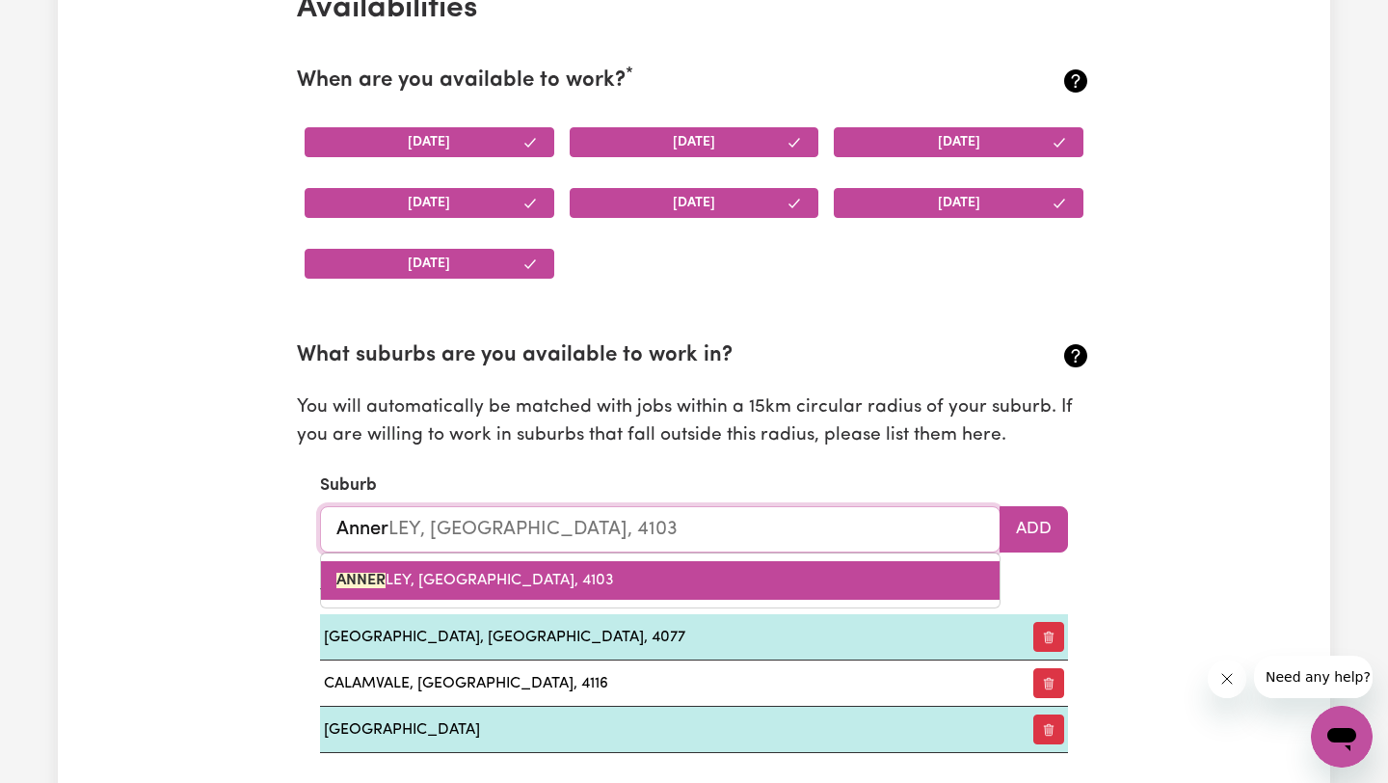
click at [643, 578] on link "[PERSON_NAME], [GEOGRAPHIC_DATA], 4103" at bounding box center [660, 580] width 679 height 39
type input "ANNERLEY, [GEOGRAPHIC_DATA], 4103"
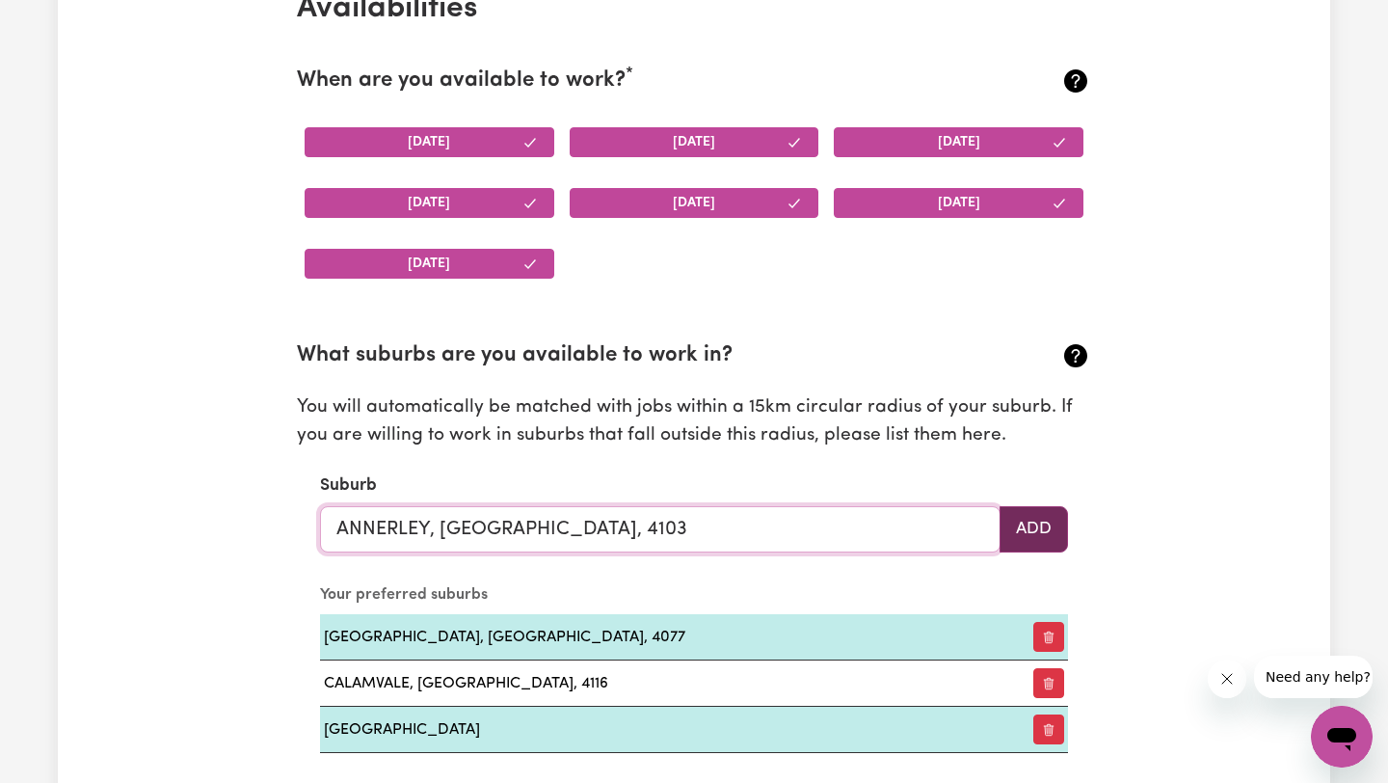
type input "ANNERLEY, [GEOGRAPHIC_DATA], 4103"
click at [1041, 534] on button "Add" at bounding box center [1034, 529] width 68 height 46
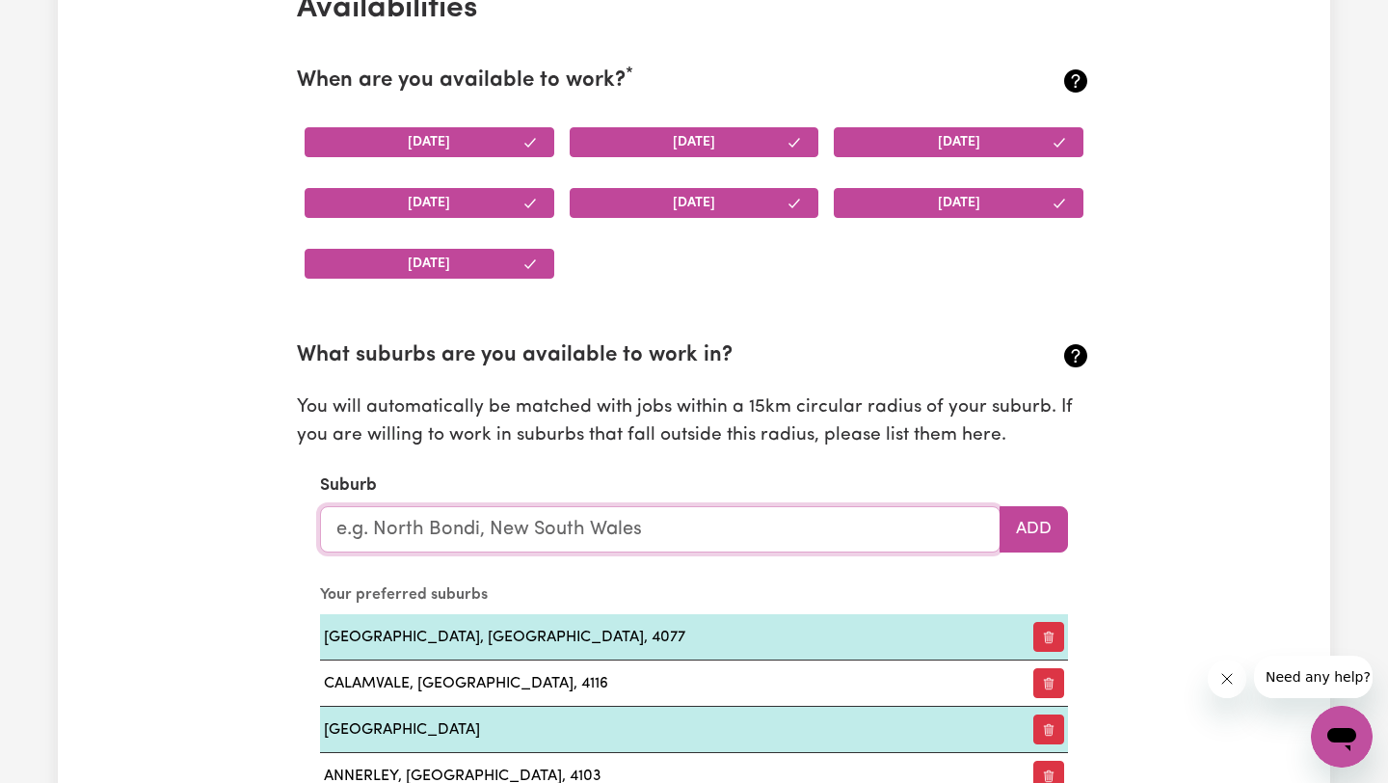
click at [730, 539] on input "text" at bounding box center [660, 529] width 680 height 46
type input "[GEOGRAPHIC_DATA]"
type input "[GEOGRAPHIC_DATA], [GEOGRAPHIC_DATA], 4000"
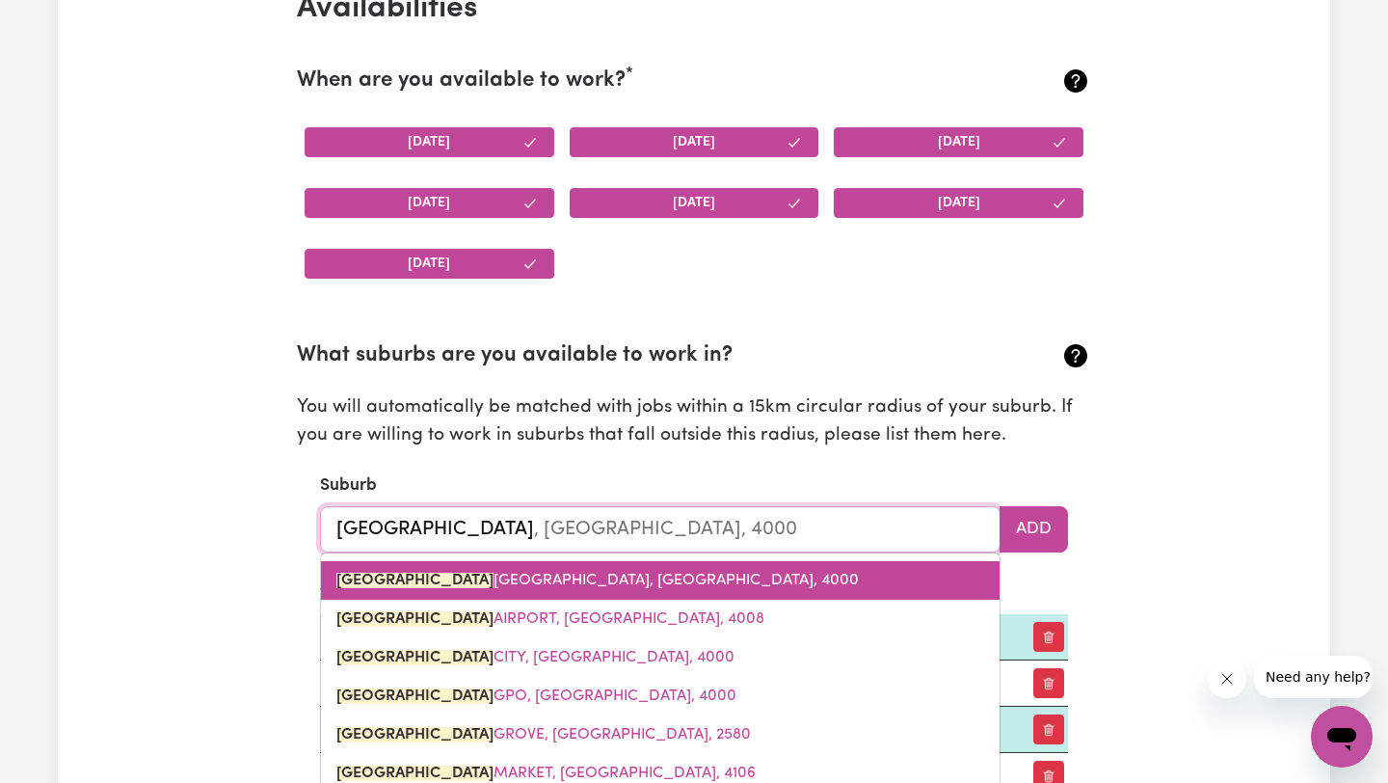
click at [663, 579] on span "[GEOGRAPHIC_DATA], [GEOGRAPHIC_DATA], 4000" at bounding box center [597, 580] width 522 height 15
type input "[GEOGRAPHIC_DATA], [GEOGRAPHIC_DATA], 4000"
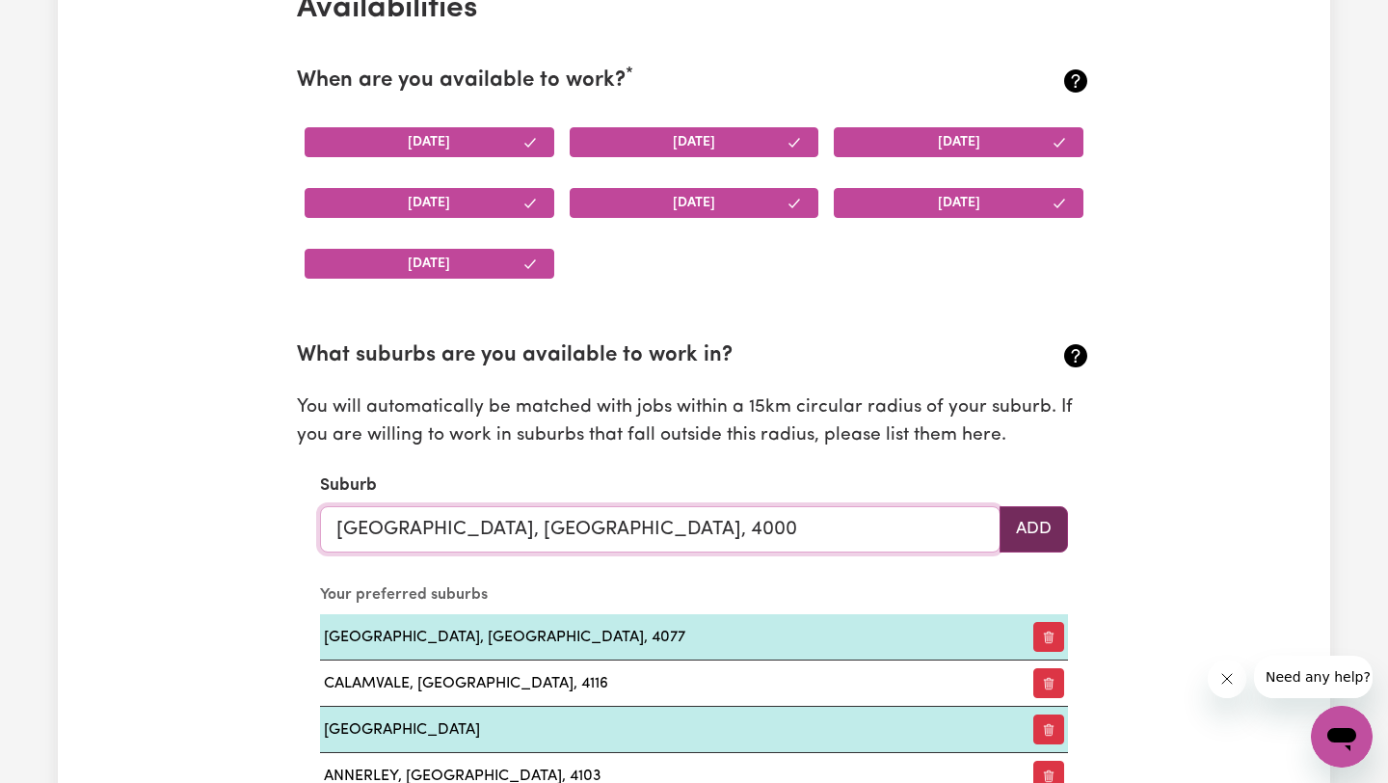
type input "[GEOGRAPHIC_DATA], [GEOGRAPHIC_DATA], 4000"
click at [1053, 532] on button "Add" at bounding box center [1034, 529] width 68 height 46
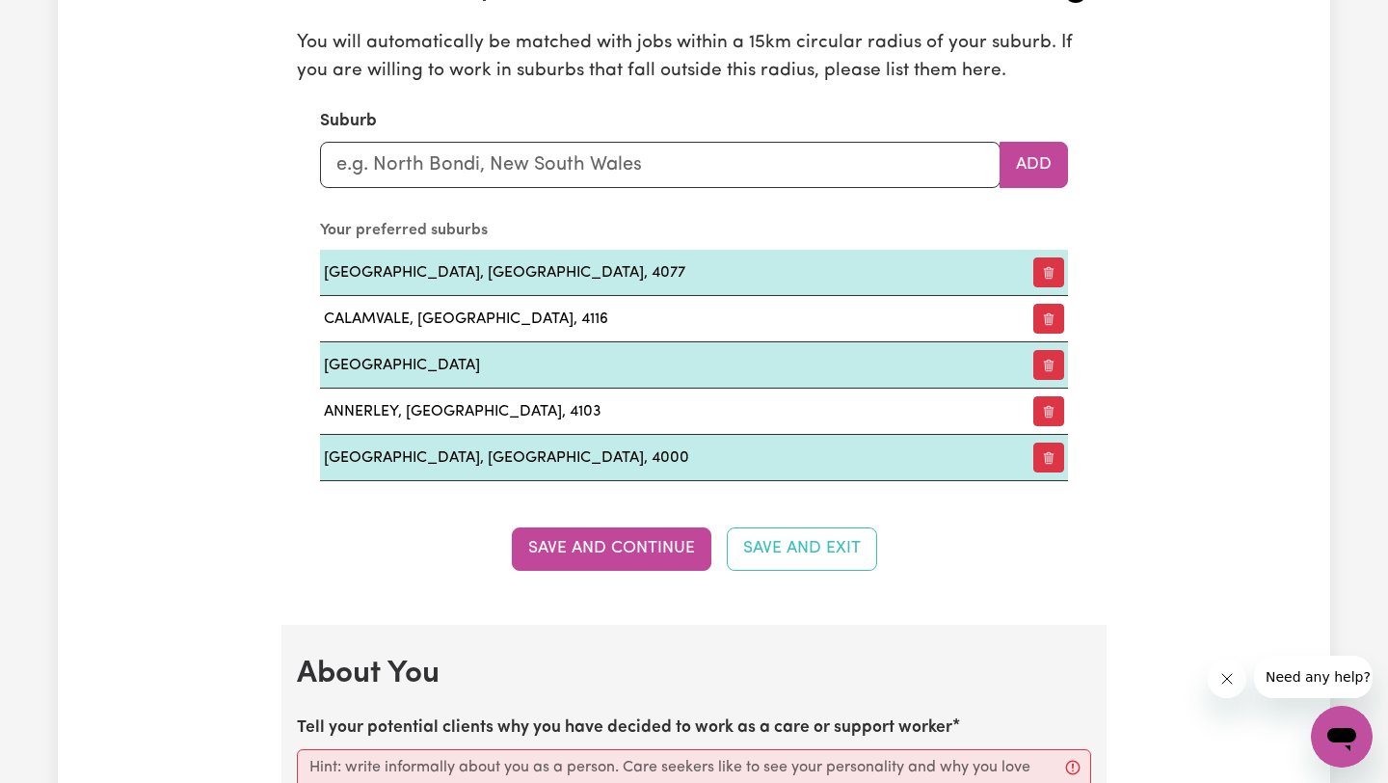
scroll to position [2213, 0]
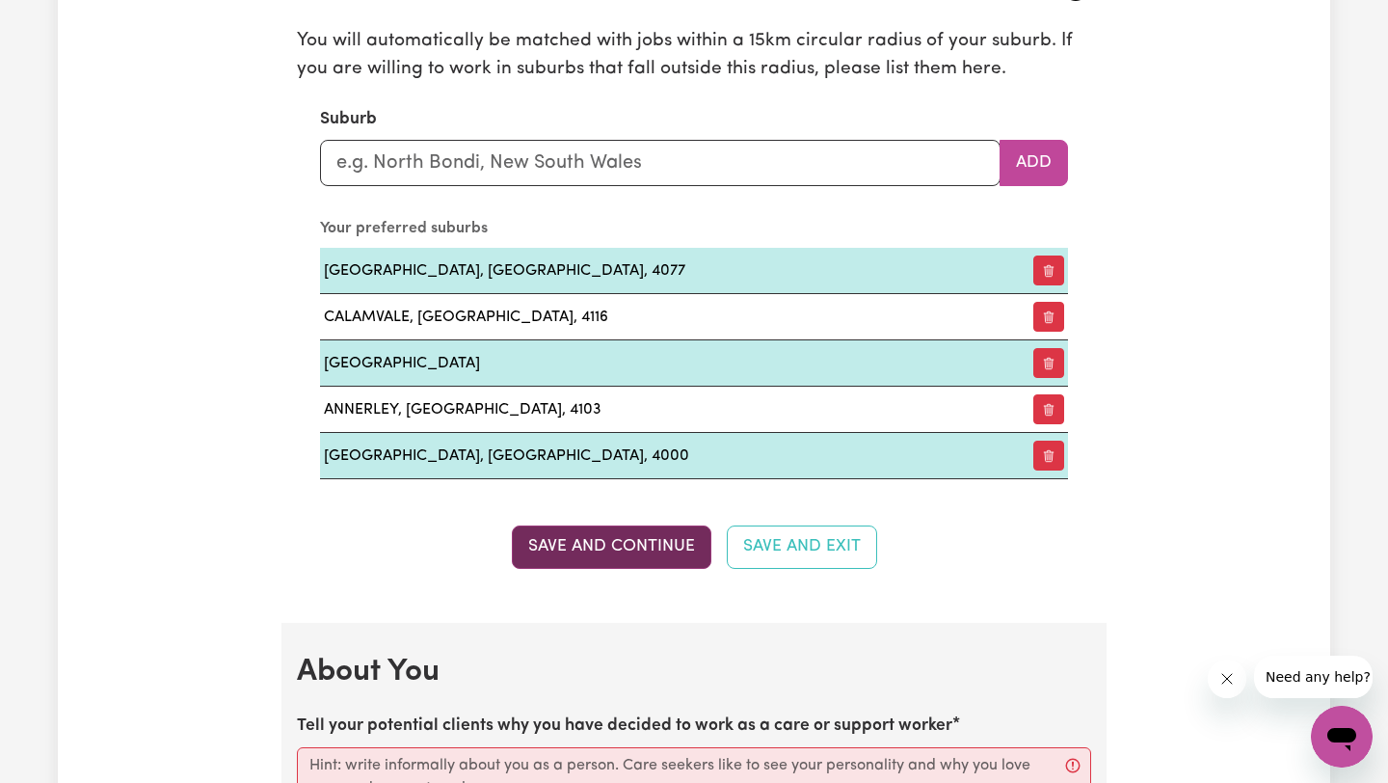
click at [584, 553] on button "Save and Continue" at bounding box center [612, 546] width 200 height 42
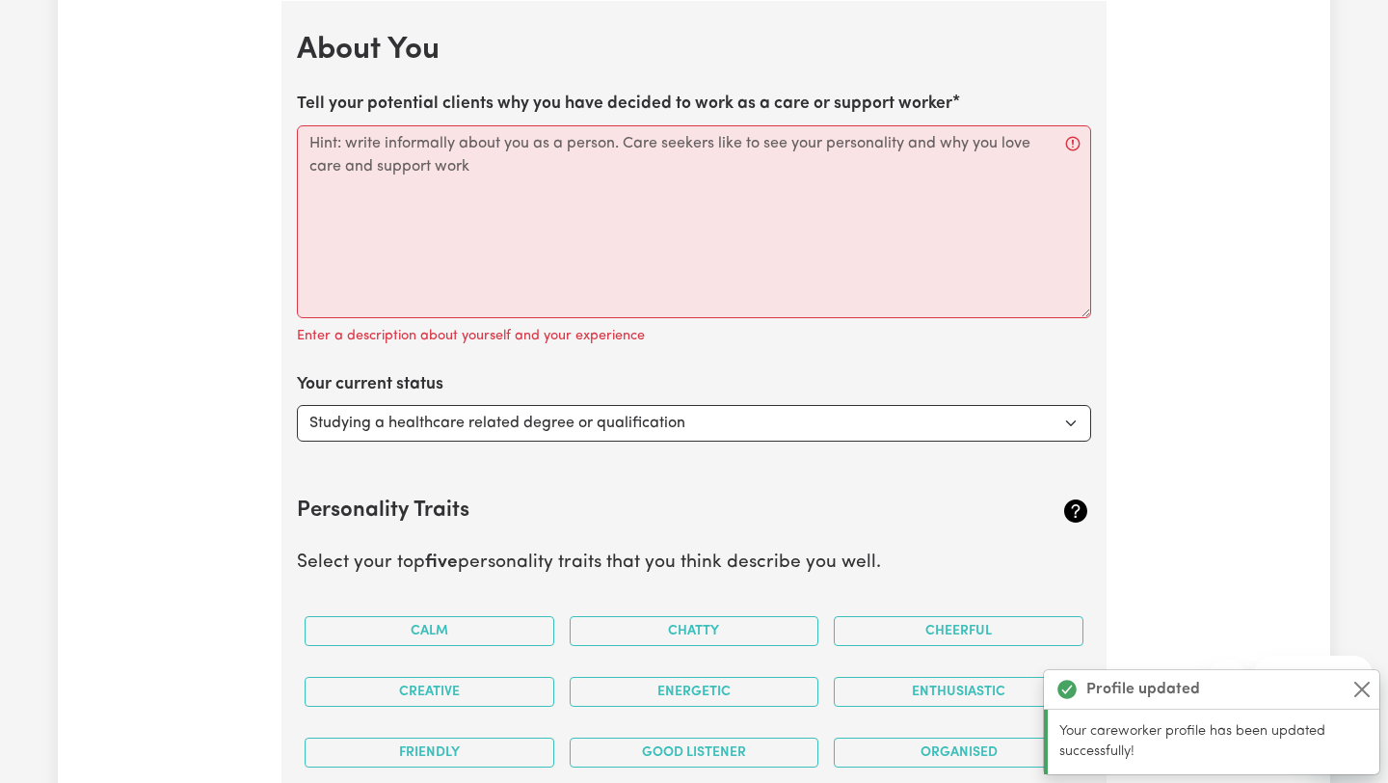
scroll to position [2836, 0]
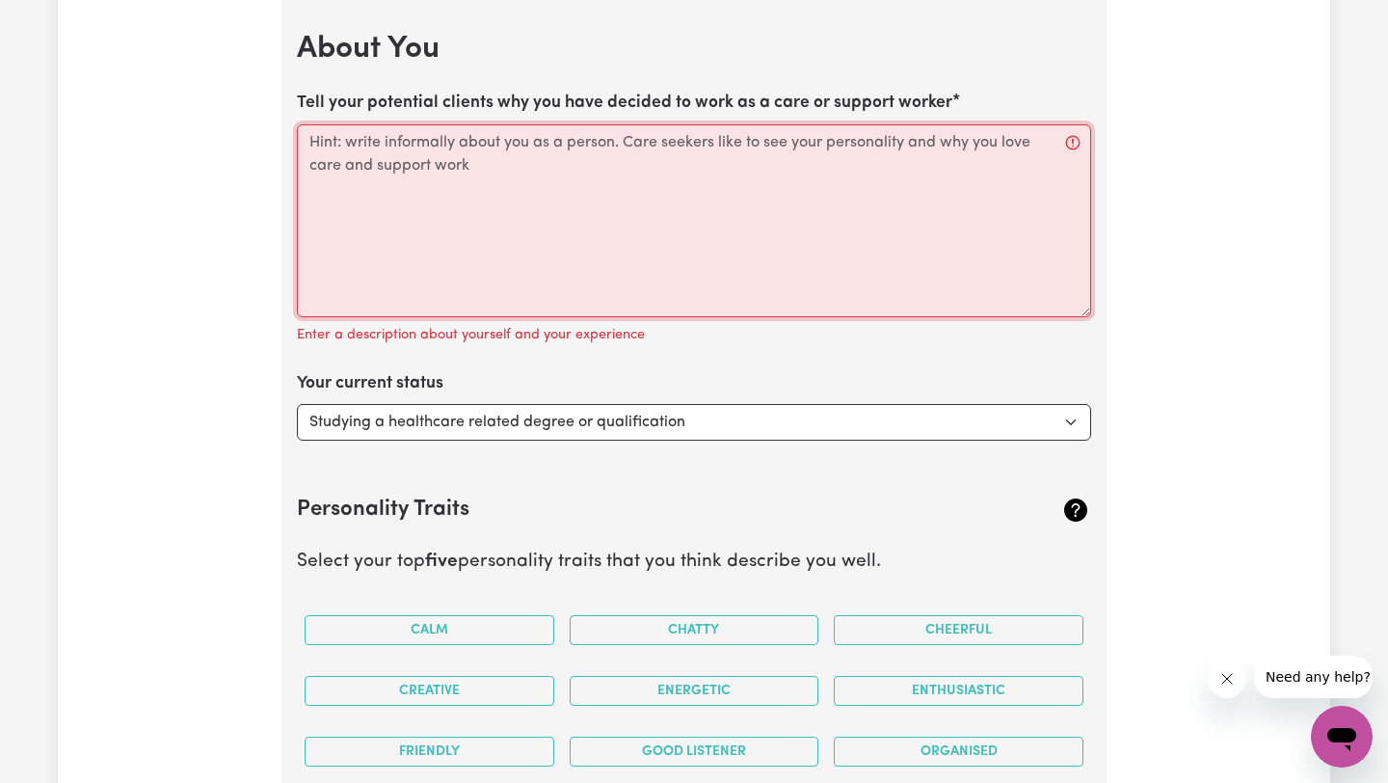
click at [504, 148] on textarea "Tell your potential clients why you have decided to work as a care or support w…" at bounding box center [694, 220] width 794 height 193
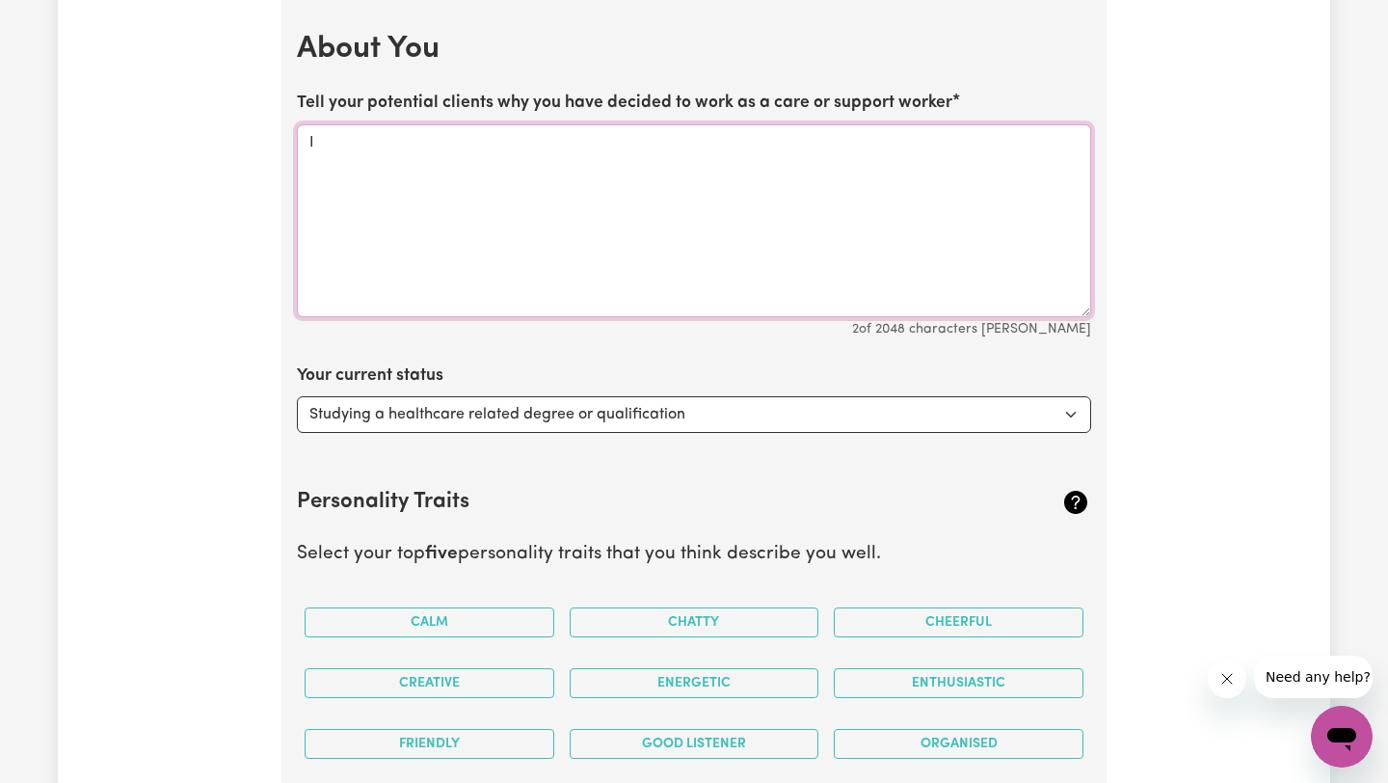
type textarea "I"
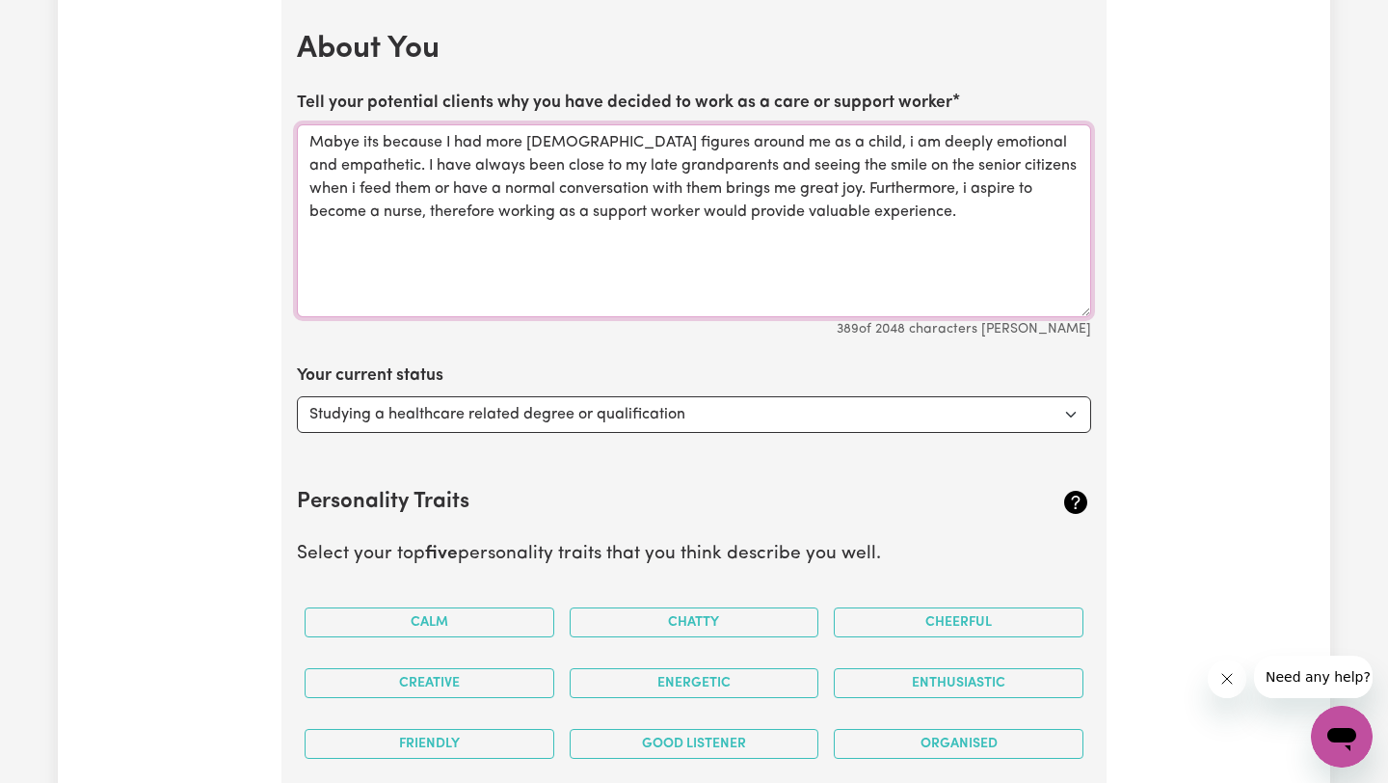
type textarea "Mabye its because I had more [DEMOGRAPHIC_DATA] figures around me as a child, i…"
click at [790, 419] on select "Select... Studying a healthcare related degree or qualification Studying a non-…" at bounding box center [694, 414] width 794 height 37
select select "Embarking on a career change into the care industry"
click at [297, 396] on select "Select... Studying a healthcare related degree or qualification Studying a non-…" at bounding box center [694, 414] width 794 height 37
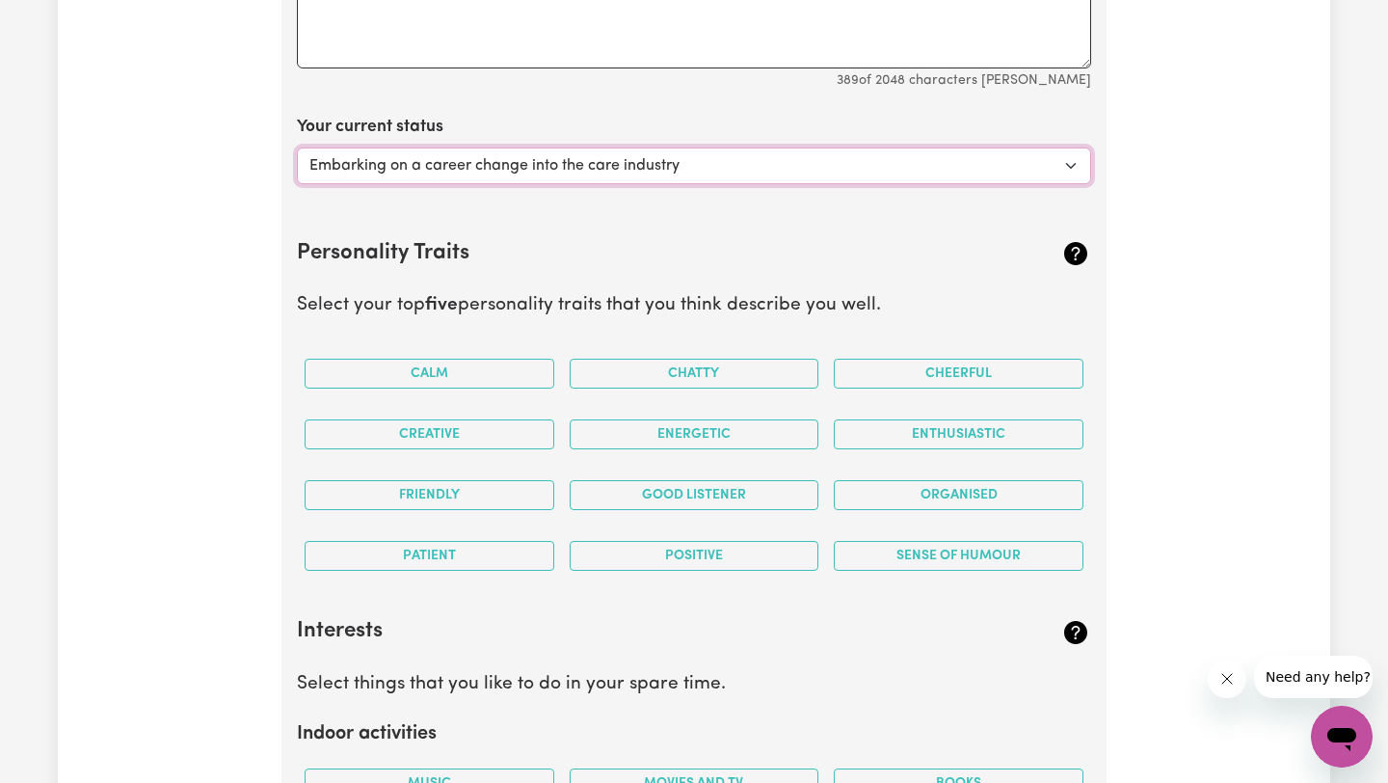
scroll to position [3087, 0]
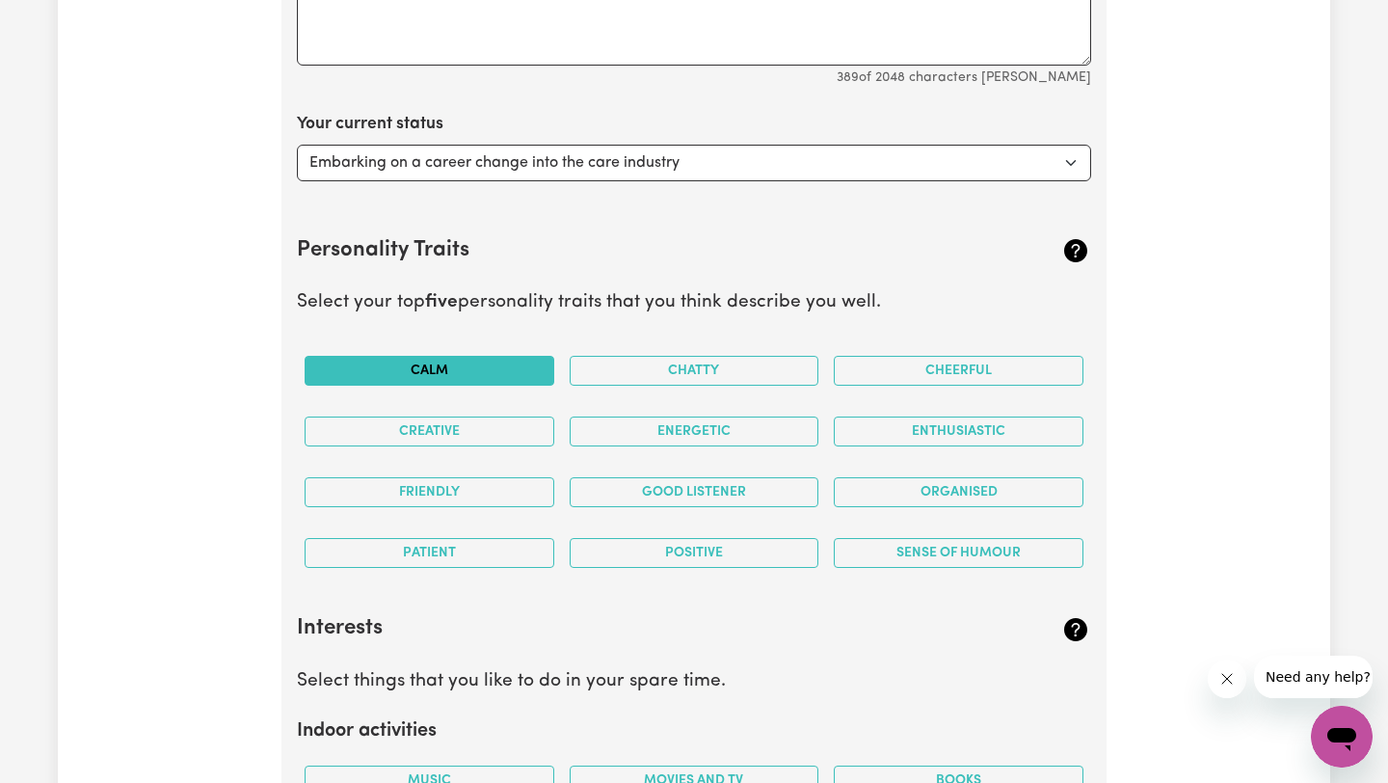
click at [495, 373] on button "Calm" at bounding box center [430, 371] width 250 height 30
click at [499, 483] on button "Friendly" at bounding box center [430, 492] width 250 height 30
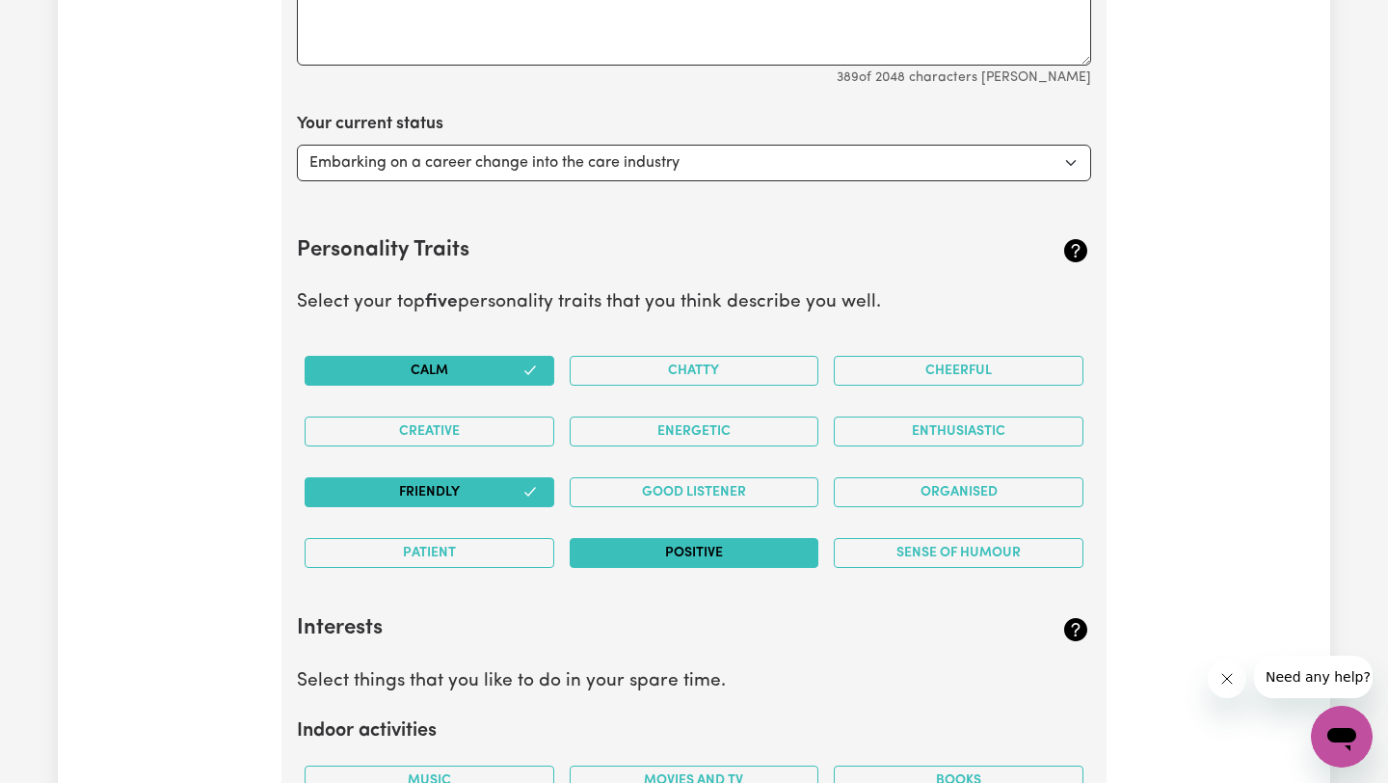
click at [686, 556] on button "Positive" at bounding box center [695, 553] width 250 height 30
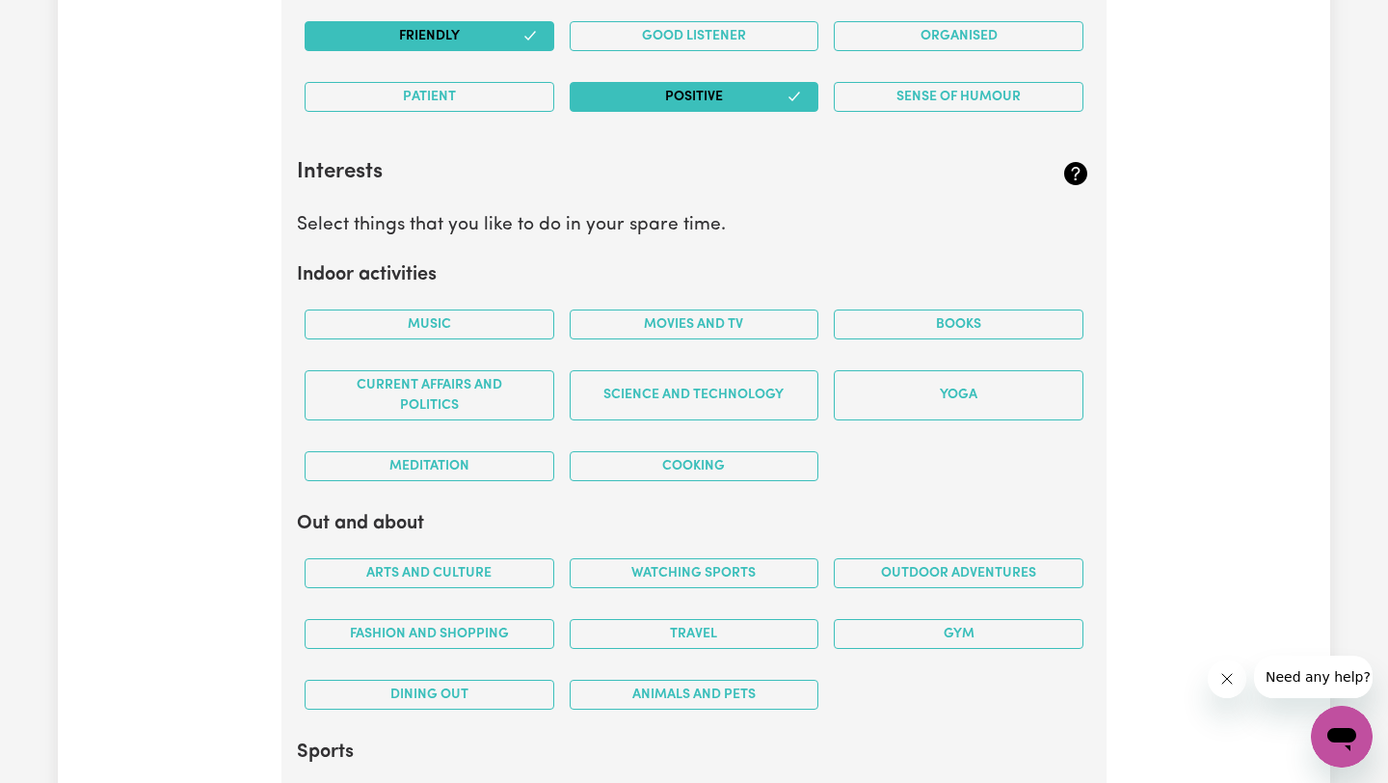
scroll to position [3544, 0]
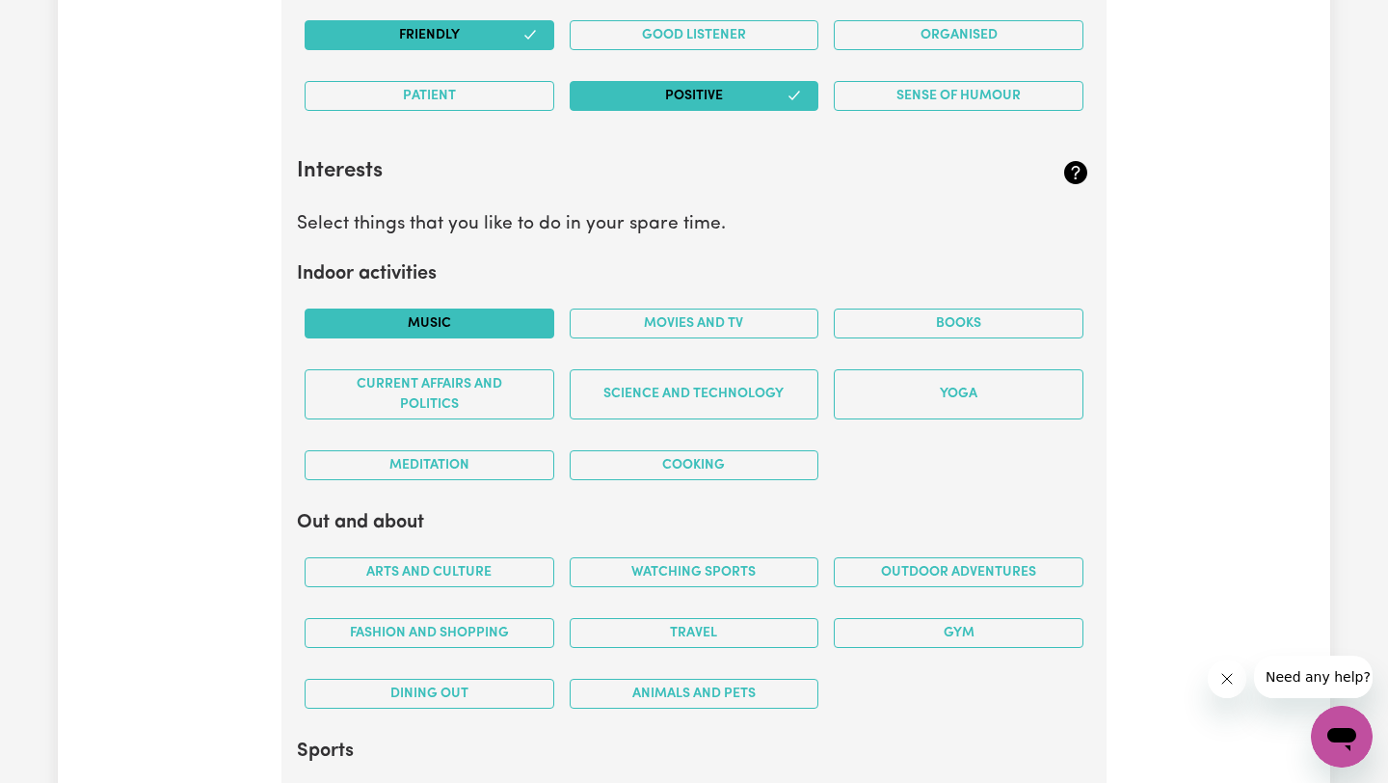
click at [468, 321] on button "Music" at bounding box center [430, 323] width 250 height 30
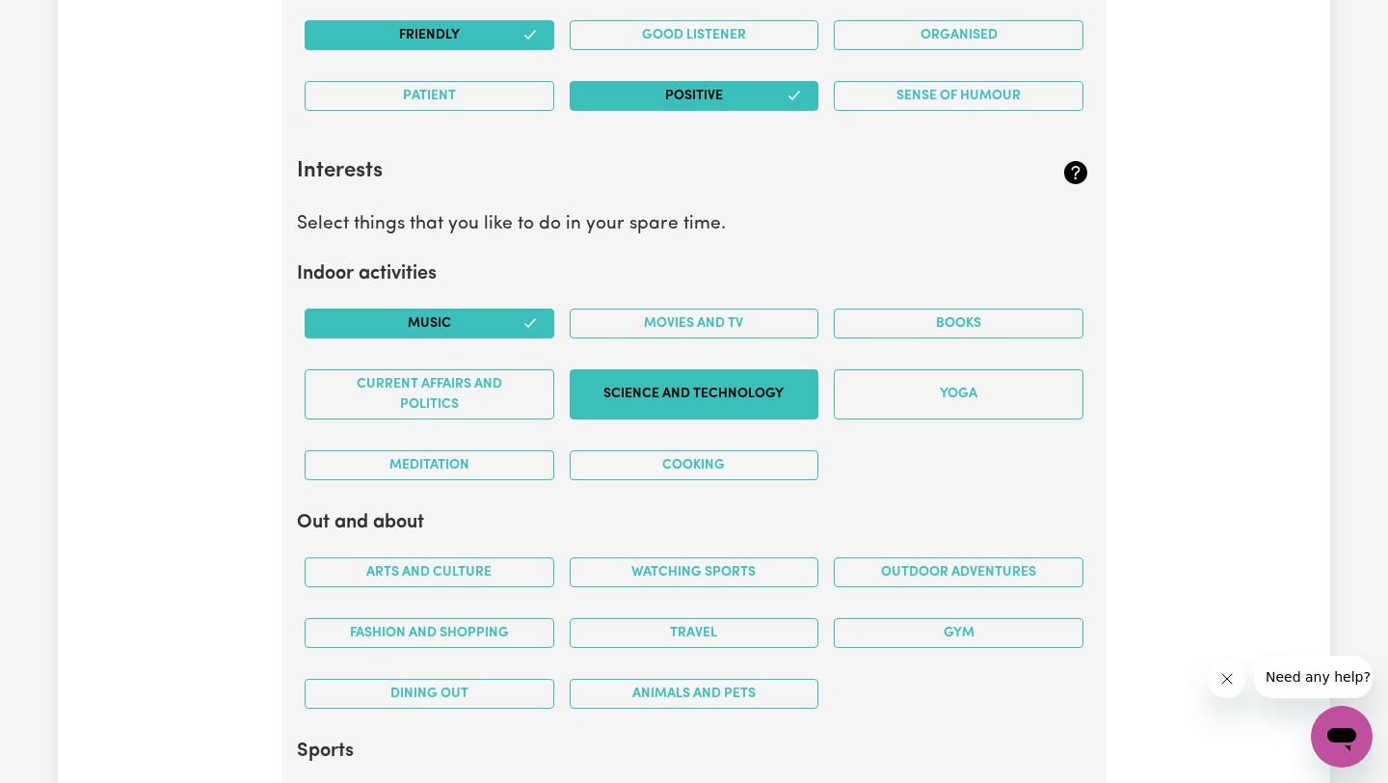
click at [727, 392] on button "Science and Technology" at bounding box center [695, 394] width 250 height 50
click at [758, 455] on button "Cooking" at bounding box center [695, 465] width 250 height 30
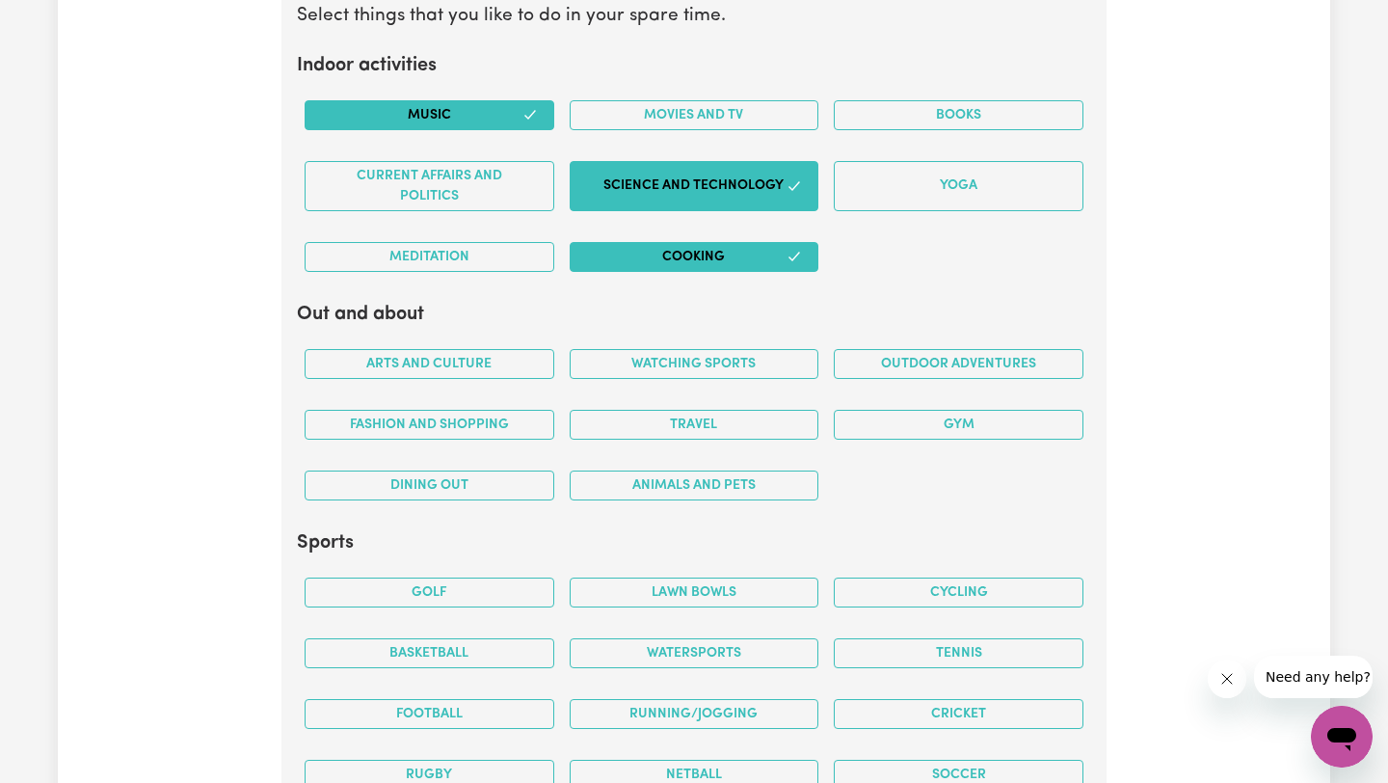
scroll to position [3756, 0]
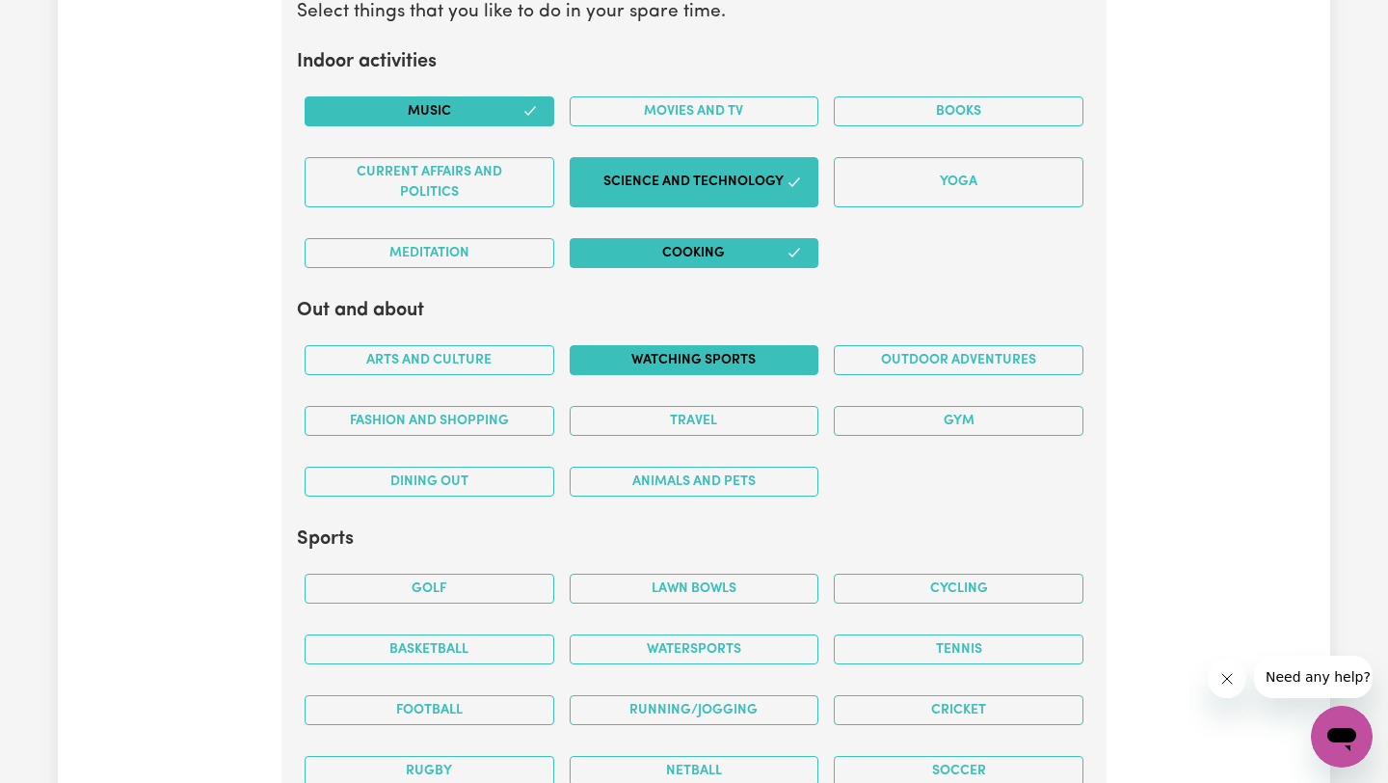
click at [608, 369] on button "Watching sports" at bounding box center [695, 360] width 250 height 30
click at [516, 419] on button "Fashion and shopping" at bounding box center [430, 421] width 250 height 30
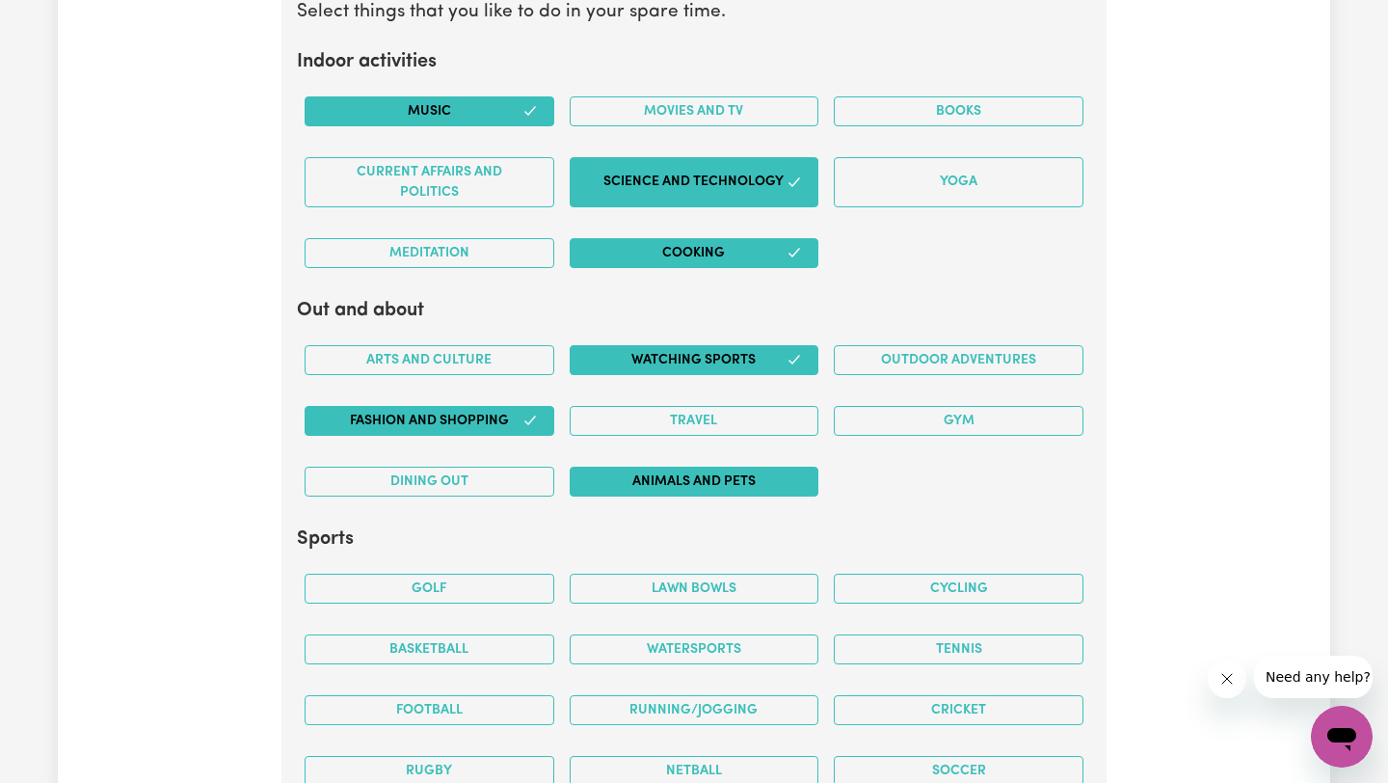
click at [756, 491] on button "Animals and pets" at bounding box center [695, 482] width 250 height 30
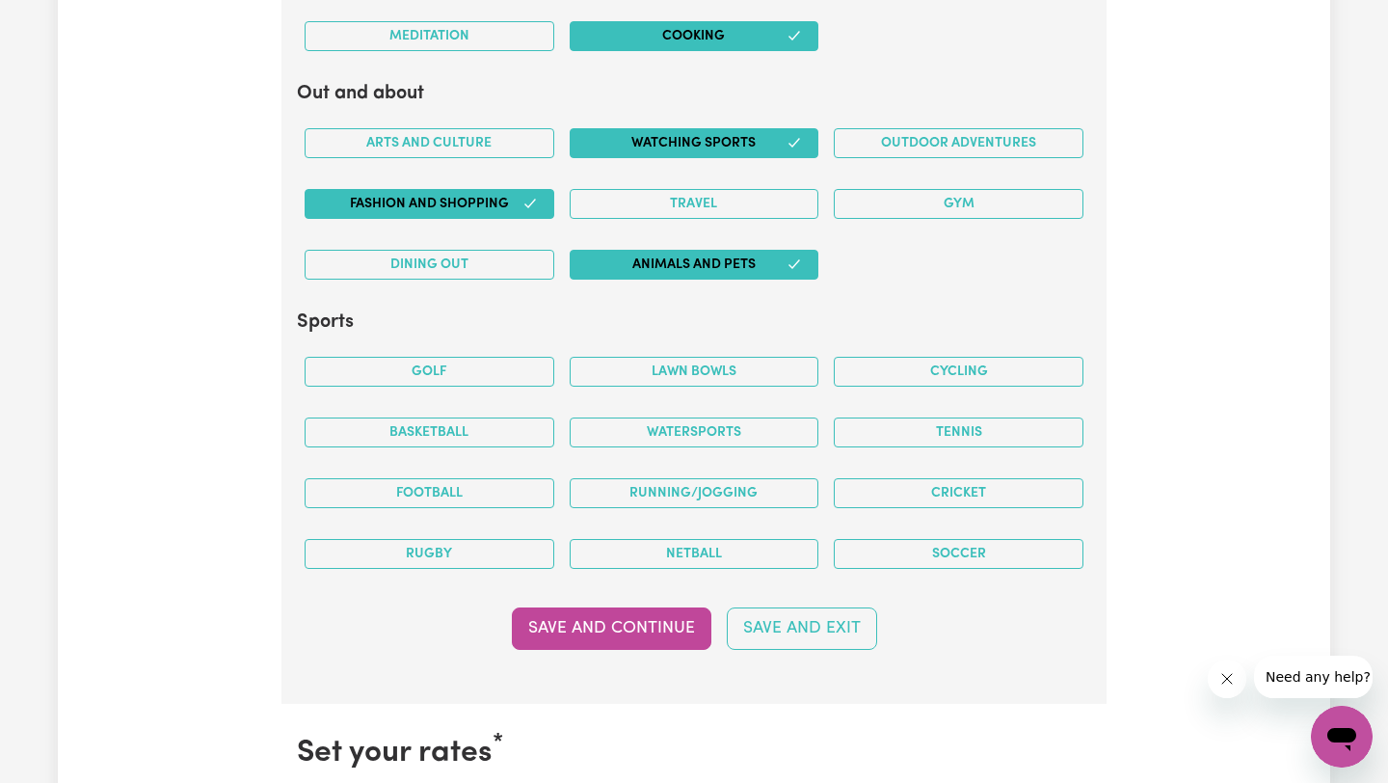
scroll to position [3974, 0]
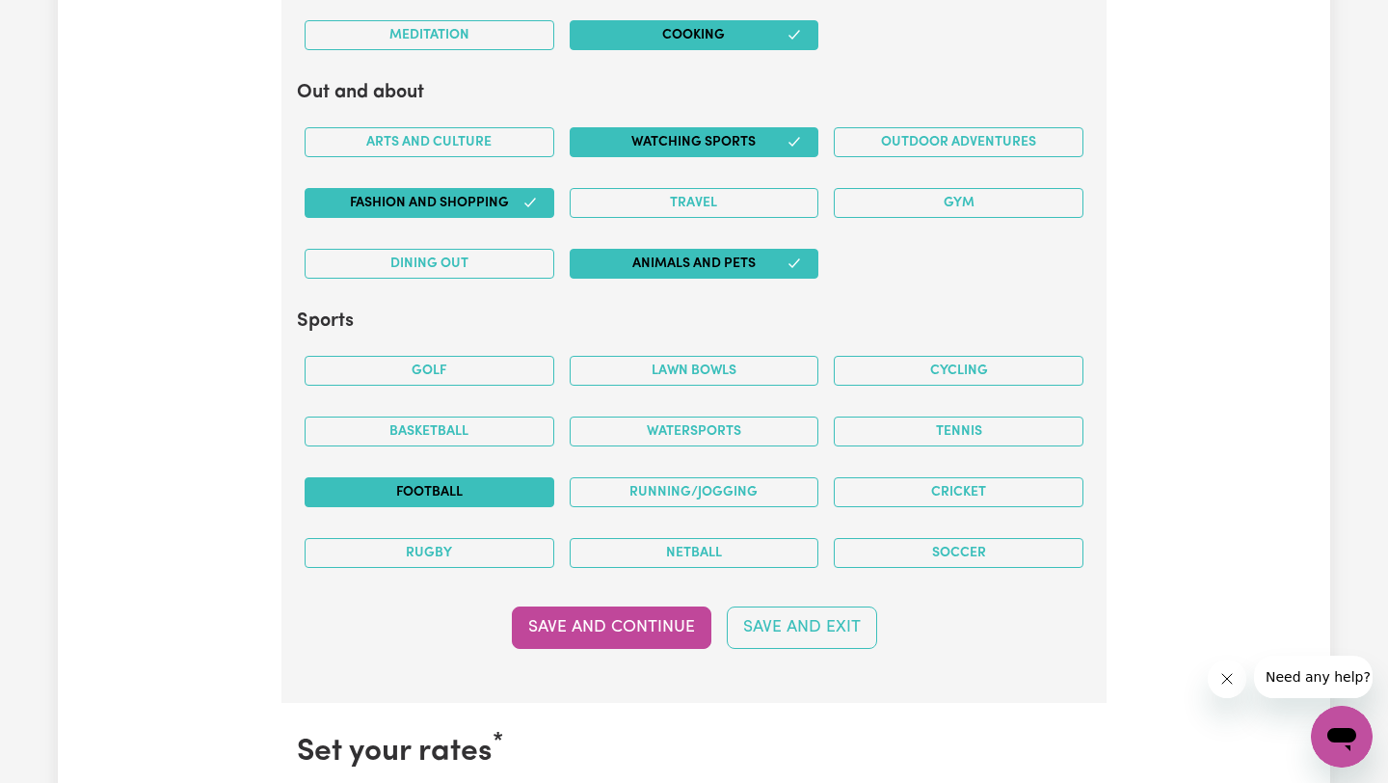
click at [463, 485] on button "Football" at bounding box center [430, 492] width 250 height 30
click at [930, 547] on button "Soccer" at bounding box center [959, 553] width 250 height 30
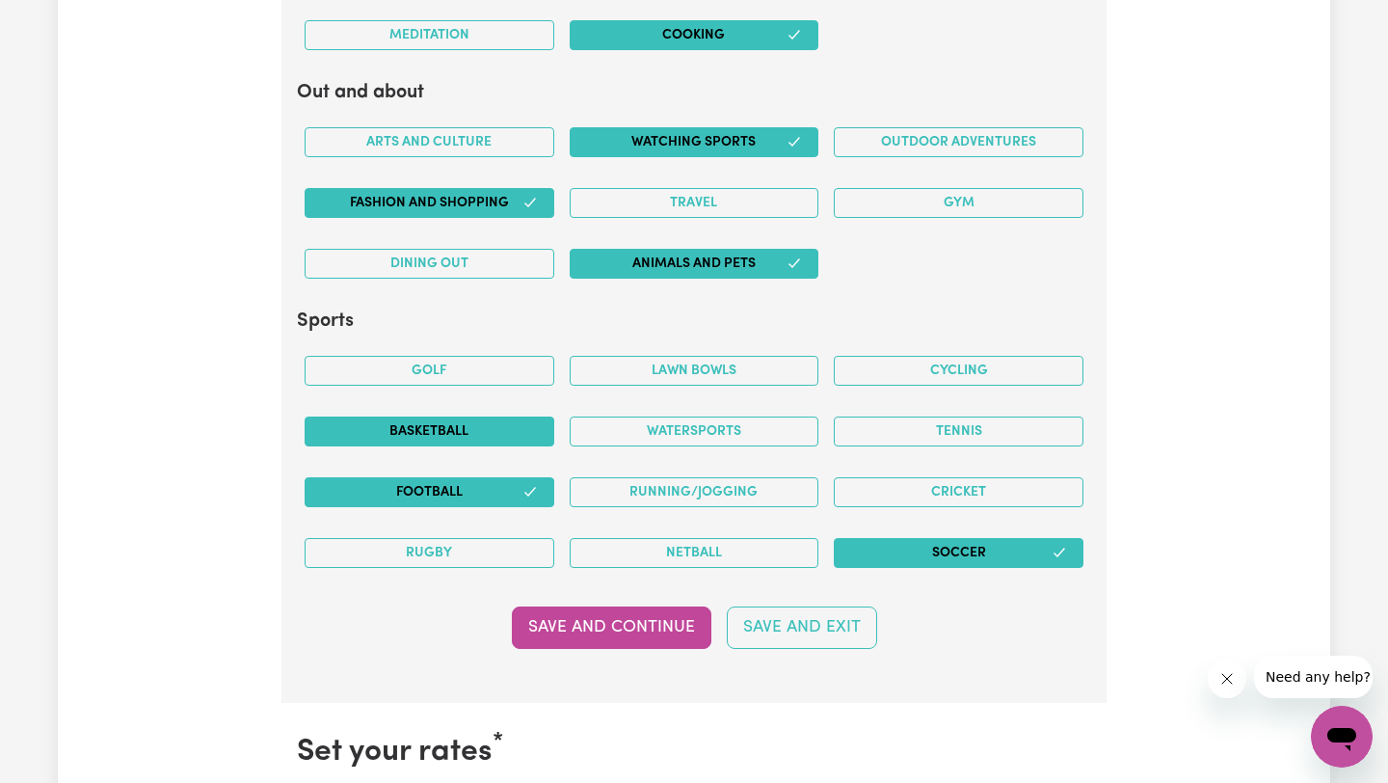
click at [480, 417] on button "Basketball" at bounding box center [430, 431] width 250 height 30
click at [673, 630] on button "Save and Continue" at bounding box center [612, 627] width 200 height 42
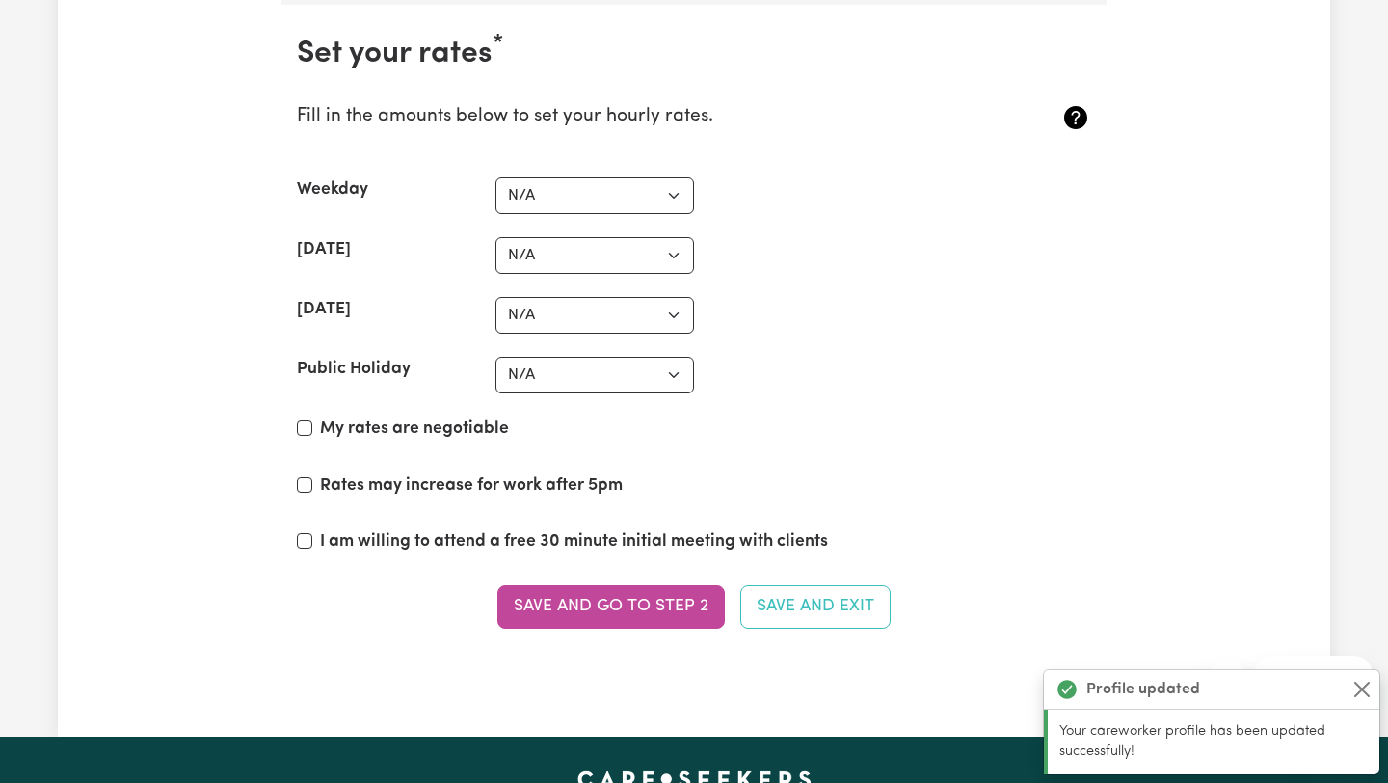
scroll to position [4677, 0]
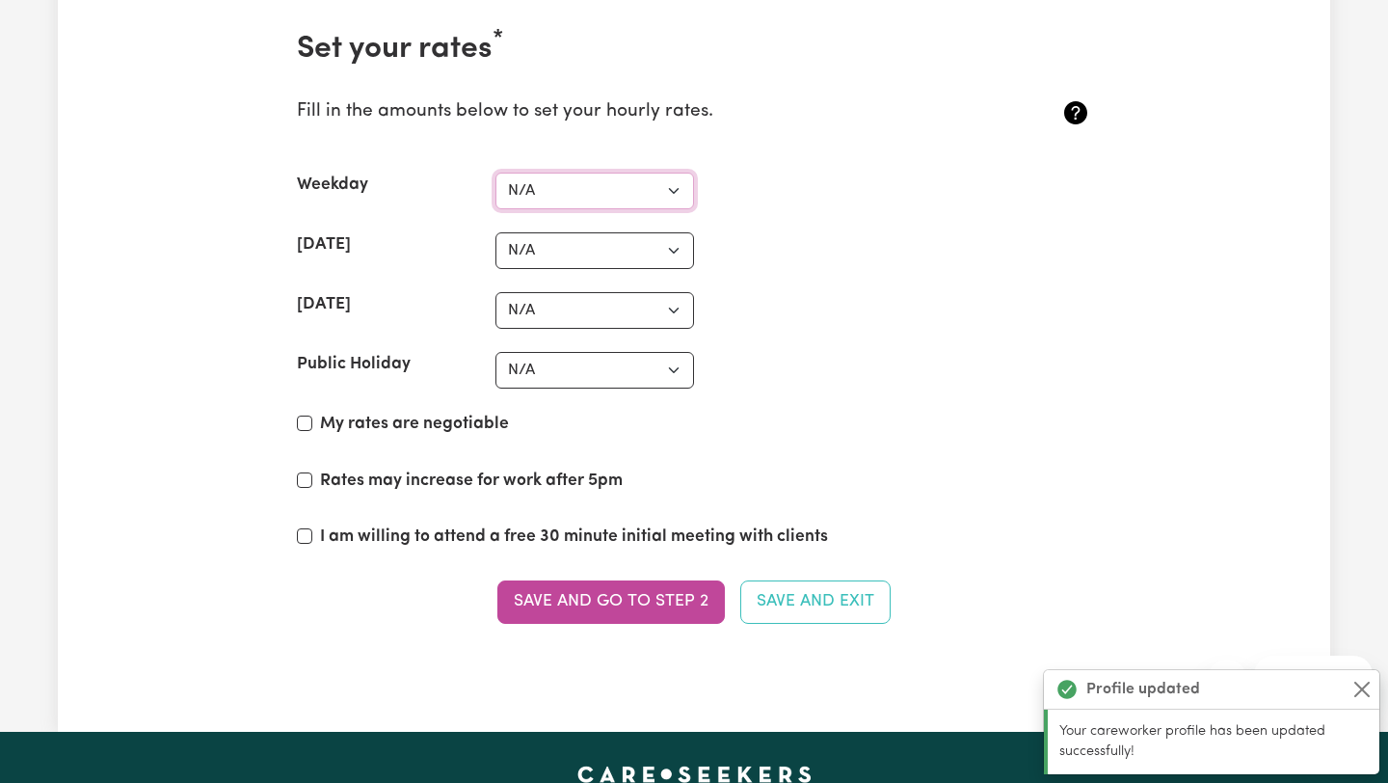
click at [614, 187] on select "N/A $37 $38 $39 $40 $41 $42 $43 $44 $45 $46 $47 $48 $49 $50 $51 $52 $53 $54 $55…" at bounding box center [594, 191] width 199 height 37
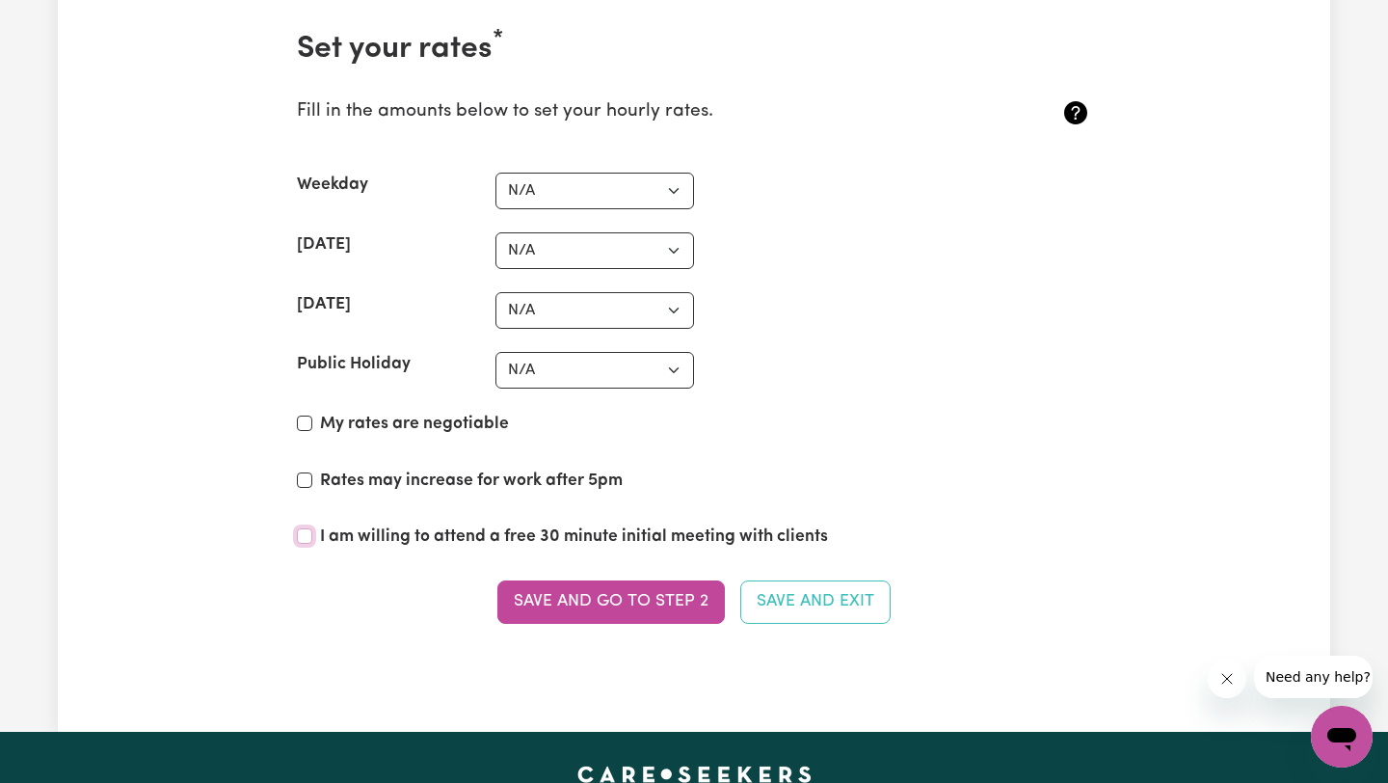
click at [306, 531] on input "I am willing to attend a free 30 minute initial meeting with clients" at bounding box center [304, 535] width 15 height 15
checkbox input "true"
click at [680, 193] on select "N/A $37 $38 $39 $40 $41 $42 $43 $44 $45 $46 $47 $48 $49 $50 $51 $52 $53 $54 $55…" at bounding box center [594, 191] width 199 height 37
select select "40"
click at [495, 173] on select "N/A $37 $38 $39 $40 $41 $42 $43 $44 $45 $46 $47 $48 $49 $50 $51 $52 $53 $54 $55…" at bounding box center [594, 191] width 199 height 37
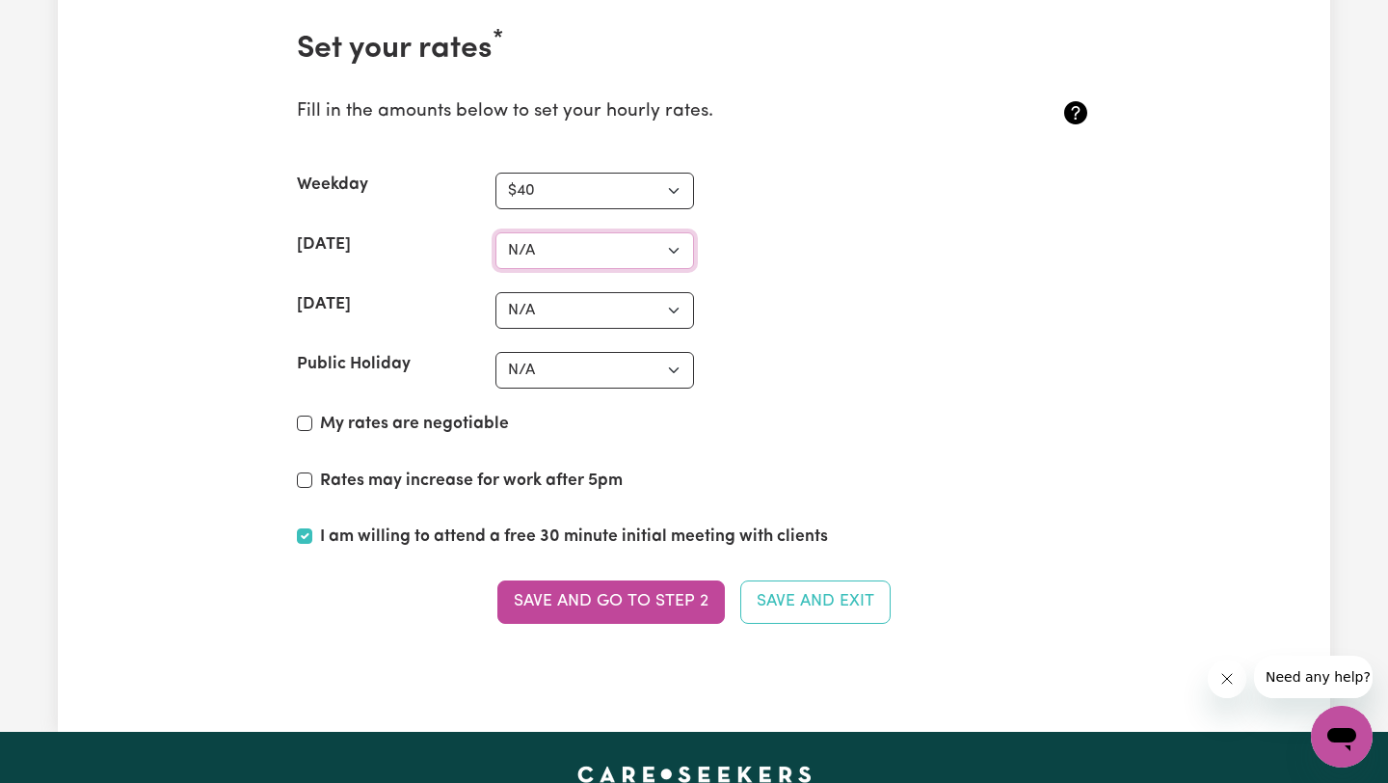
click at [680, 249] on select "N/A $37 $38 $39 $40 $41 $42 $43 $44 $45 $46 $47 $48 $49 $50 $51 $52 $53 $54 $55…" at bounding box center [594, 250] width 199 height 37
select select "45"
click at [495, 232] on select "N/A $37 $38 $39 $40 $41 $42 $43 $44 $45 $46 $47 $48 $49 $50 $51 $52 $53 $54 $55…" at bounding box center [594, 250] width 199 height 37
click at [642, 296] on select "N/A $37 $38 $39 $40 $41 $42 $43 $44 $45 $46 $47 $48 $49 $50 $51 $52 $53 $54 $55…" at bounding box center [594, 310] width 199 height 37
select select "45"
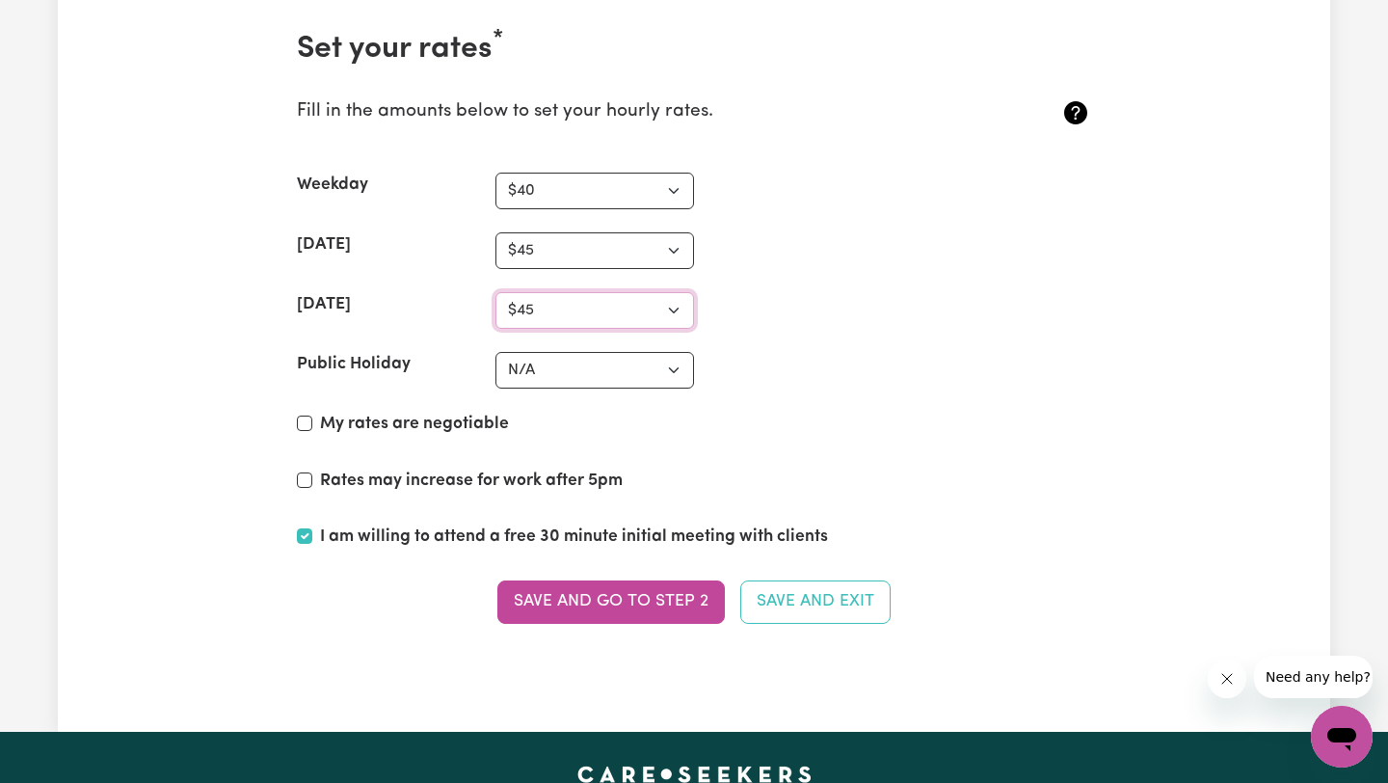
click at [495, 292] on select "N/A $37 $38 $39 $40 $41 $42 $43 $44 $45 $46 $47 $48 $49 $50 $51 $52 $53 $54 $55…" at bounding box center [594, 310] width 199 height 37
click at [642, 366] on select "N/A $37 $38 $39 $40 $41 $42 $43 $44 $45 $46 $47 $48 $49 $50 $51 $52 $53 $54 $55…" at bounding box center [594, 370] width 199 height 37
select select "50"
click at [495, 352] on select "N/A $37 $38 $39 $40 $41 $42 $43 $44 $45 $46 $47 $48 $49 $50 $51 $52 $53 $54 $55…" at bounding box center [594, 370] width 199 height 37
click at [639, 614] on button "Save and go to Step 2" at bounding box center [610, 601] width 227 height 42
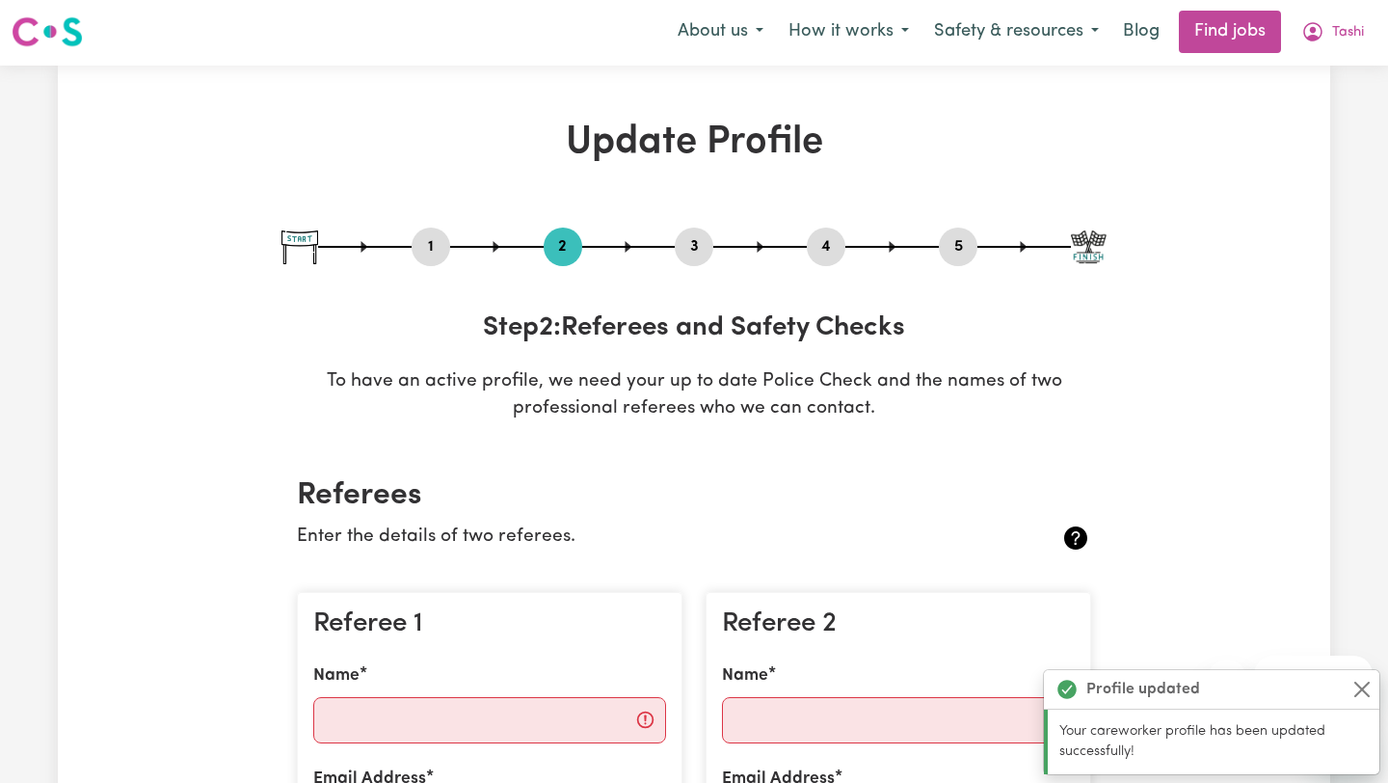
scroll to position [0, 0]
